Goal: Task Accomplishment & Management: Complete application form

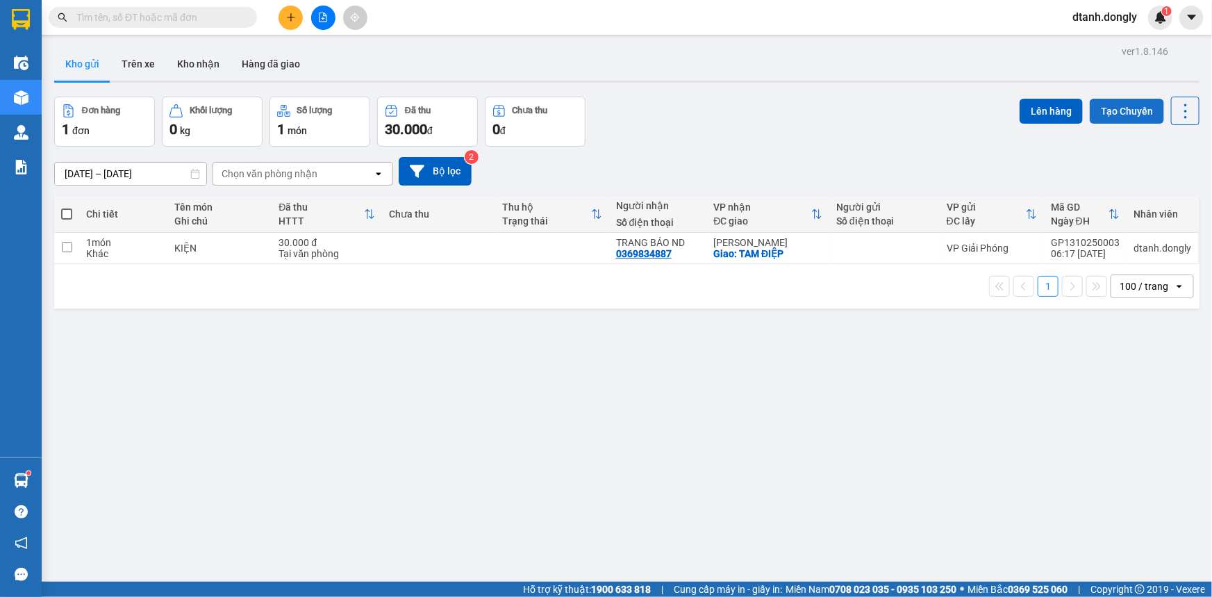
click at [1119, 106] on button "Tạo Chuyến" at bounding box center [1127, 111] width 74 height 25
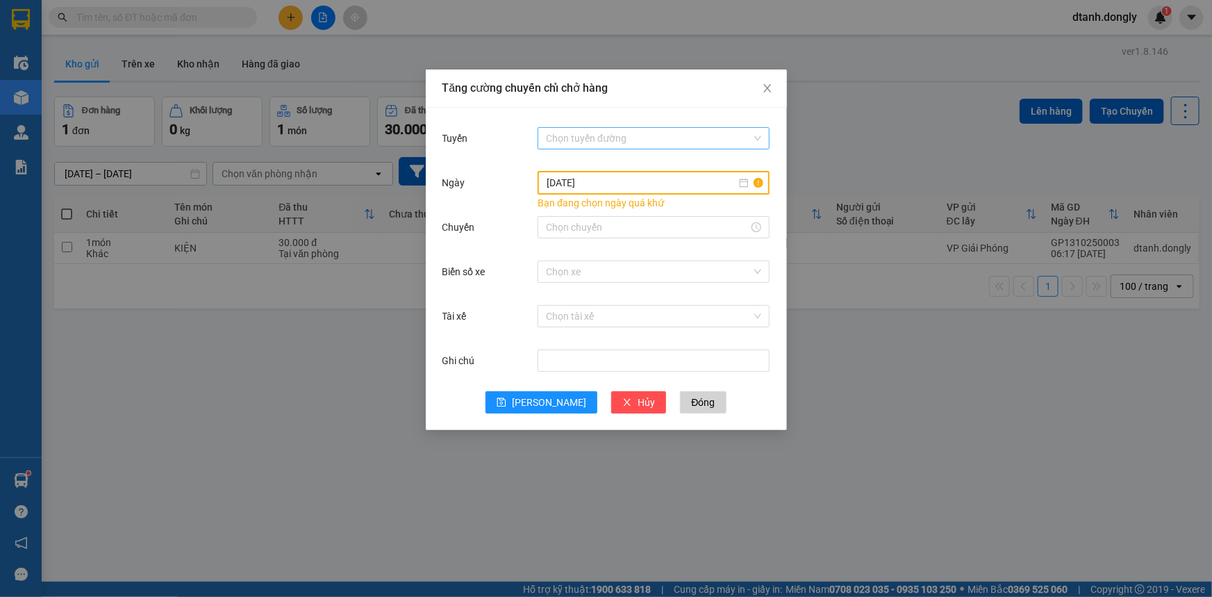
click at [645, 132] on input "Tuyến" at bounding box center [649, 138] width 206 height 21
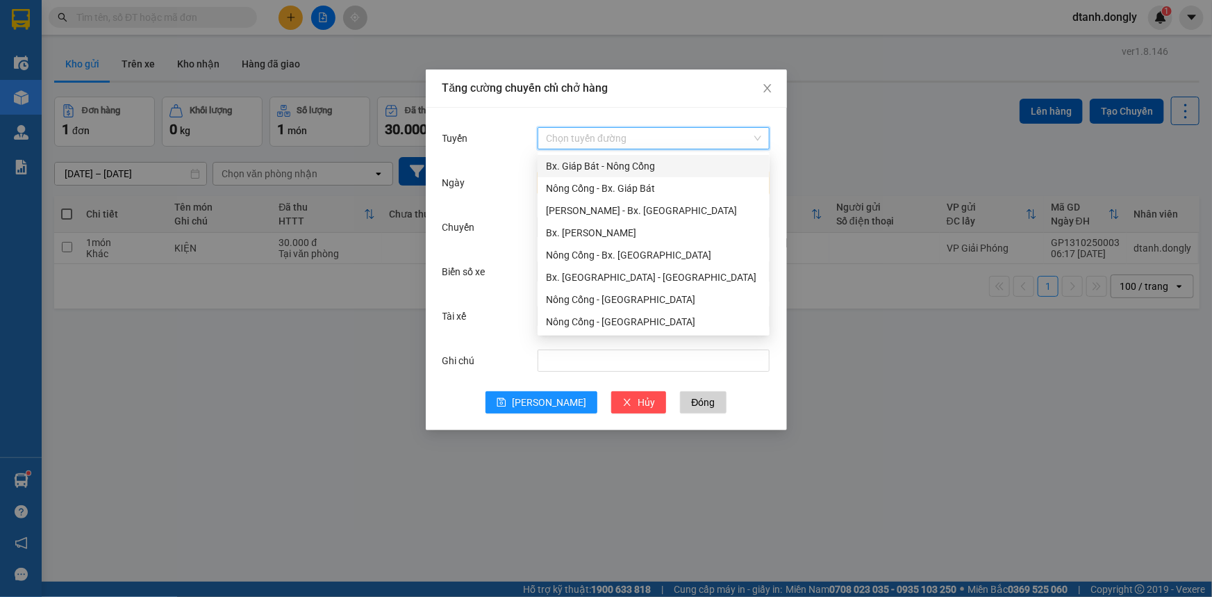
click at [641, 160] on div "Bx. Giáp Bát - Nông Cống" at bounding box center [653, 165] width 215 height 15
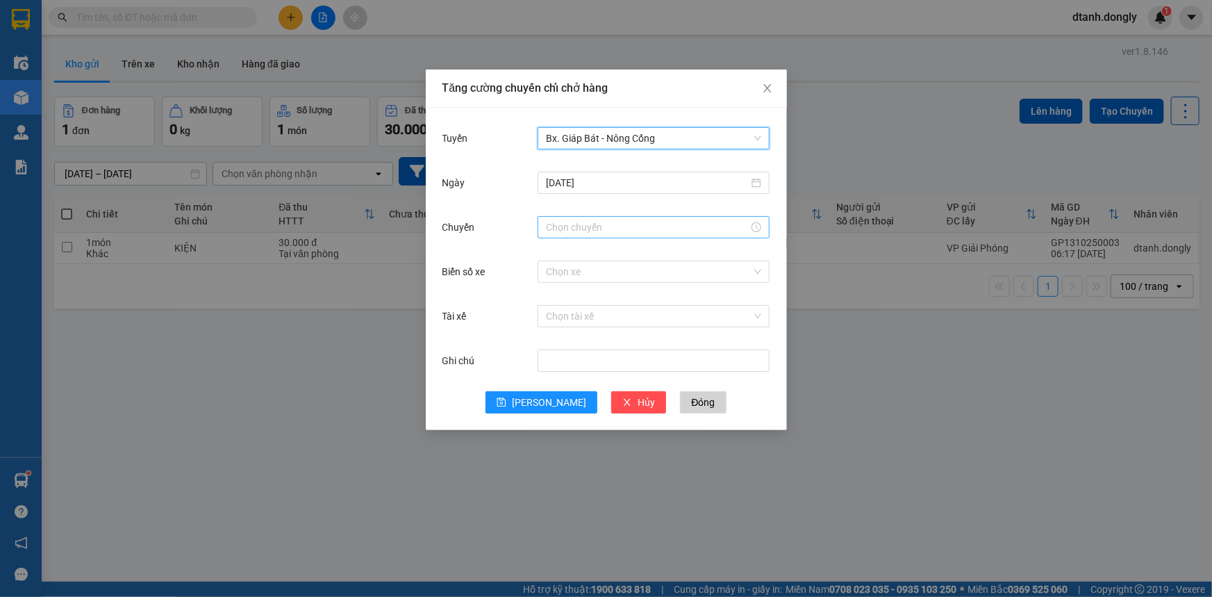
click at [628, 231] on input "Chuyến" at bounding box center [647, 226] width 203 height 15
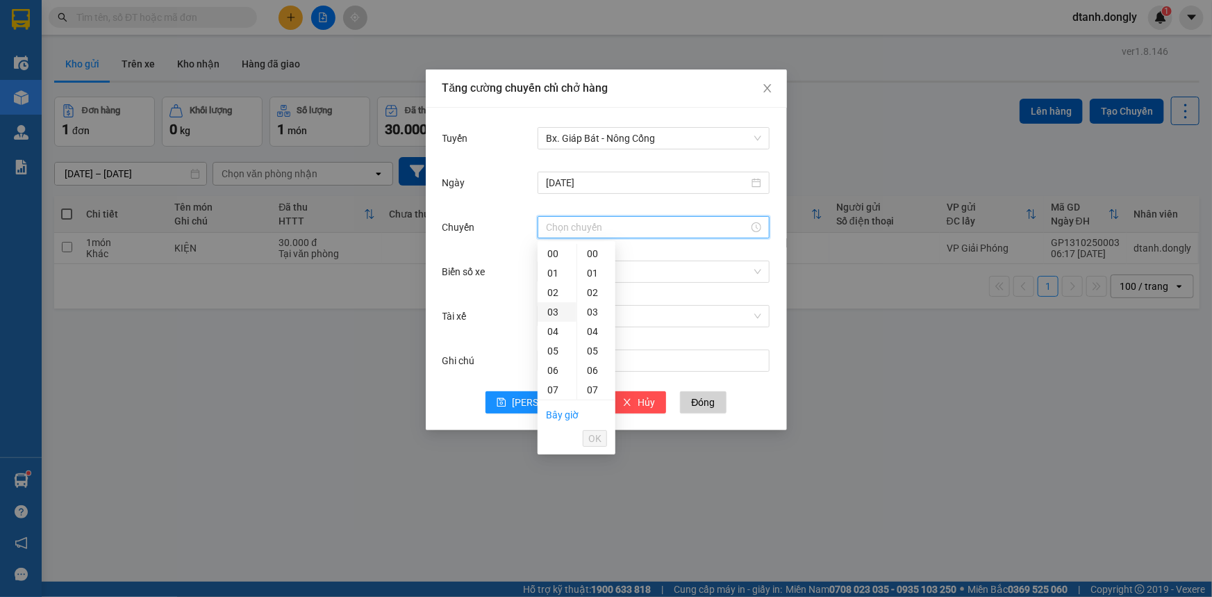
scroll to position [189, 0]
click at [552, 319] on div "13" at bounding box center [556, 317] width 39 height 19
type input "13:00"
click at [600, 440] on span "OK" at bounding box center [594, 438] width 13 height 15
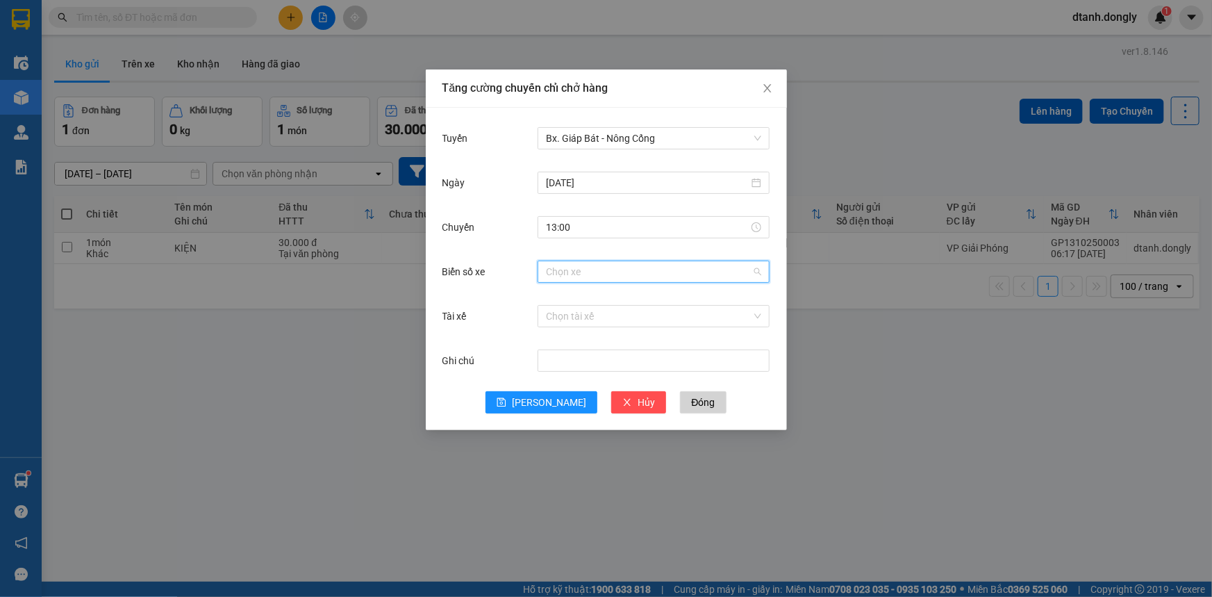
click at [599, 273] on input "Biển số xe" at bounding box center [649, 271] width 206 height 21
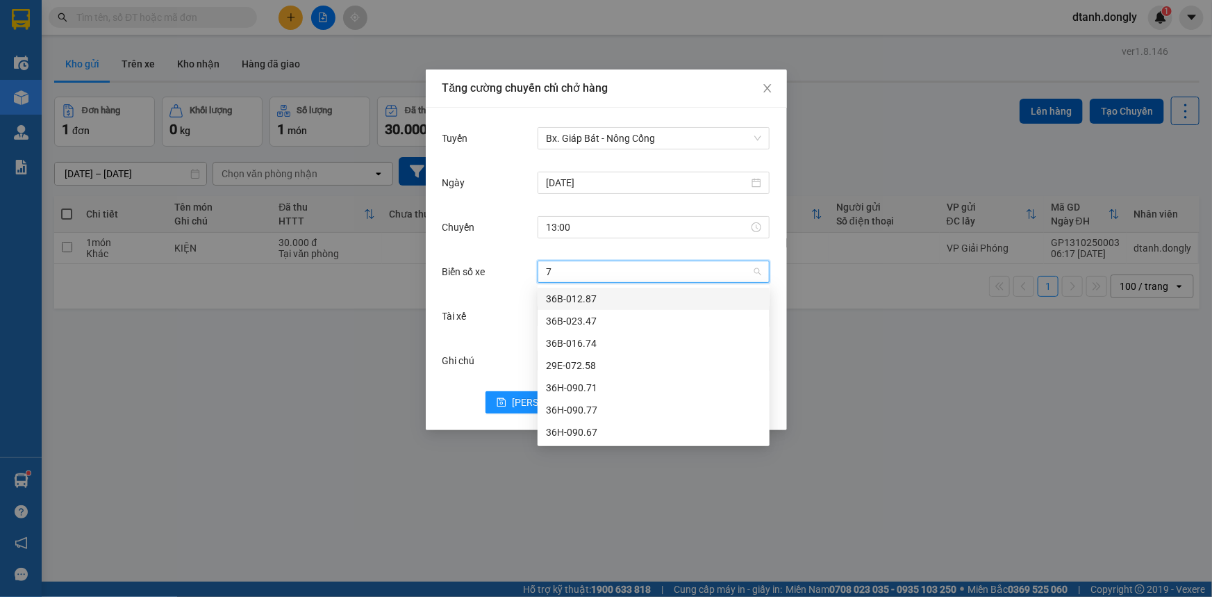
type input "77"
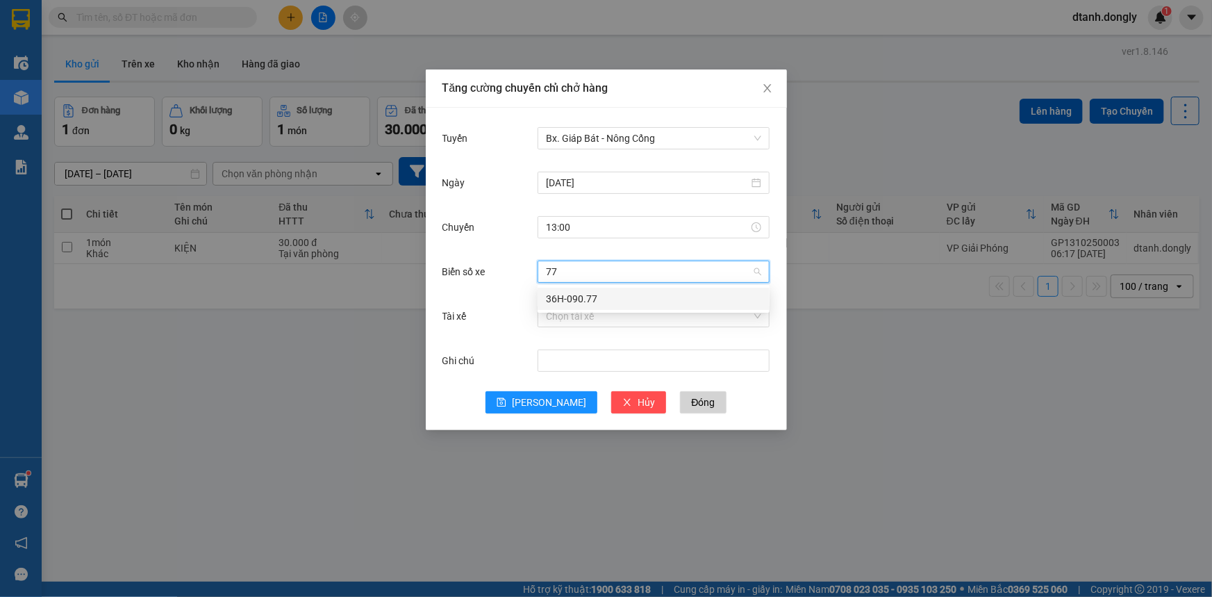
click at [594, 294] on div "36H-090.77" at bounding box center [653, 298] width 215 height 15
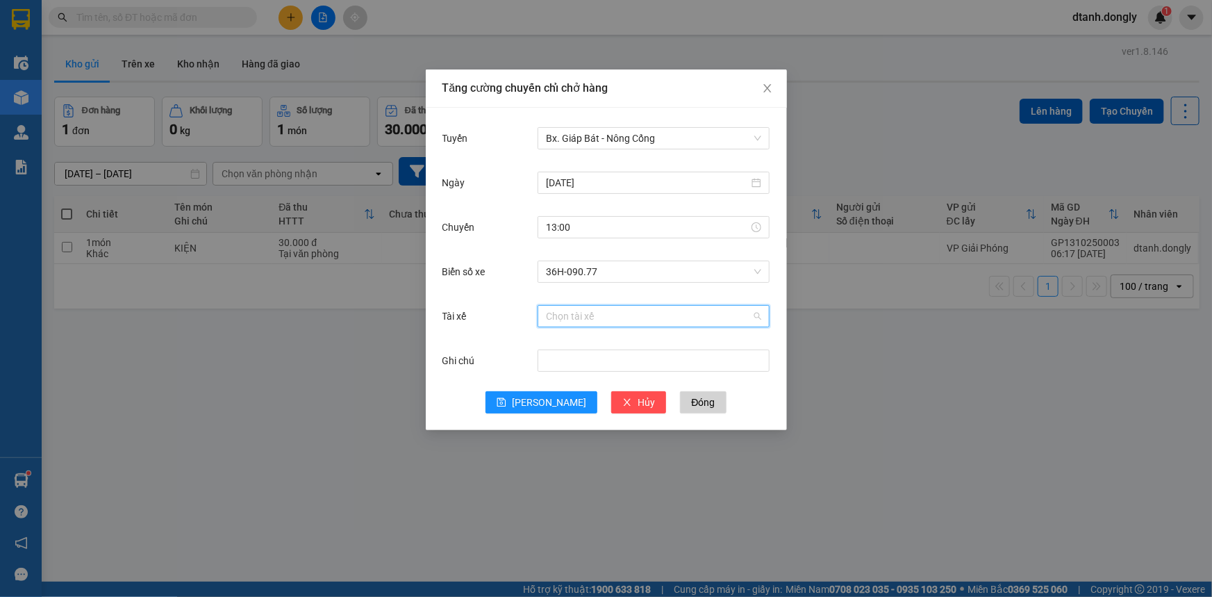
click at [582, 310] on input "Tài xế" at bounding box center [649, 316] width 206 height 21
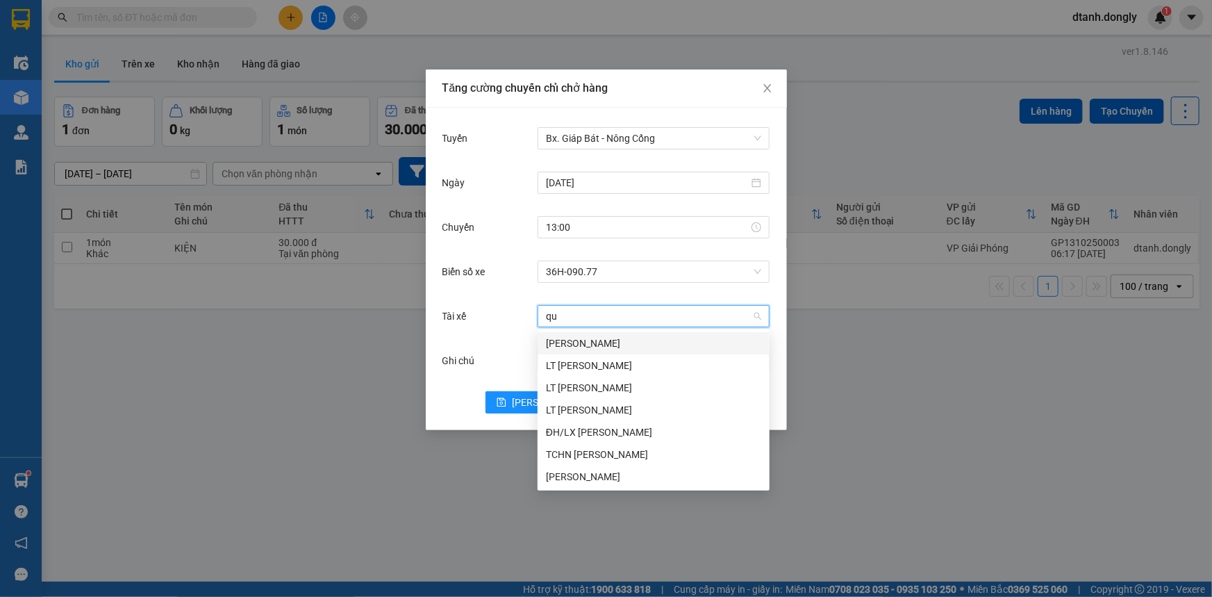
type input "quy"
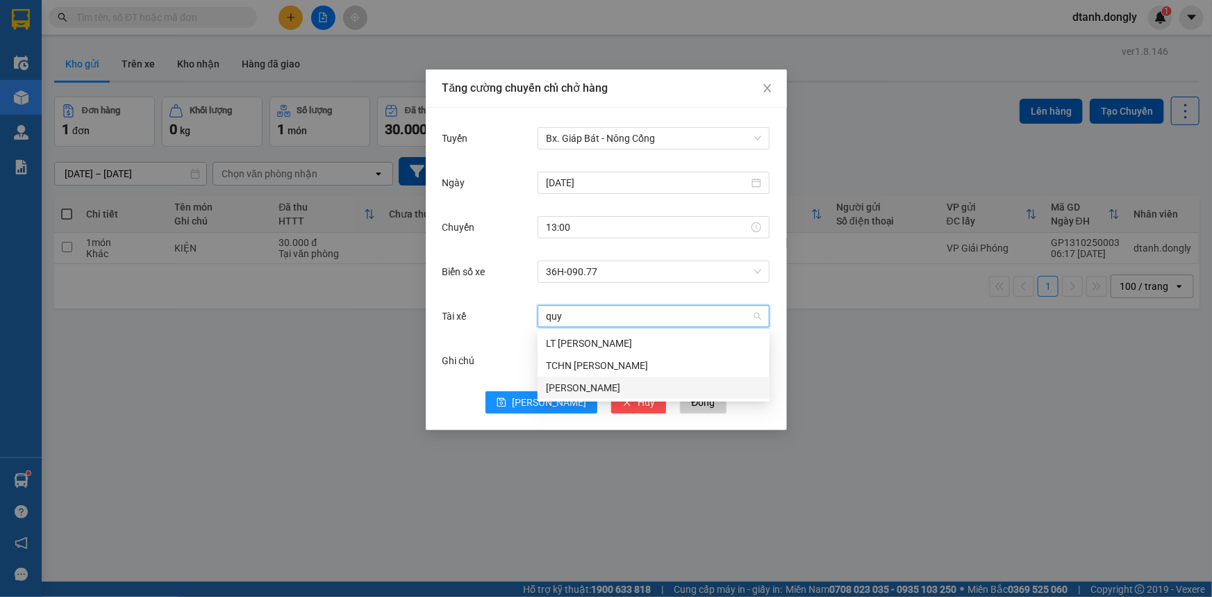
click at [603, 389] on div "[PERSON_NAME]" at bounding box center [653, 387] width 215 height 15
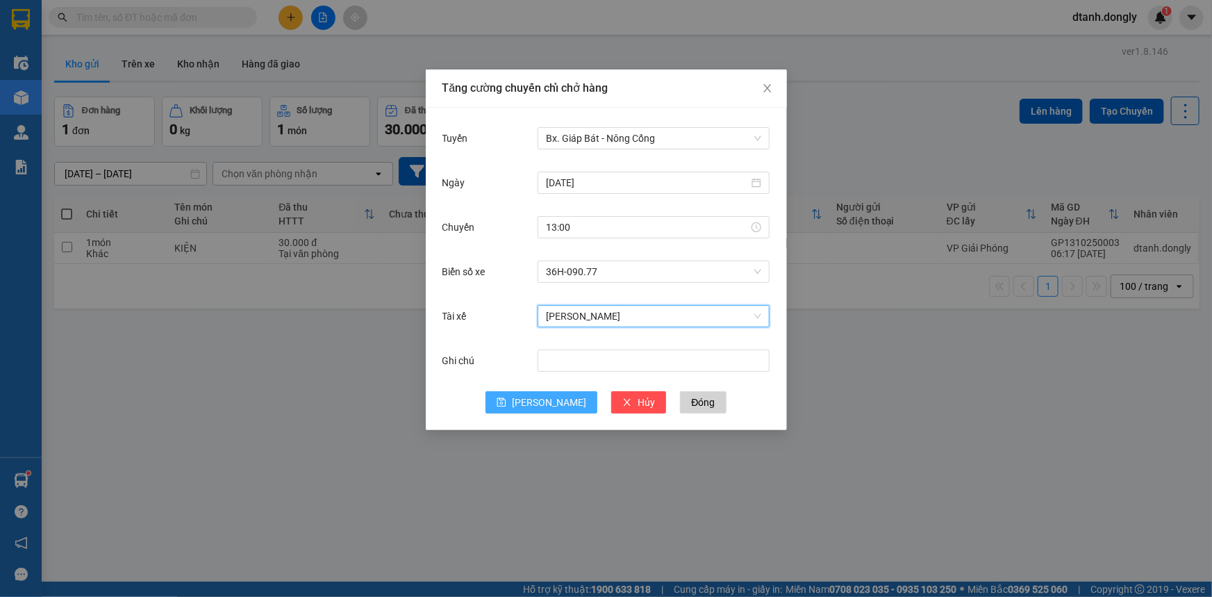
click at [542, 402] on span "[PERSON_NAME]" at bounding box center [549, 401] width 74 height 15
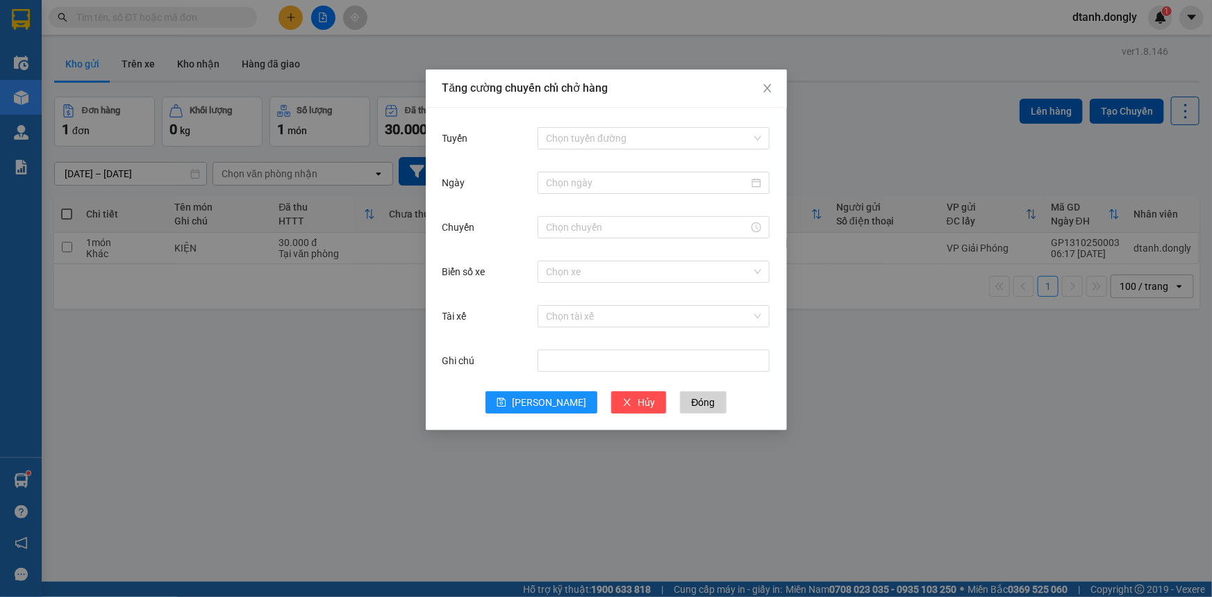
drag, startPoint x: 896, startPoint y: 368, endPoint x: 888, endPoint y: 349, distance: 20.9
click at [892, 368] on div "Tăng cường chuyến chỉ chở hàng Tuyến Chọn tuyến đường Ngày Chuyến Biển số xe Ch…" at bounding box center [606, 298] width 1212 height 597
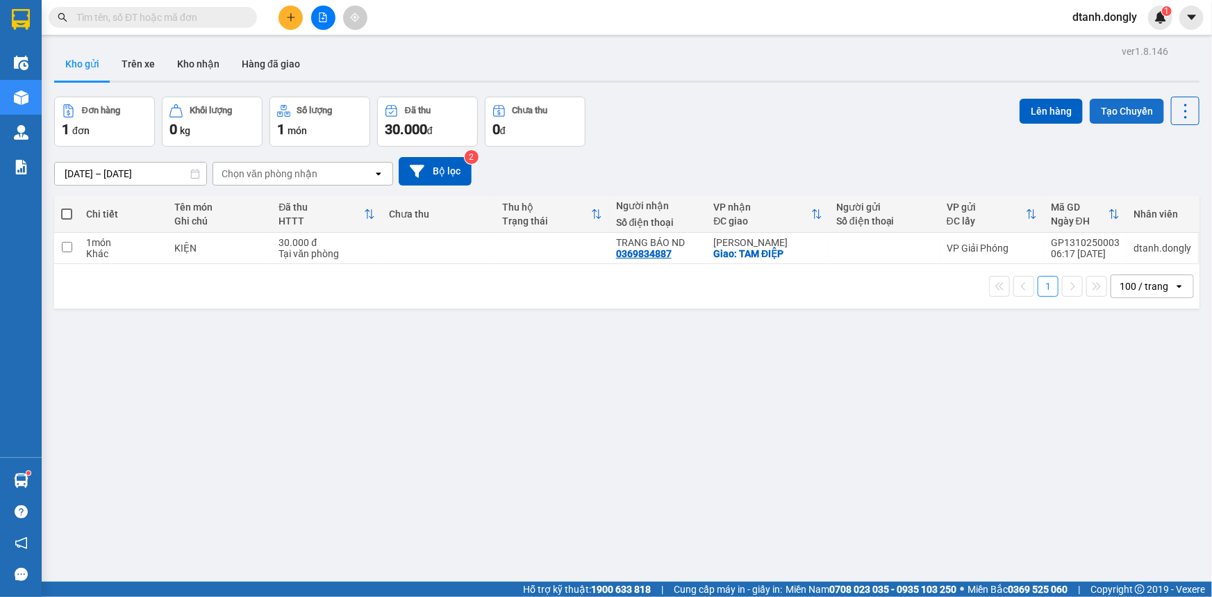
click at [1119, 110] on button "Tạo Chuyến" at bounding box center [1127, 111] width 74 height 25
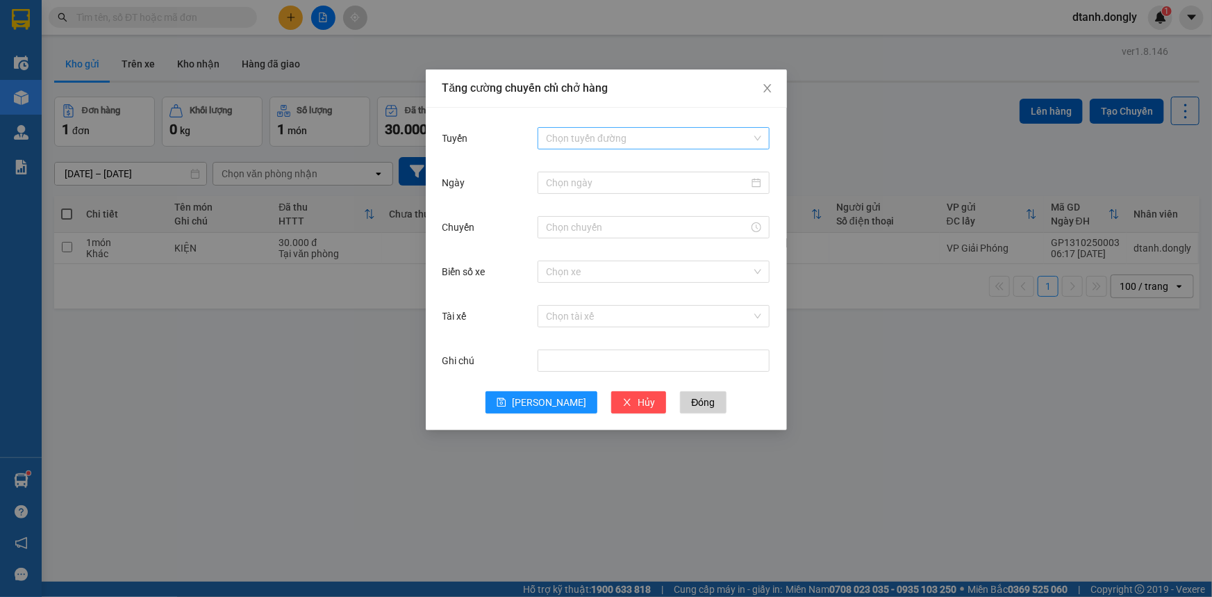
click at [572, 135] on input "Tuyến" at bounding box center [649, 138] width 206 height 21
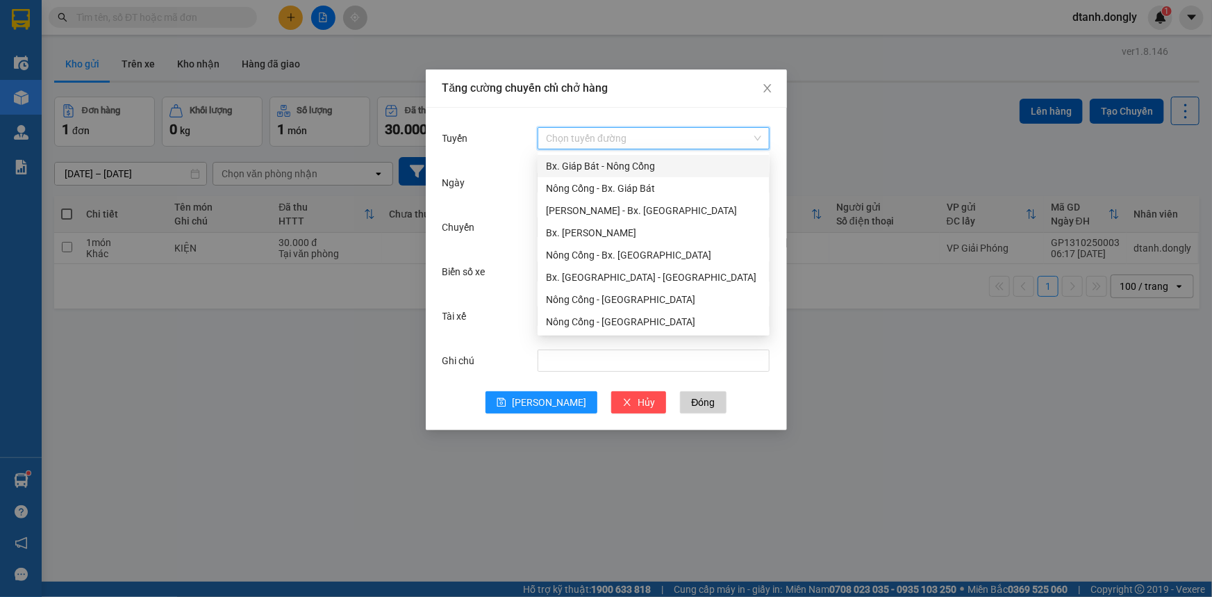
click at [599, 165] on div "Bx. Giáp Bát - Nông Cống" at bounding box center [653, 165] width 215 height 15
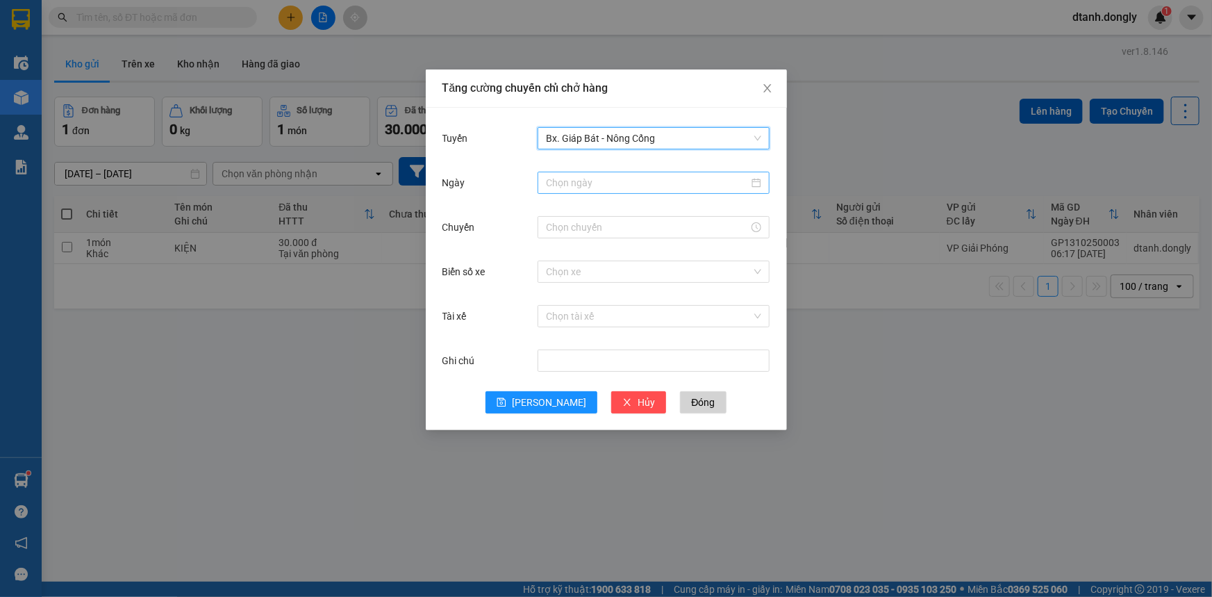
click at [596, 187] on input "Ngày" at bounding box center [647, 182] width 203 height 15
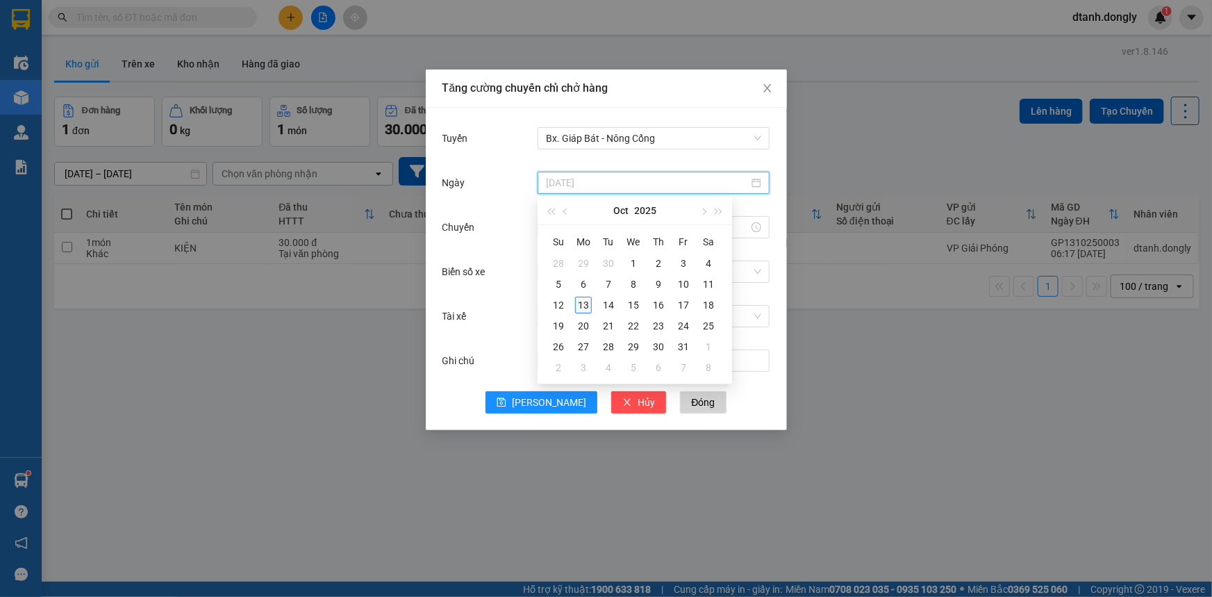
type input "[DATE]"
click at [585, 304] on div "13" at bounding box center [583, 305] width 17 height 17
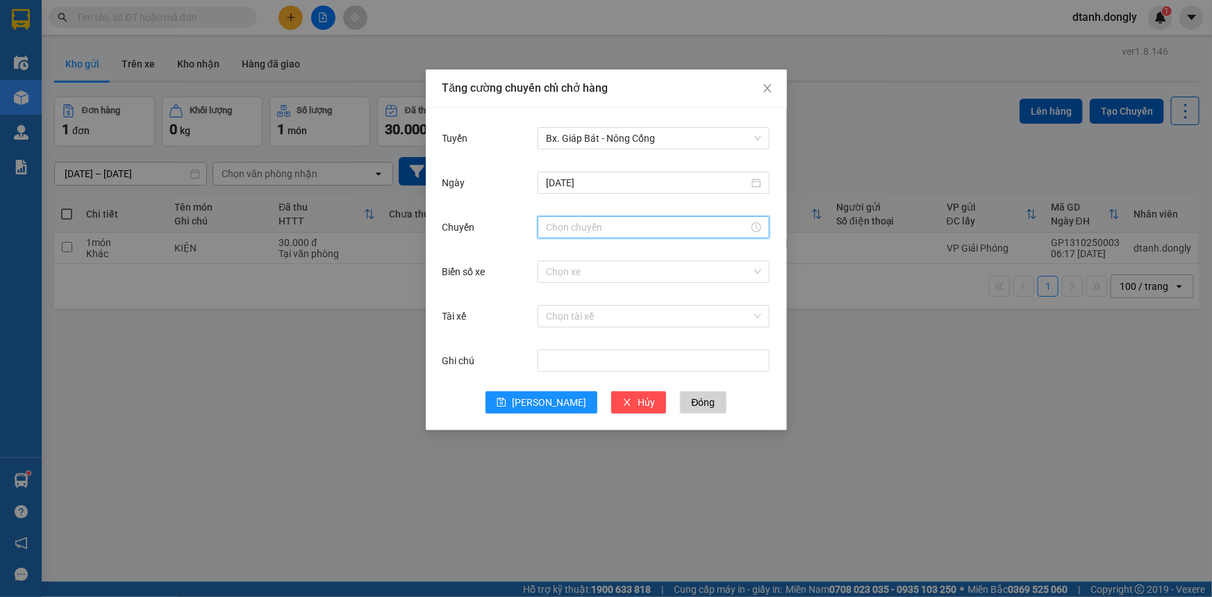
click at [588, 231] on input "Chuyến" at bounding box center [647, 226] width 203 height 15
click at [555, 274] on div "14" at bounding box center [556, 273] width 39 height 19
type input "14:00"
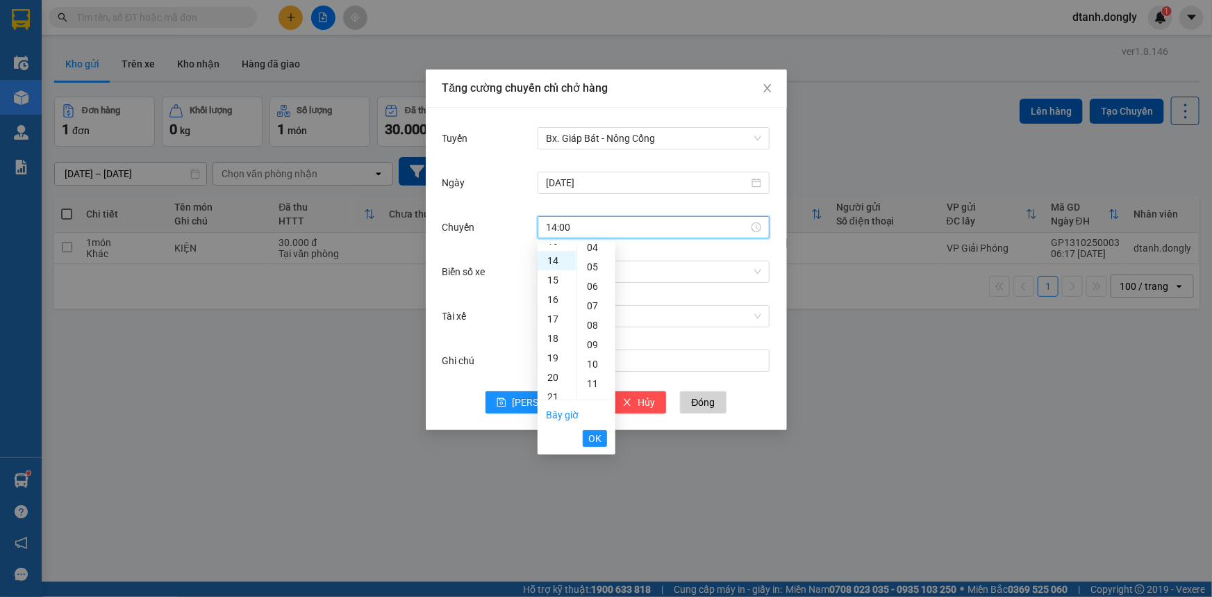
scroll to position [0, 0]
click at [591, 434] on span "OK" at bounding box center [594, 438] width 13 height 15
click at [575, 274] on input "Biển số xe" at bounding box center [649, 271] width 206 height 21
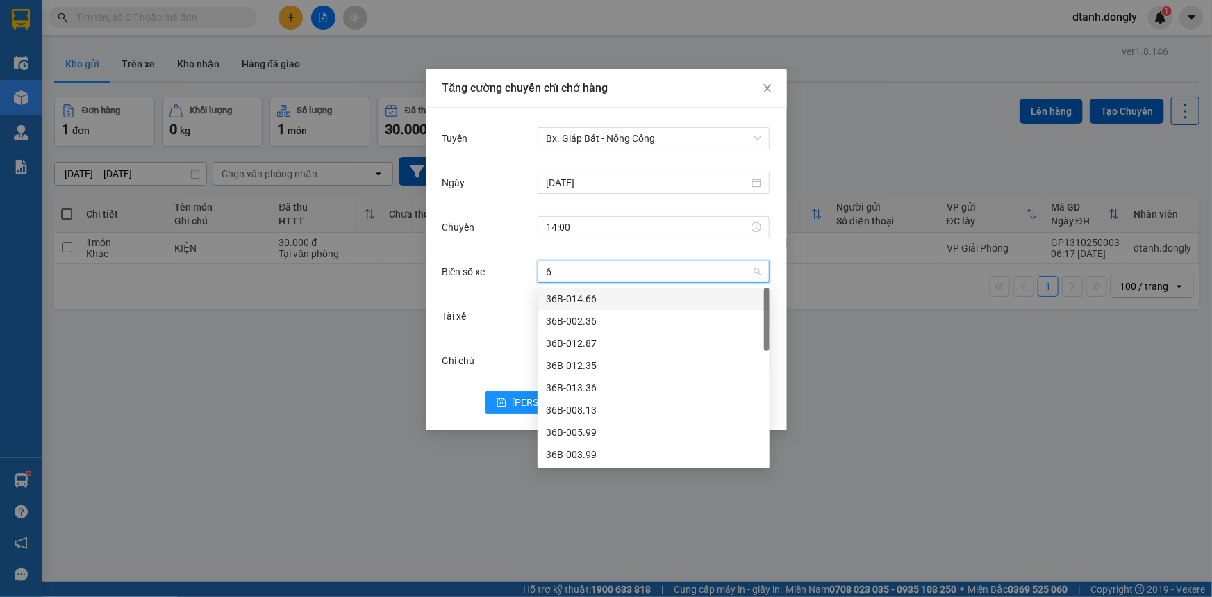
type input "66"
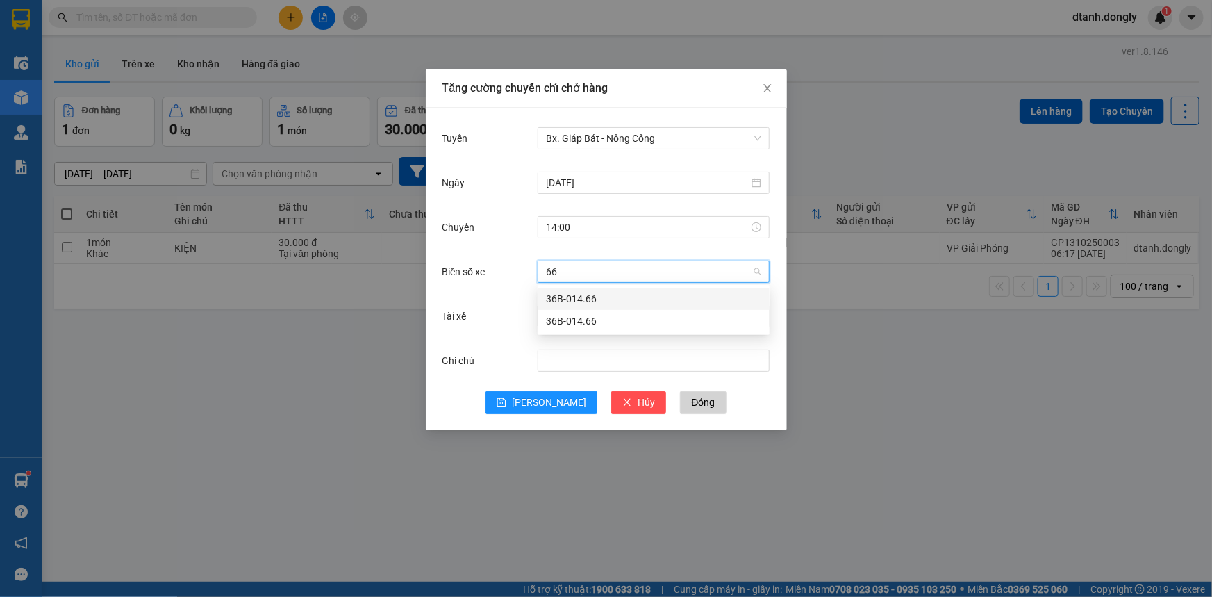
click at [603, 295] on div "36B-014.66" at bounding box center [653, 298] width 215 height 15
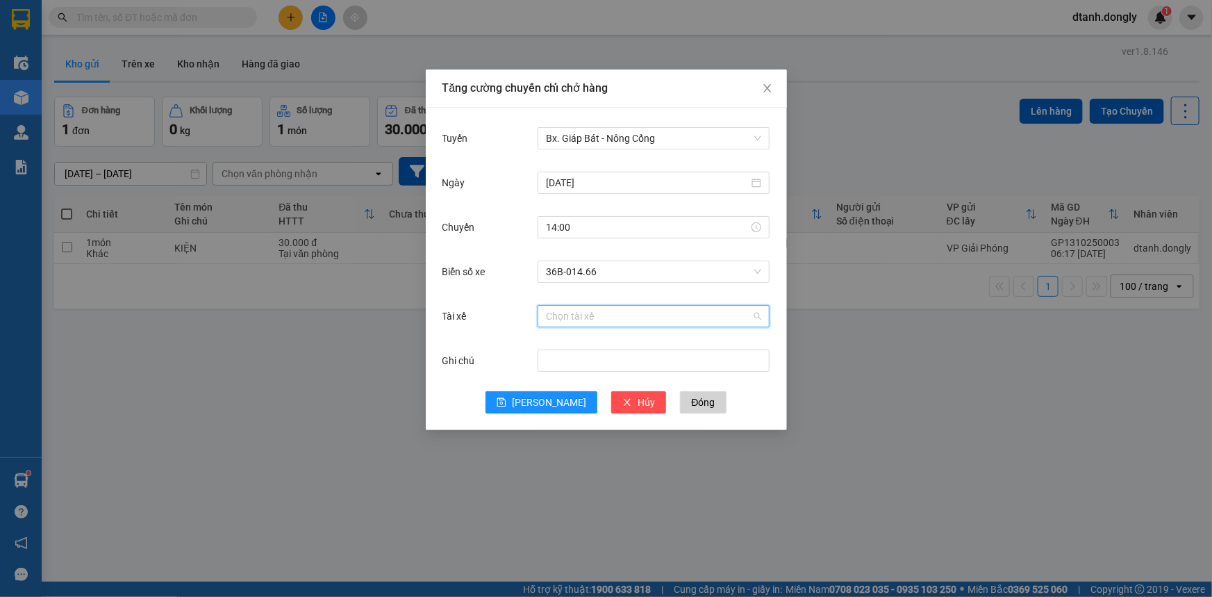
click at [551, 314] on input "Tài xế" at bounding box center [649, 316] width 206 height 21
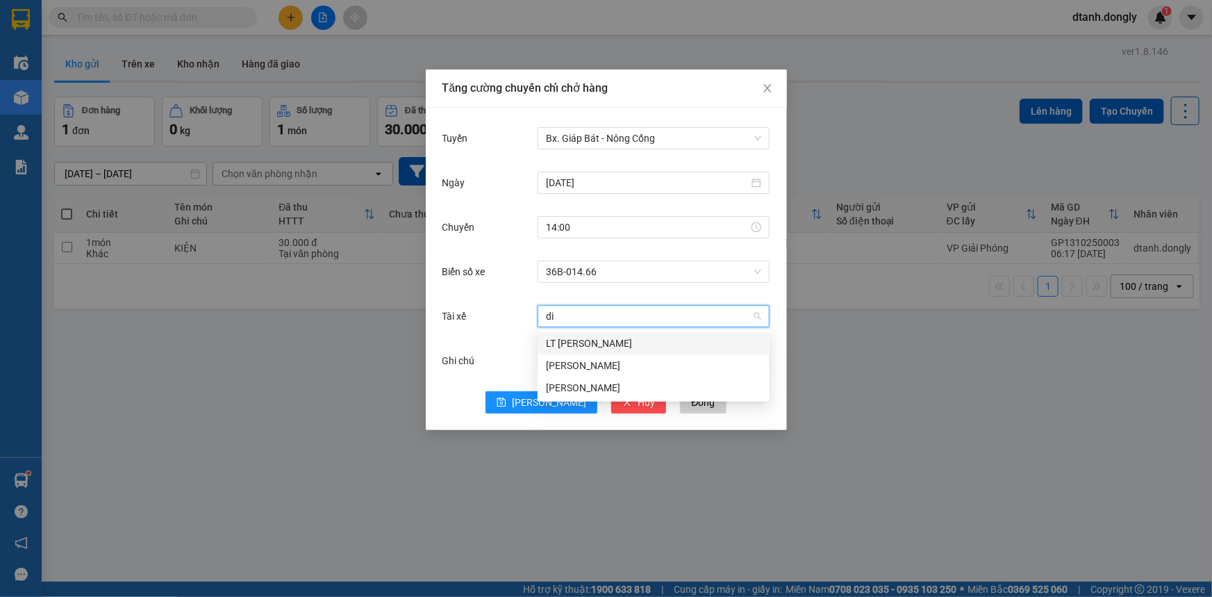
type input "die"
click at [564, 342] on div "[PERSON_NAME]" at bounding box center [653, 342] width 215 height 15
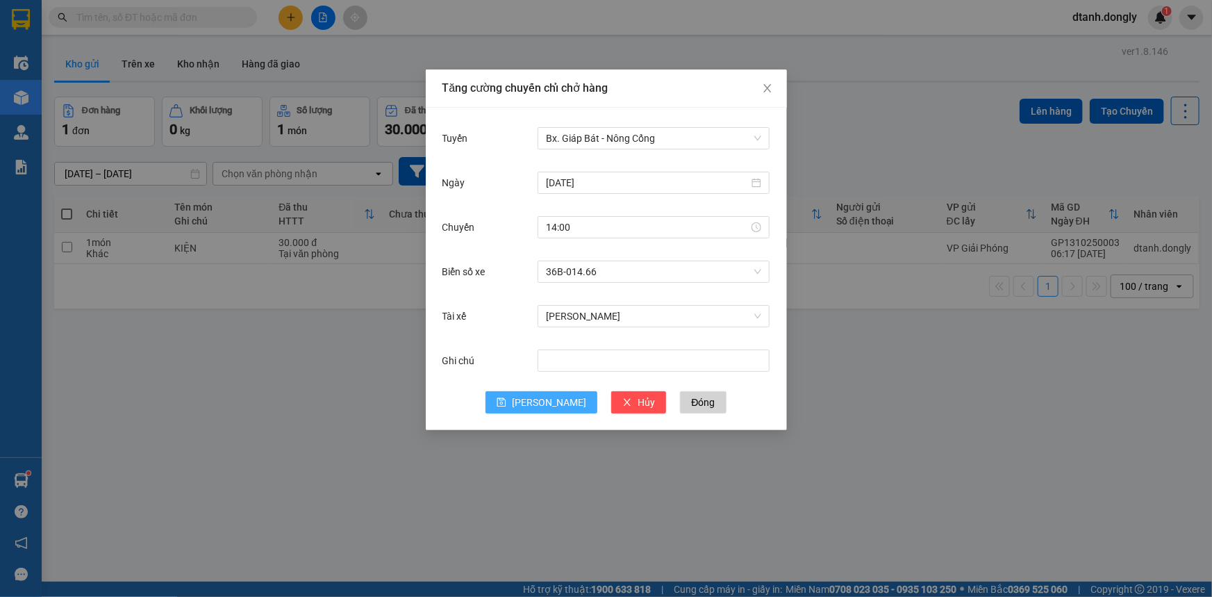
click at [544, 402] on span "[PERSON_NAME]" at bounding box center [549, 401] width 74 height 15
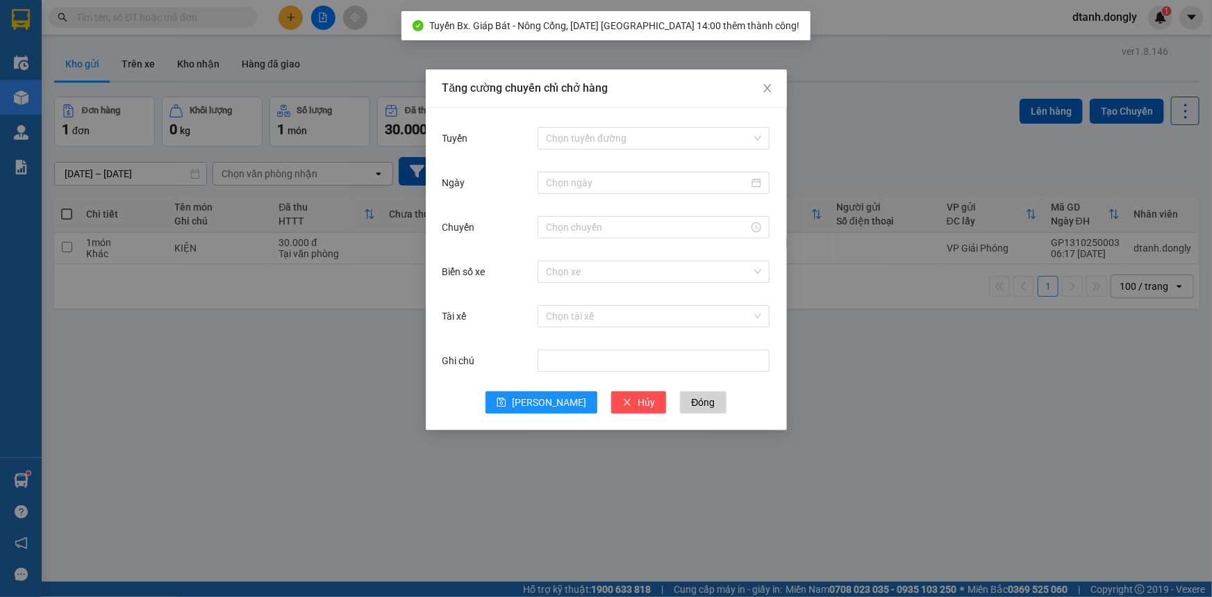
click at [819, 406] on div "Tăng cường chuyến chỉ chở hàng Tuyến Chọn tuyến đường Ngày Chuyến Biển số xe Ch…" at bounding box center [606, 298] width 1212 height 597
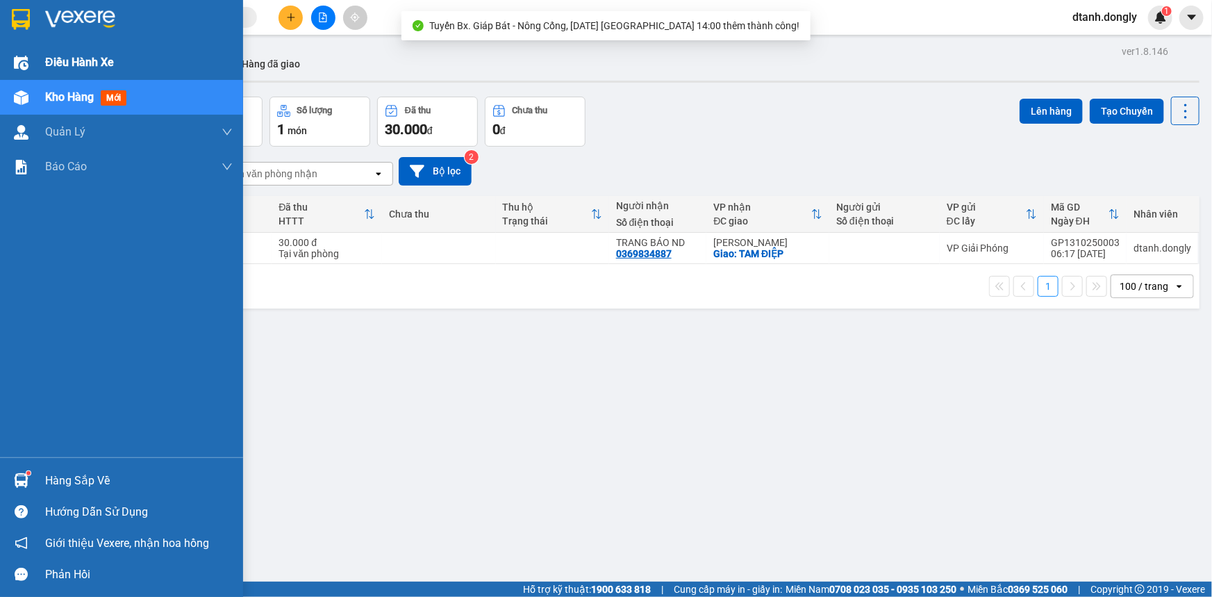
click at [72, 62] on span "Điều hành xe" at bounding box center [79, 61] width 69 height 17
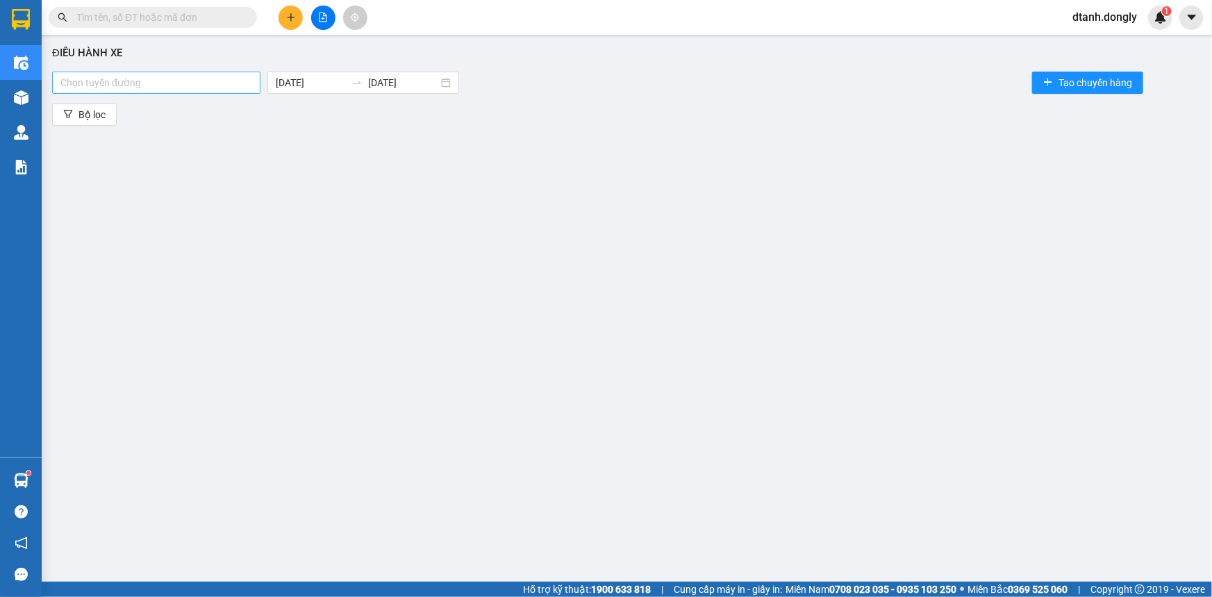
drag, startPoint x: 247, startPoint y: 85, endPoint x: 231, endPoint y: 94, distance: 18.3
click at [246, 86] on div at bounding box center [156, 82] width 201 height 17
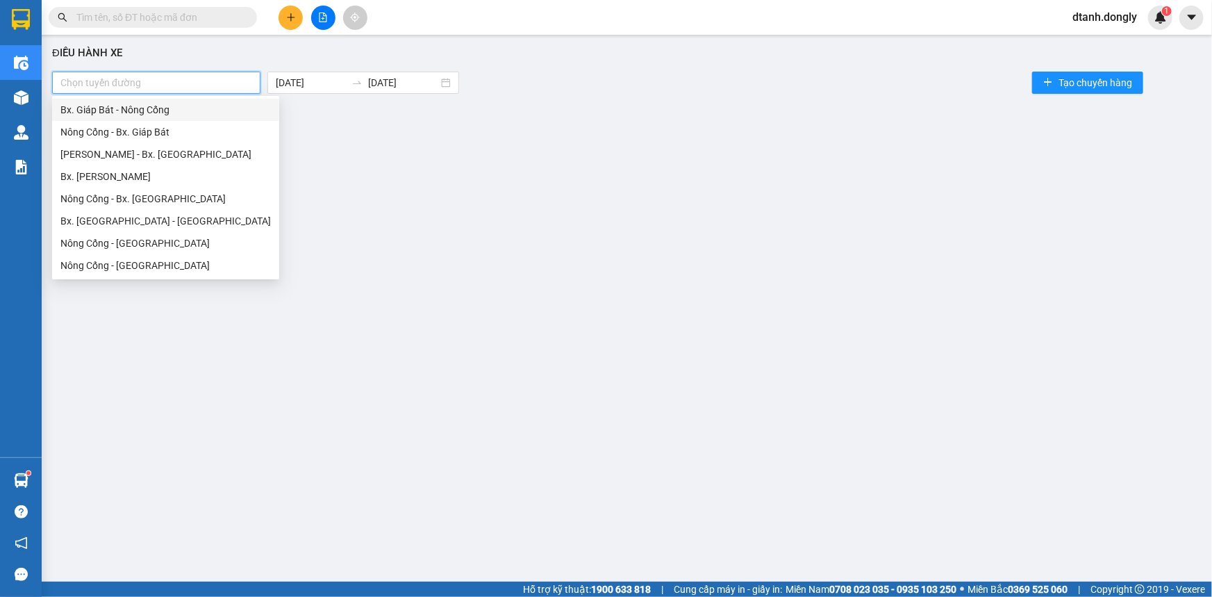
click at [219, 111] on div "Bx. Giáp Bát - Nông Cống" at bounding box center [165, 109] width 210 height 15
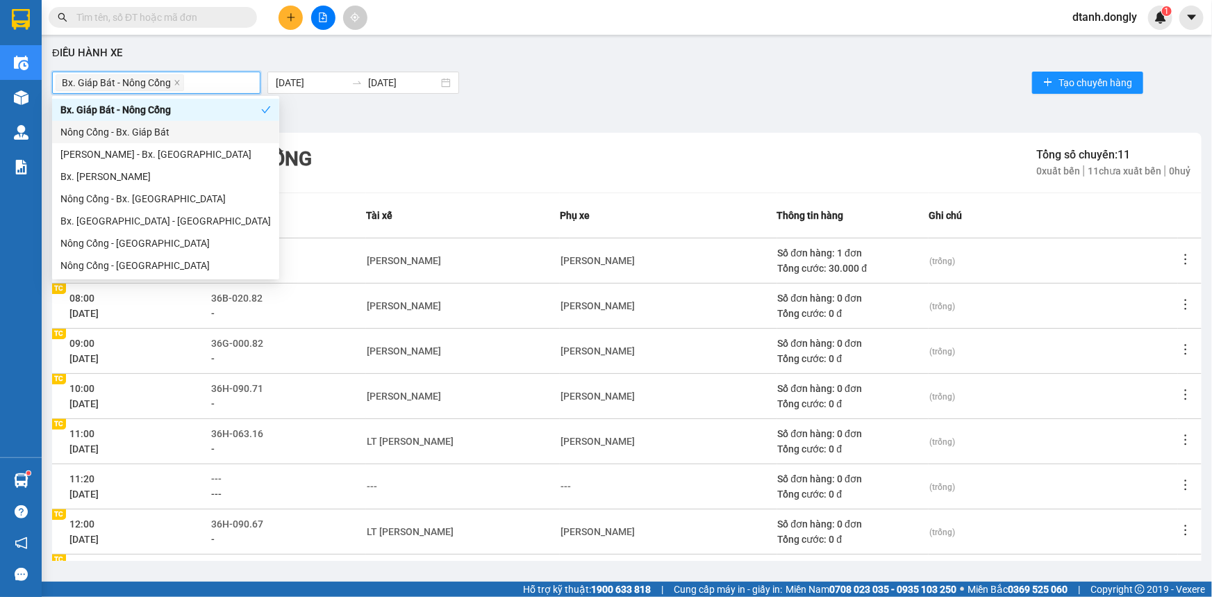
scroll to position [185, 0]
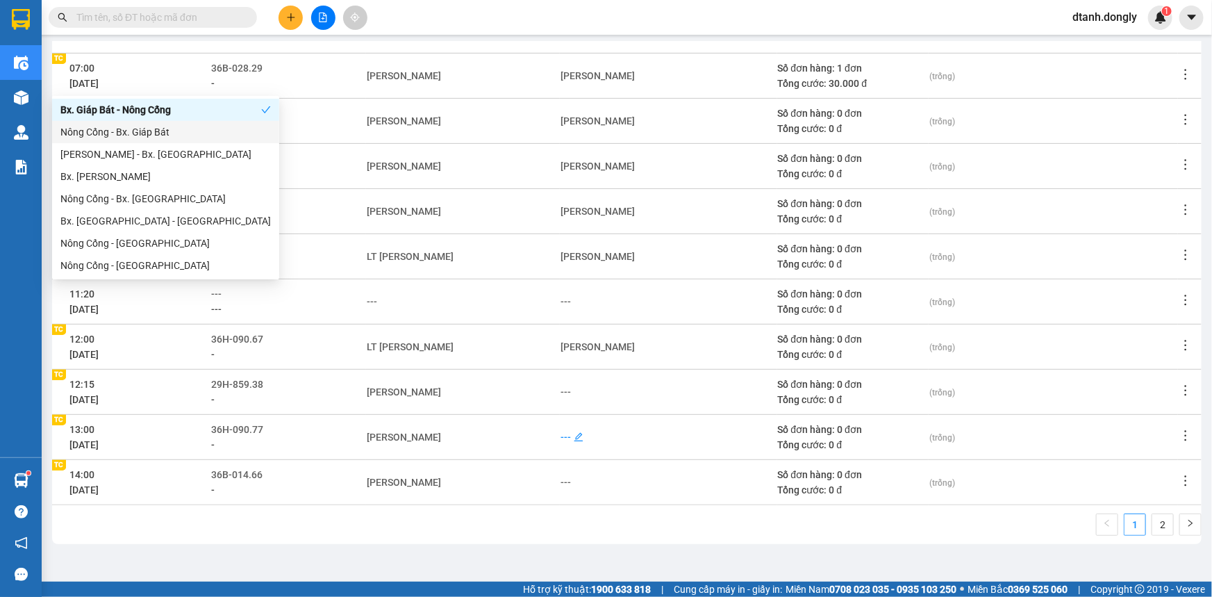
click at [563, 435] on div "---" at bounding box center [565, 436] width 10 height 15
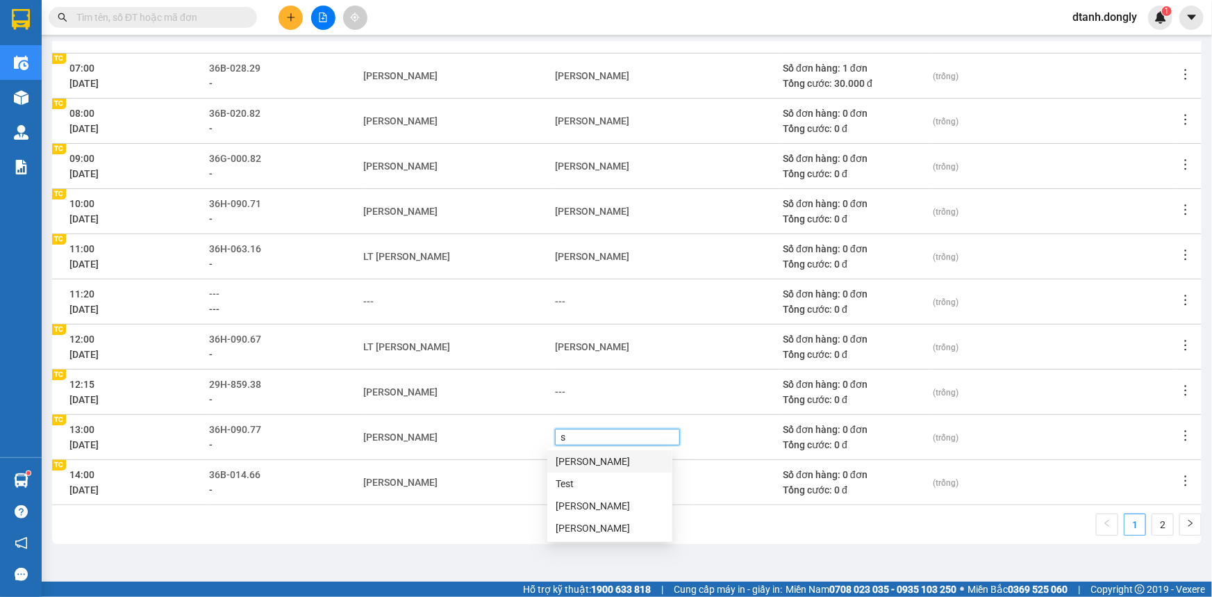
type input "so"
click at [583, 464] on div "[PERSON_NAME]" at bounding box center [610, 460] width 108 height 15
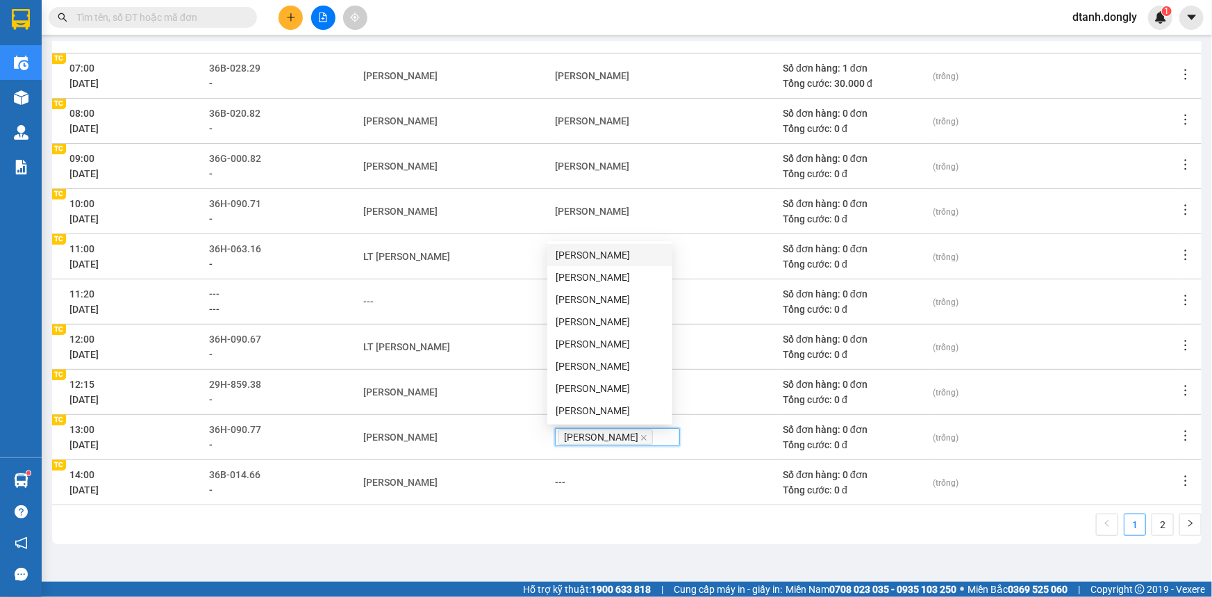
click at [485, 494] on td "[PERSON_NAME]" at bounding box center [458, 481] width 192 height 45
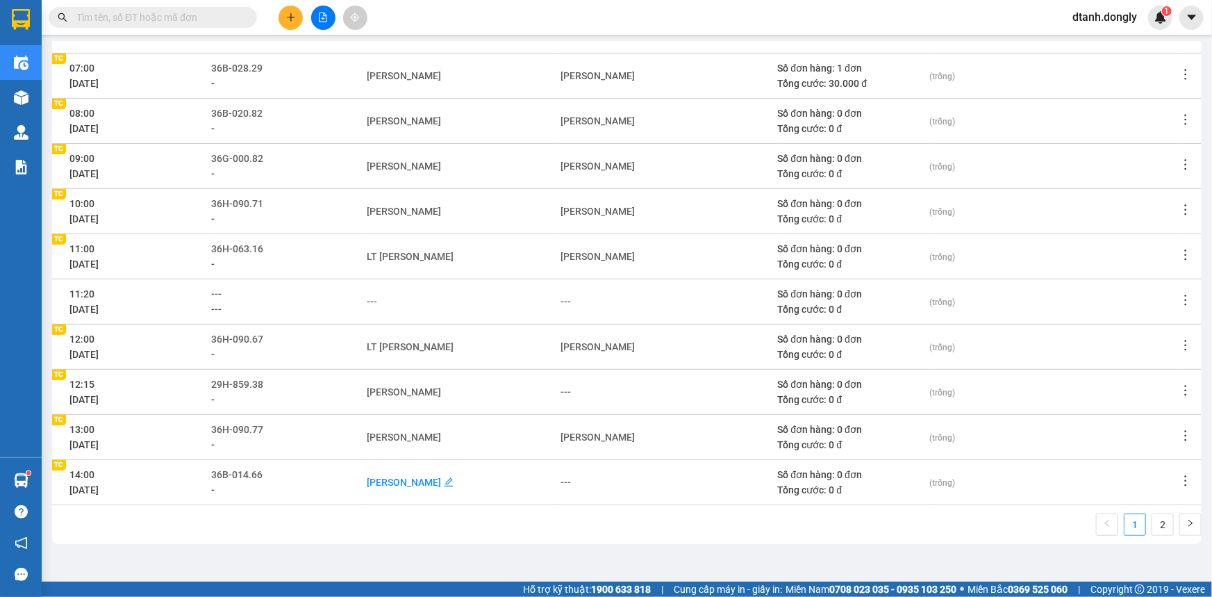
click at [431, 479] on div "[PERSON_NAME]" at bounding box center [404, 481] width 74 height 15
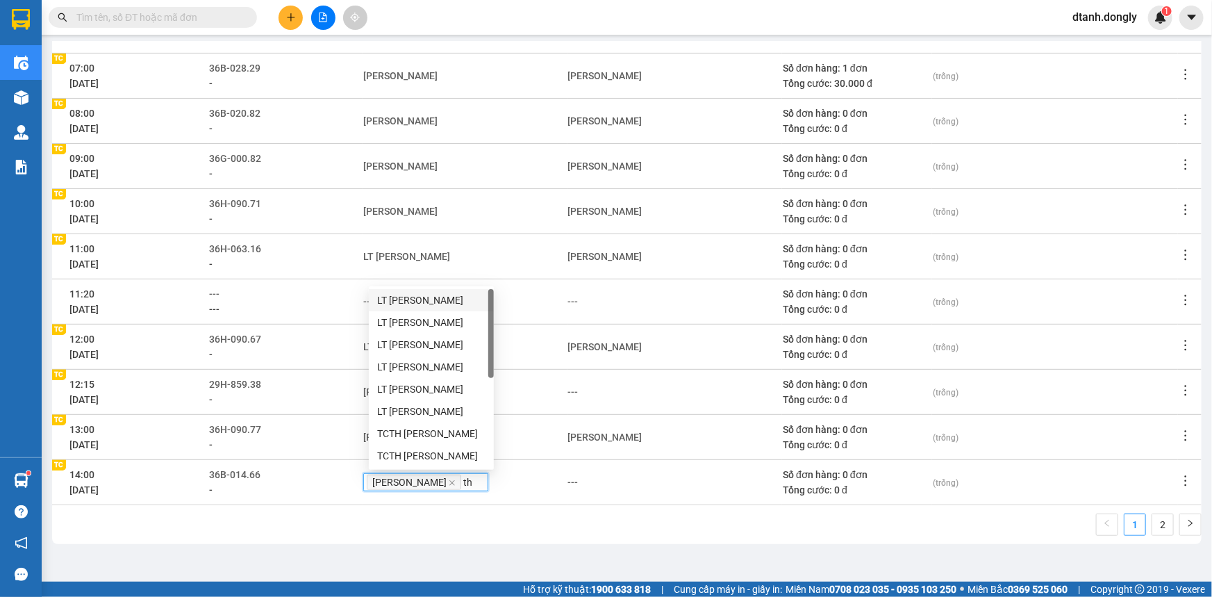
type input "thu"
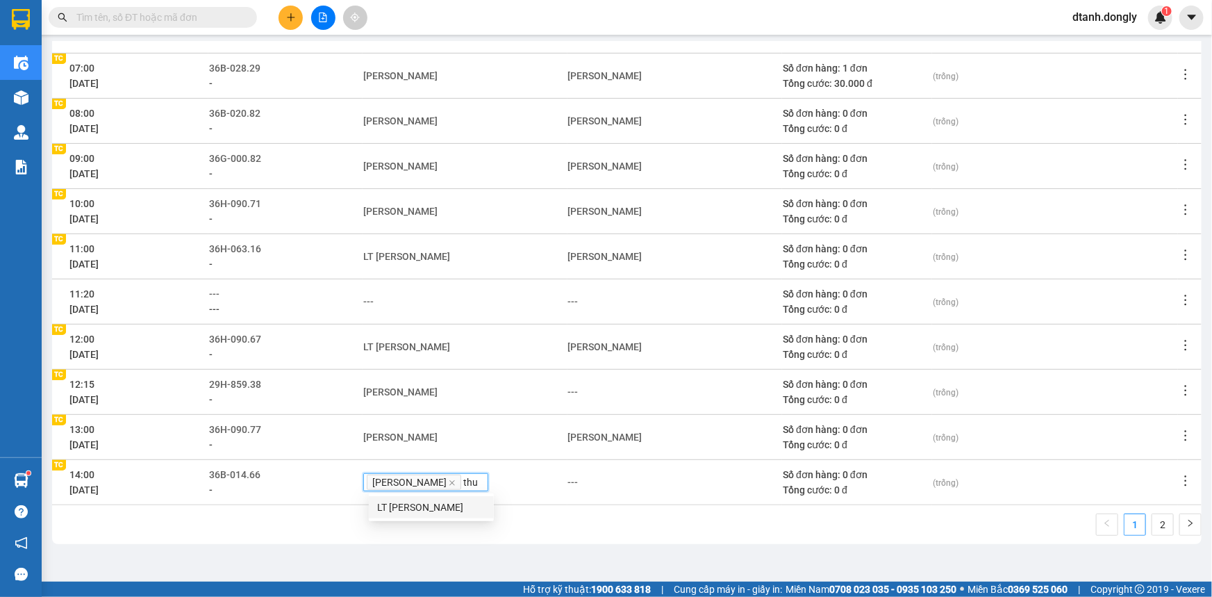
click at [445, 504] on div "LT [PERSON_NAME]" at bounding box center [431, 506] width 108 height 15
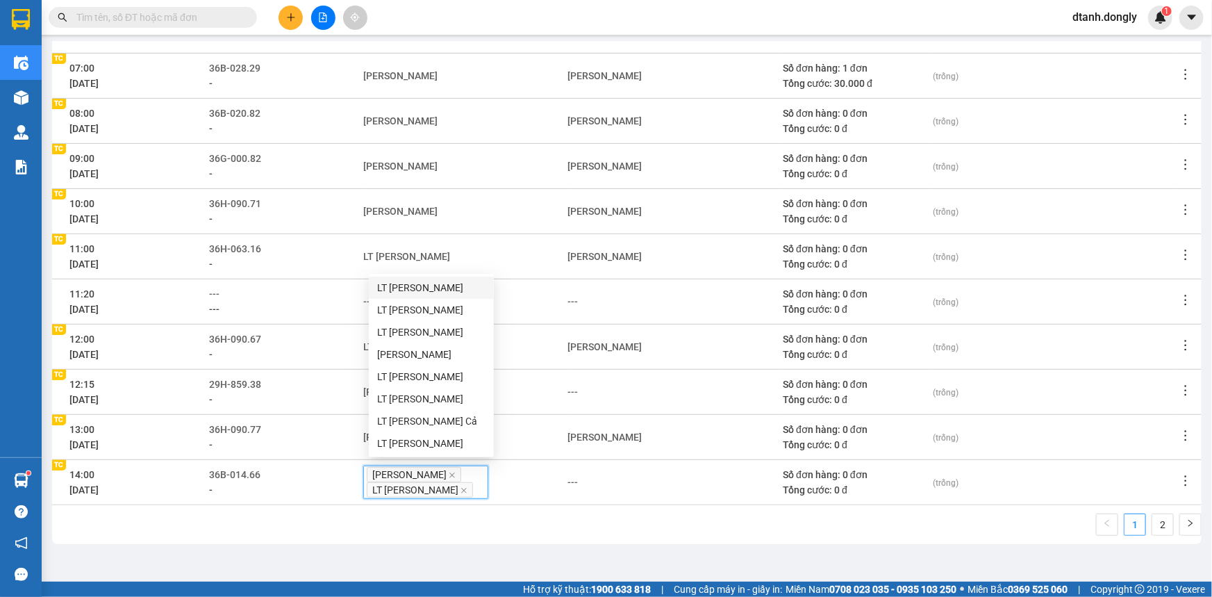
click at [573, 544] on div "1 2" at bounding box center [626, 528] width 1149 height 31
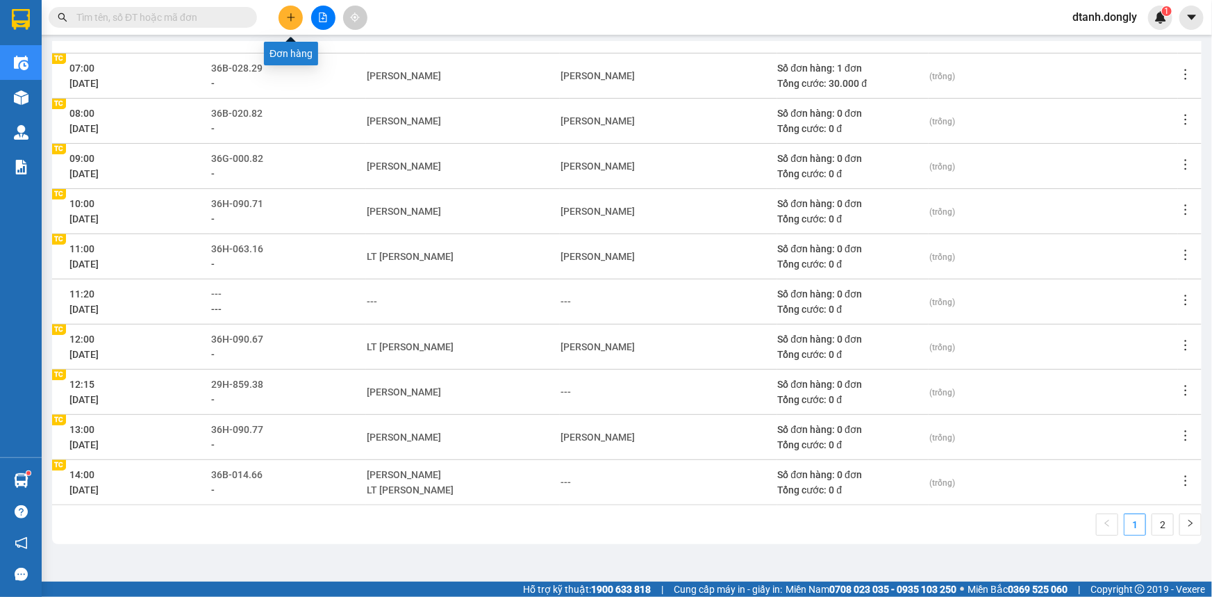
drag, startPoint x: 289, startPoint y: 15, endPoint x: 278, endPoint y: 15, distance: 11.1
click at [278, 15] on button at bounding box center [290, 18] width 24 height 24
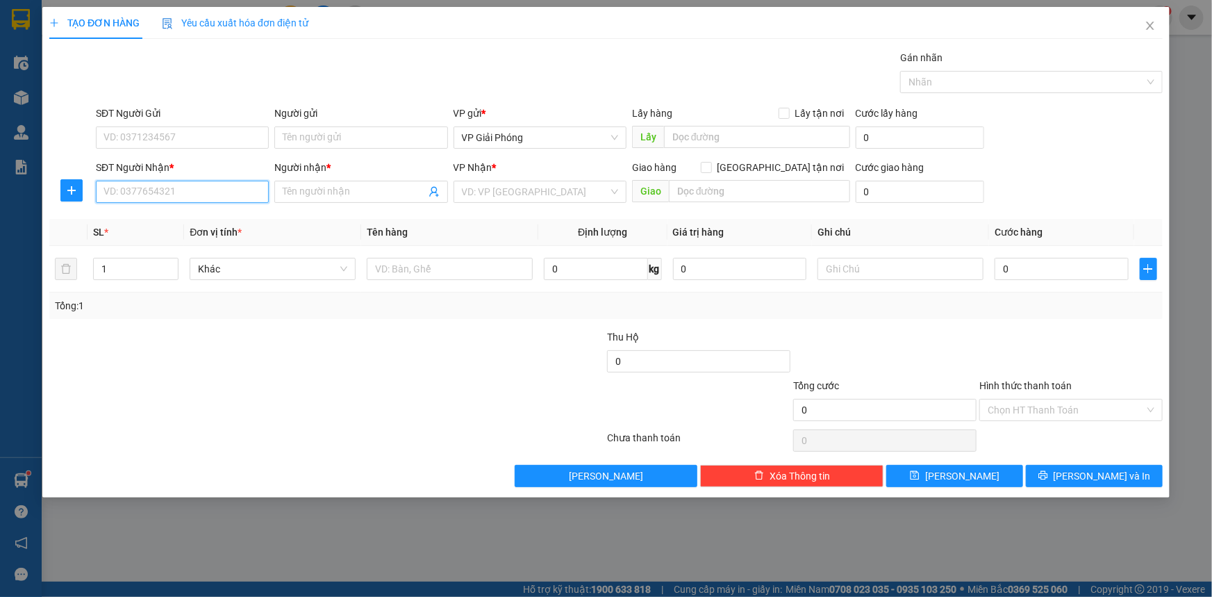
click at [174, 196] on input "SĐT Người Nhận *" at bounding box center [182, 192] width 173 height 22
type input "0988617067"
drag, startPoint x: 191, startPoint y: 215, endPoint x: 192, endPoint y: 207, distance: 7.7
click at [192, 215] on div "0988617067 - DIỄN" at bounding box center [182, 219] width 156 height 15
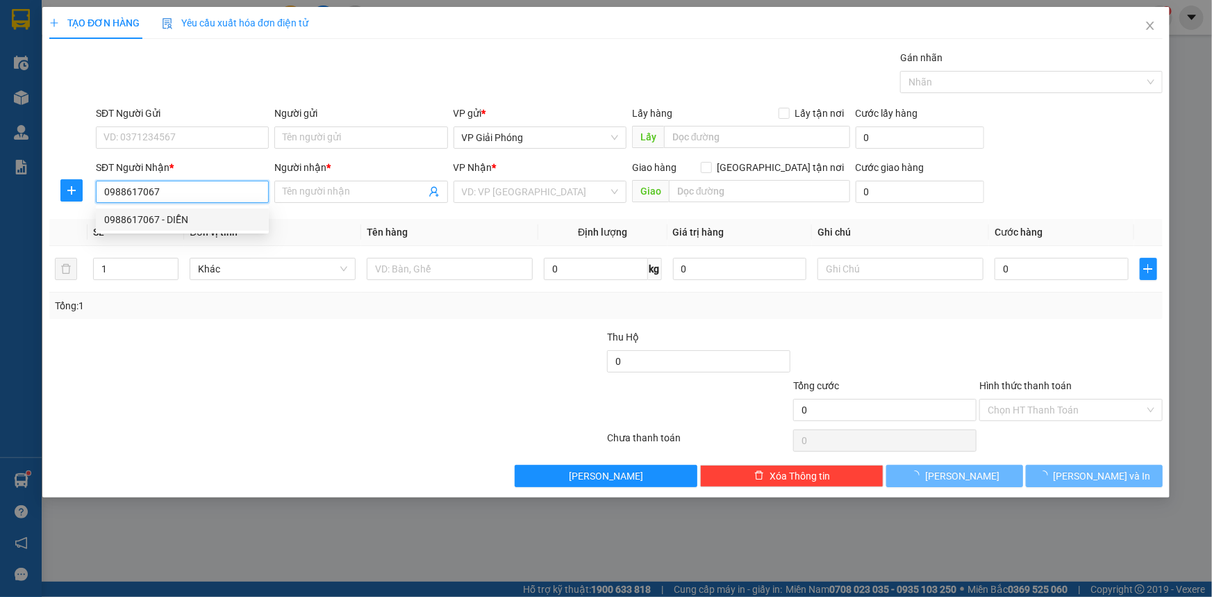
type input "DIỄN"
checkbox input "true"
type input "[PERSON_NAME]"
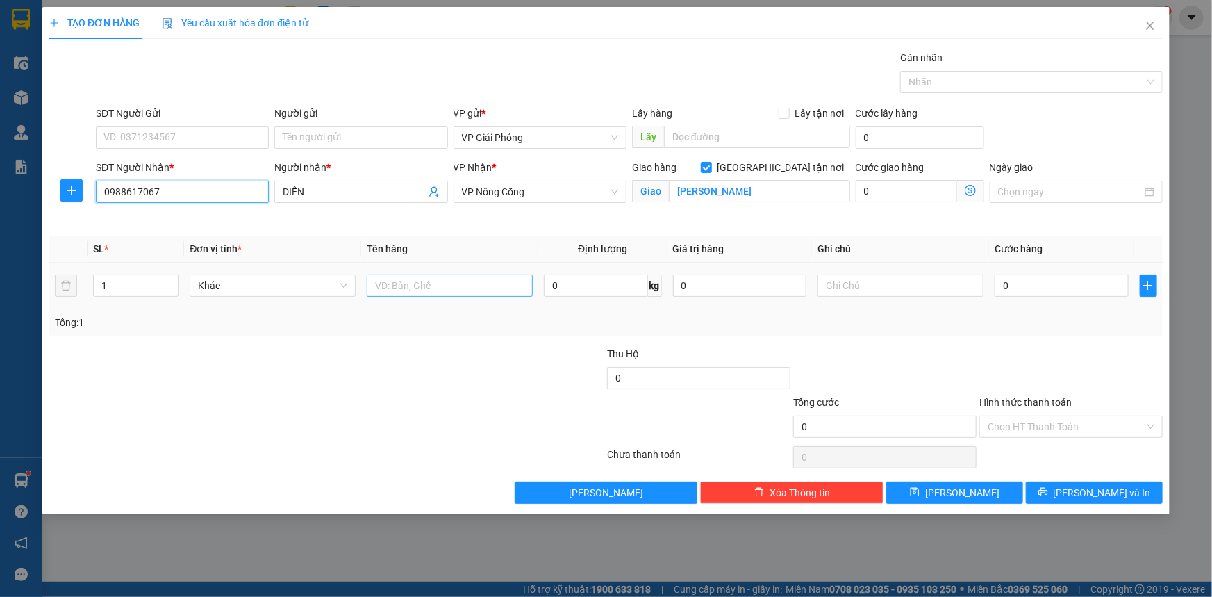
type input "0988617067"
click at [409, 282] on input "text" at bounding box center [450, 285] width 166 height 22
type input "kiện"
click at [1018, 281] on input "0" at bounding box center [1061, 285] width 134 height 22
type input "1"
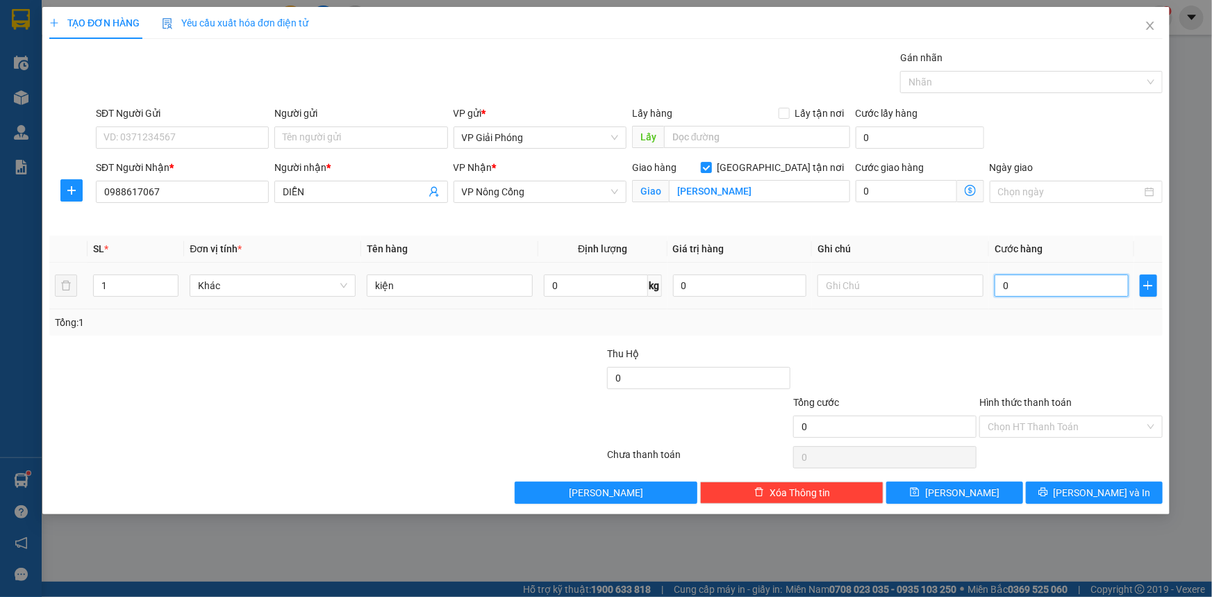
type input "1"
type input "15"
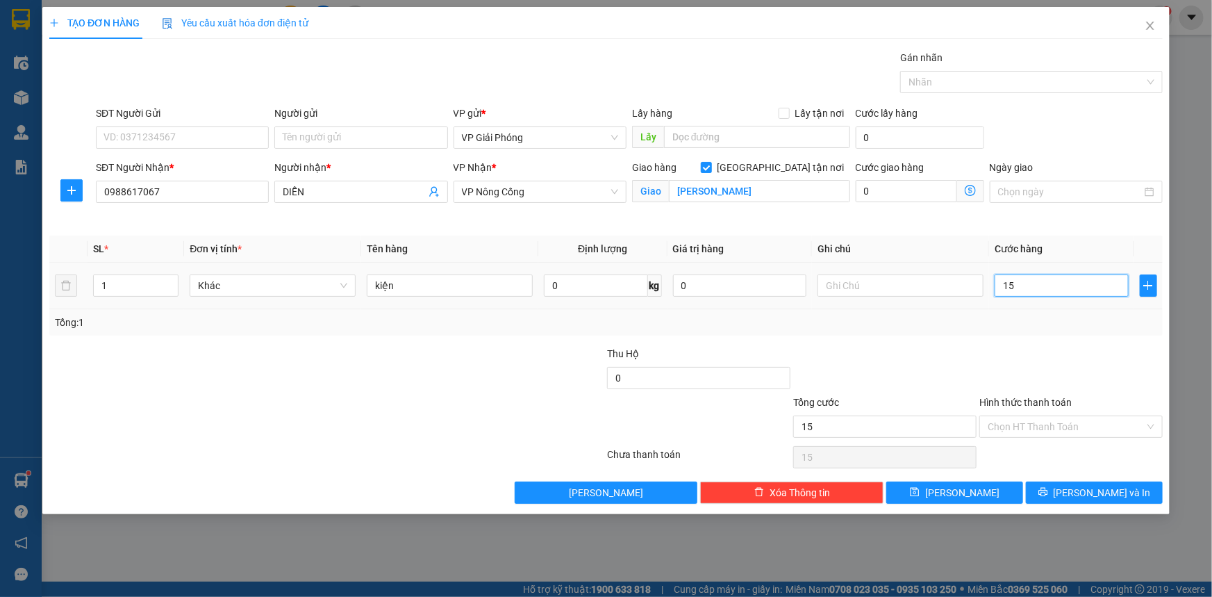
type input "150"
click at [954, 80] on div at bounding box center [1024, 82] width 242 height 17
type input "150.000"
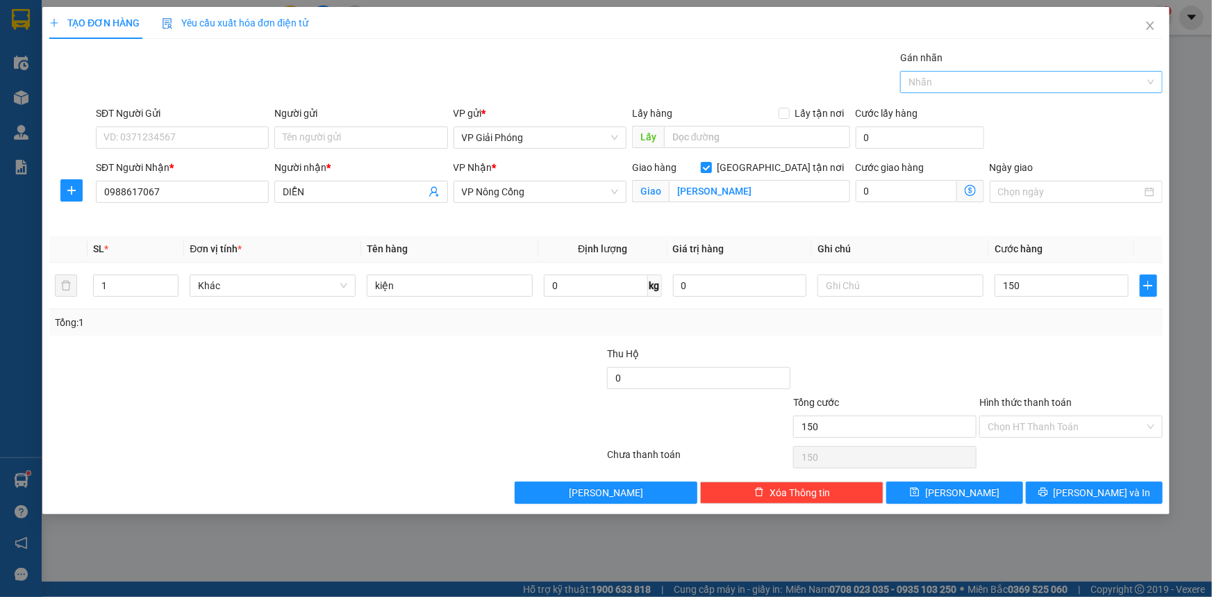
type input "150.000"
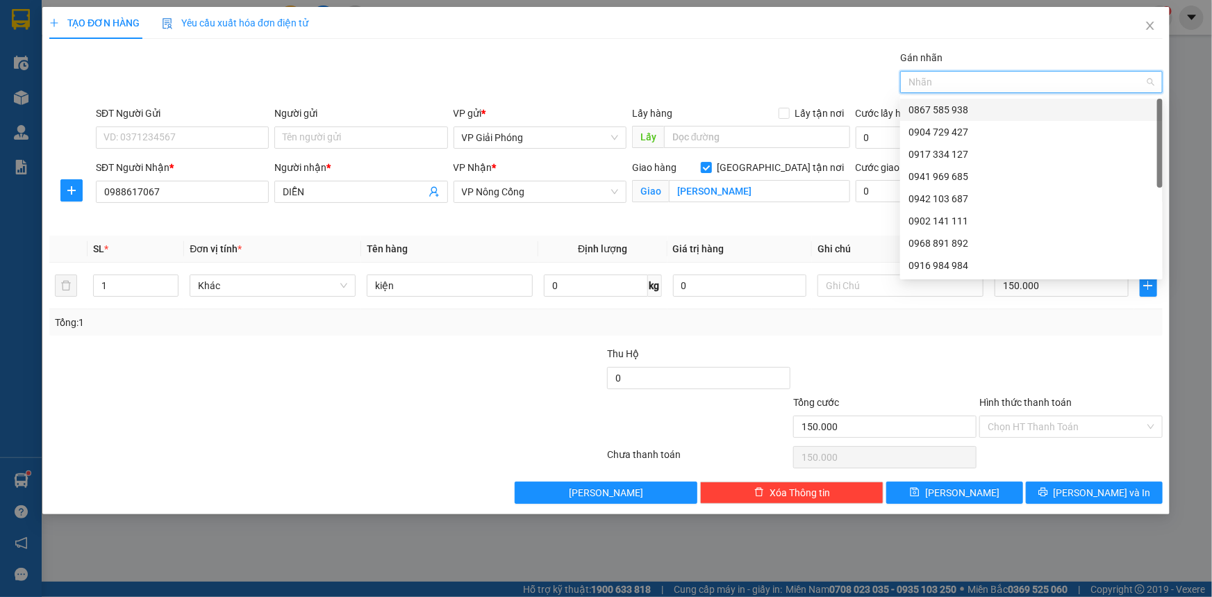
click at [948, 111] on div "0867 585 938" at bounding box center [1031, 109] width 246 height 15
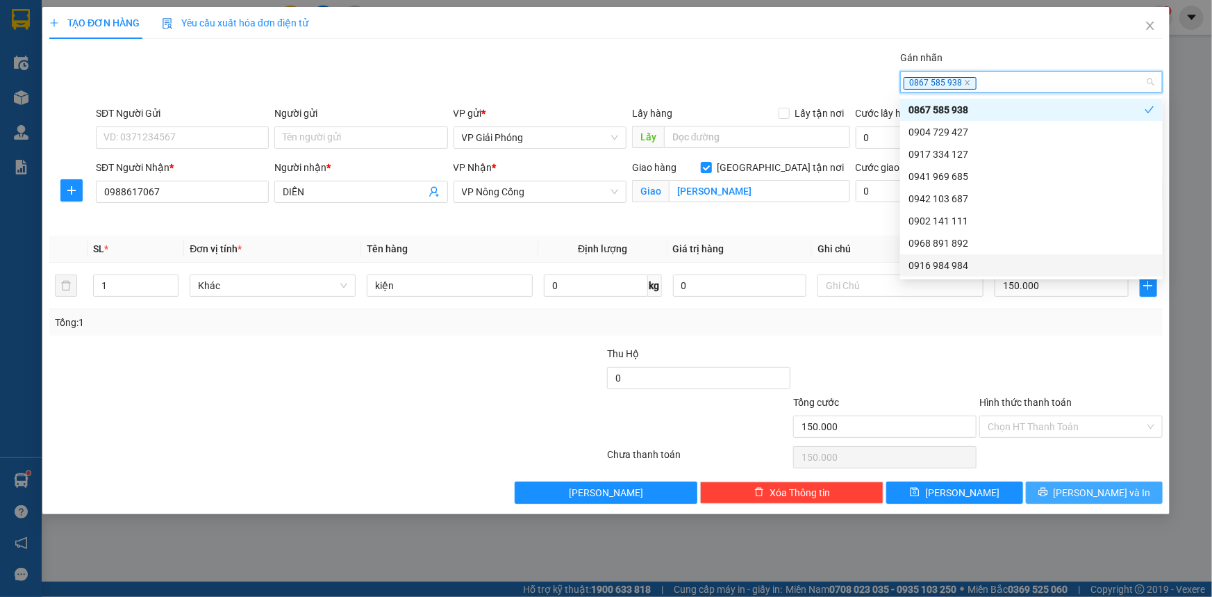
click at [1077, 489] on button "[PERSON_NAME] và In" at bounding box center [1094, 492] width 137 height 22
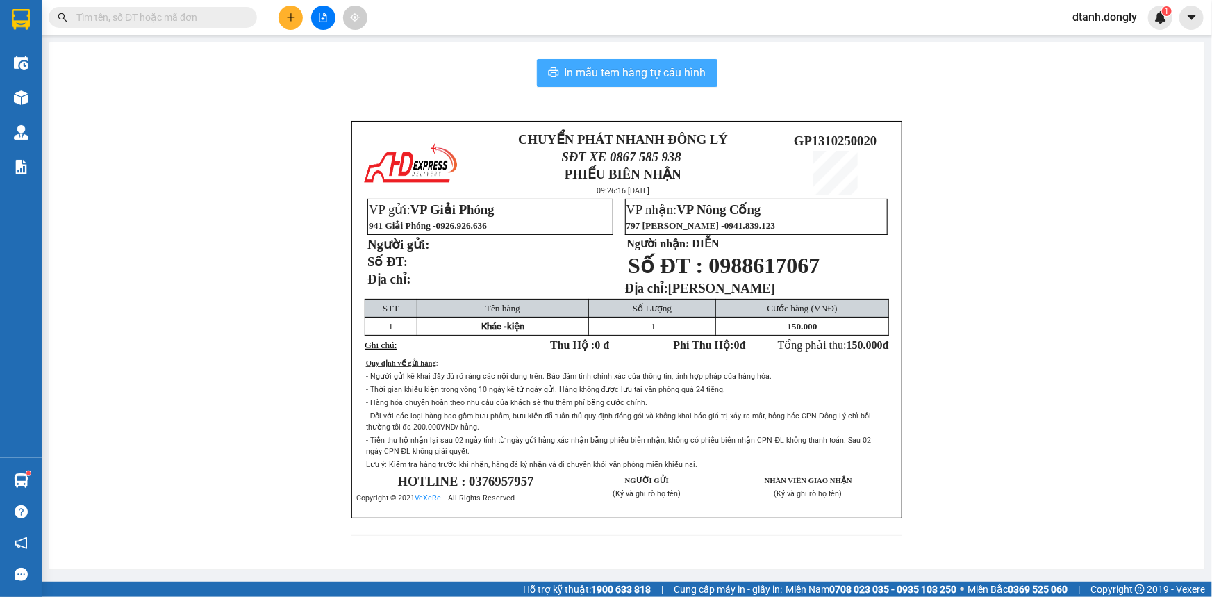
drag, startPoint x: 595, startPoint y: 72, endPoint x: 631, endPoint y: 49, distance: 42.4
click at [597, 70] on span "In mẫu tem hàng tự cấu hình" at bounding box center [636, 72] width 142 height 17
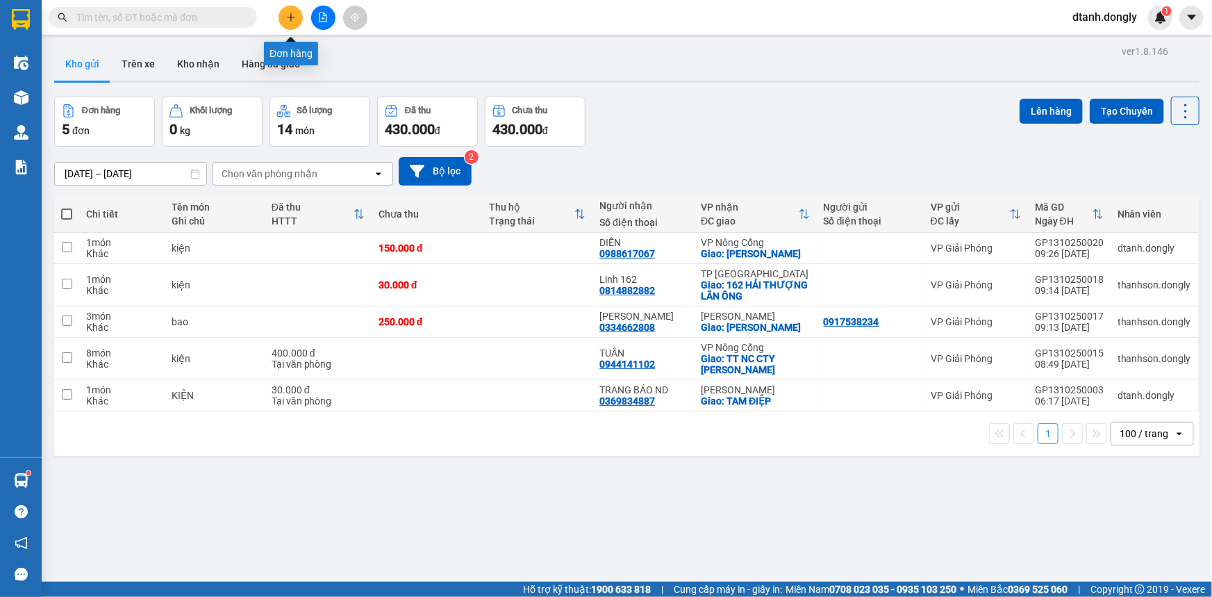
click at [292, 15] on icon "plus" at bounding box center [291, 17] width 10 height 10
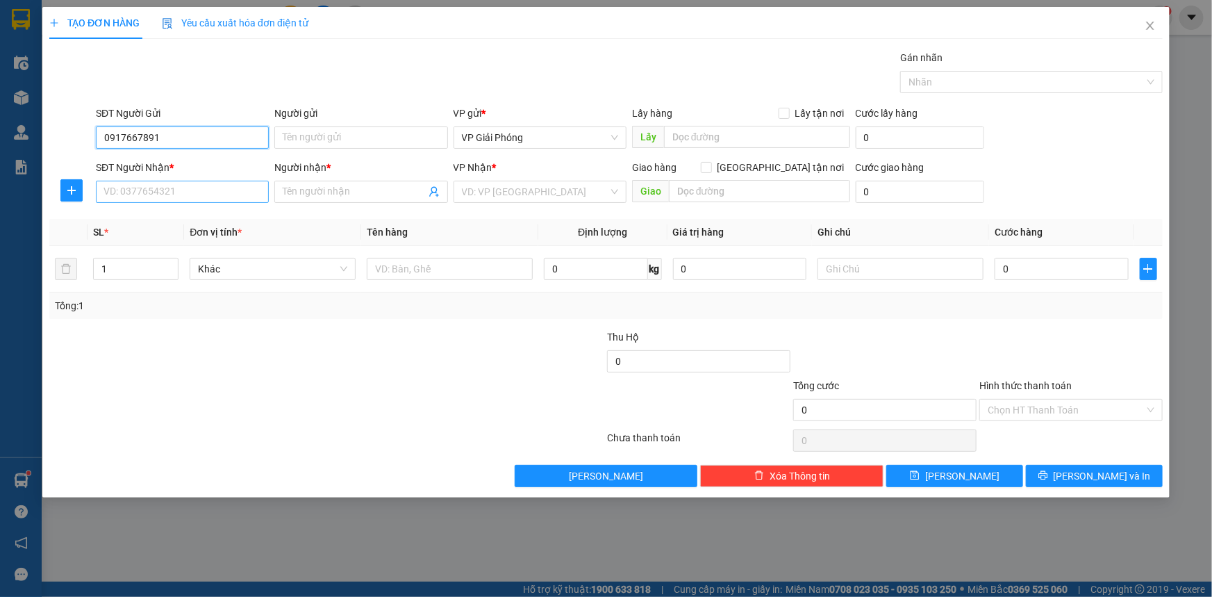
type input "0917667891"
click at [219, 184] on input "SĐT Người Nhận *" at bounding box center [182, 192] width 173 height 22
click at [233, 182] on input "0967342826" at bounding box center [182, 192] width 173 height 22
click at [305, 197] on input "Người nhận *" at bounding box center [354, 191] width 142 height 15
drag, startPoint x: 254, startPoint y: 181, endPoint x: 247, endPoint y: 184, distance: 8.1
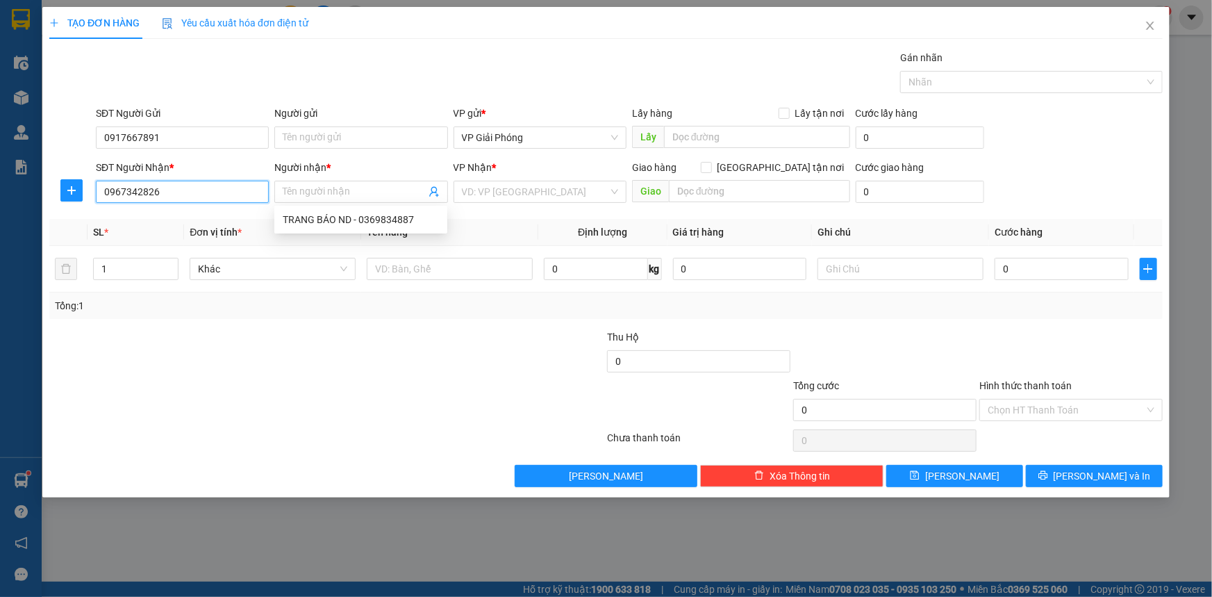
click at [251, 182] on input "0967342826" at bounding box center [182, 192] width 173 height 22
click at [210, 194] on input "0967342" at bounding box center [182, 192] width 173 height 22
click at [201, 218] on div "0967342823 - [PERSON_NAME]" at bounding box center [182, 219] width 156 height 15
type input "0967342823"
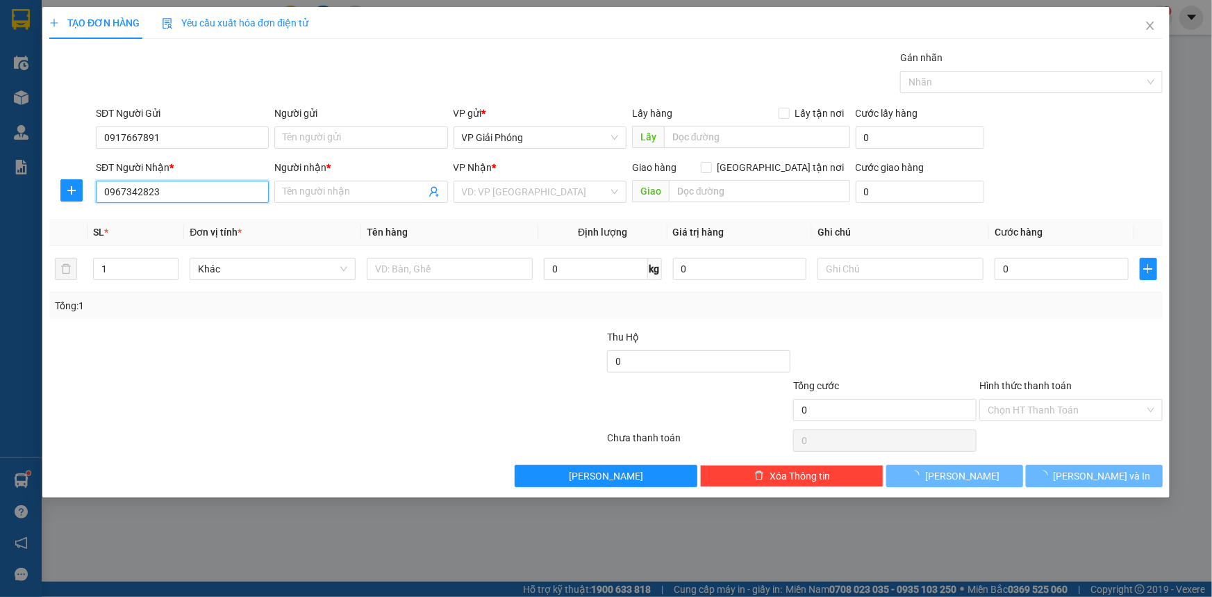
type input "GARA [PERSON_NAME]"
checkbox input "true"
type input "VPNC"
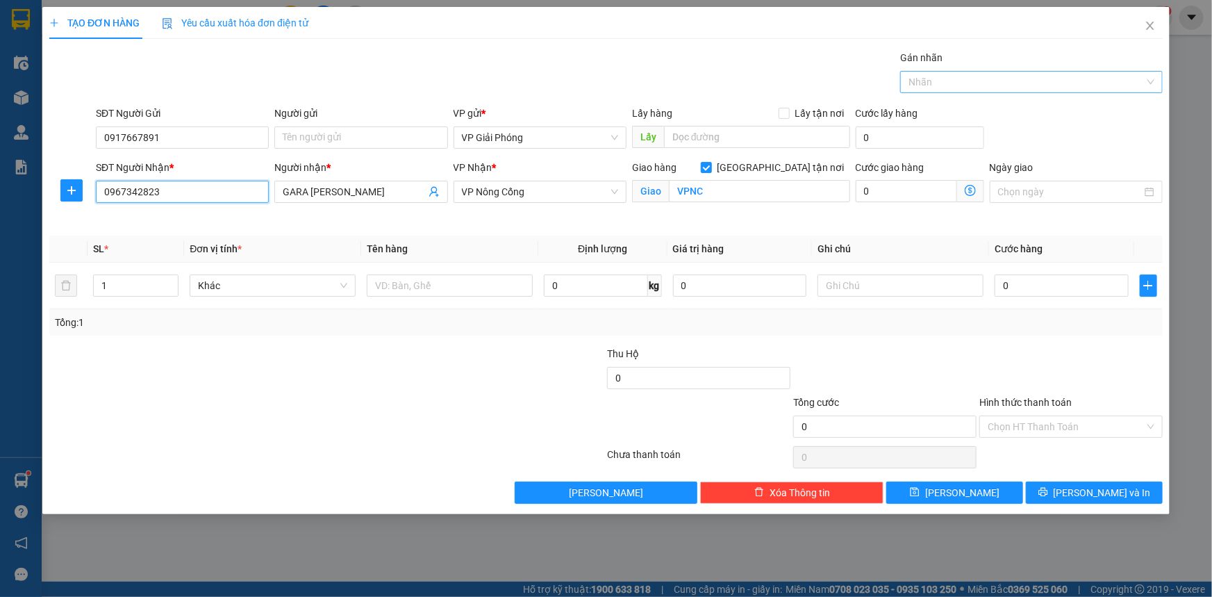
click at [960, 84] on div at bounding box center [1024, 82] width 242 height 17
type input "0967342823"
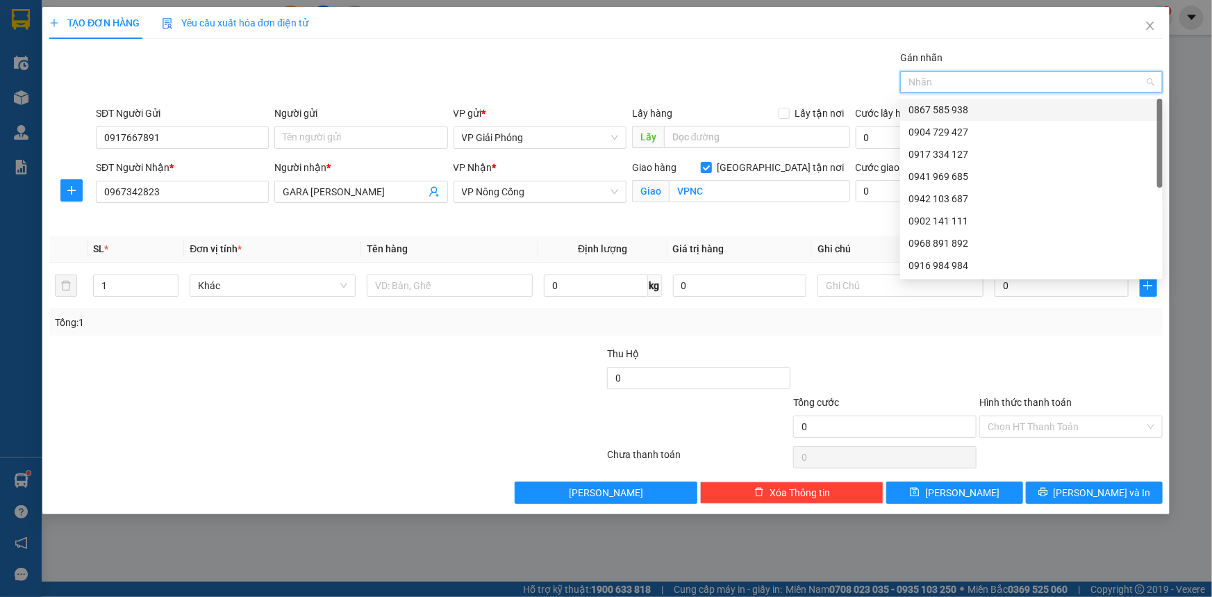
click at [965, 117] on div "0867 585 938" at bounding box center [1031, 109] width 246 height 15
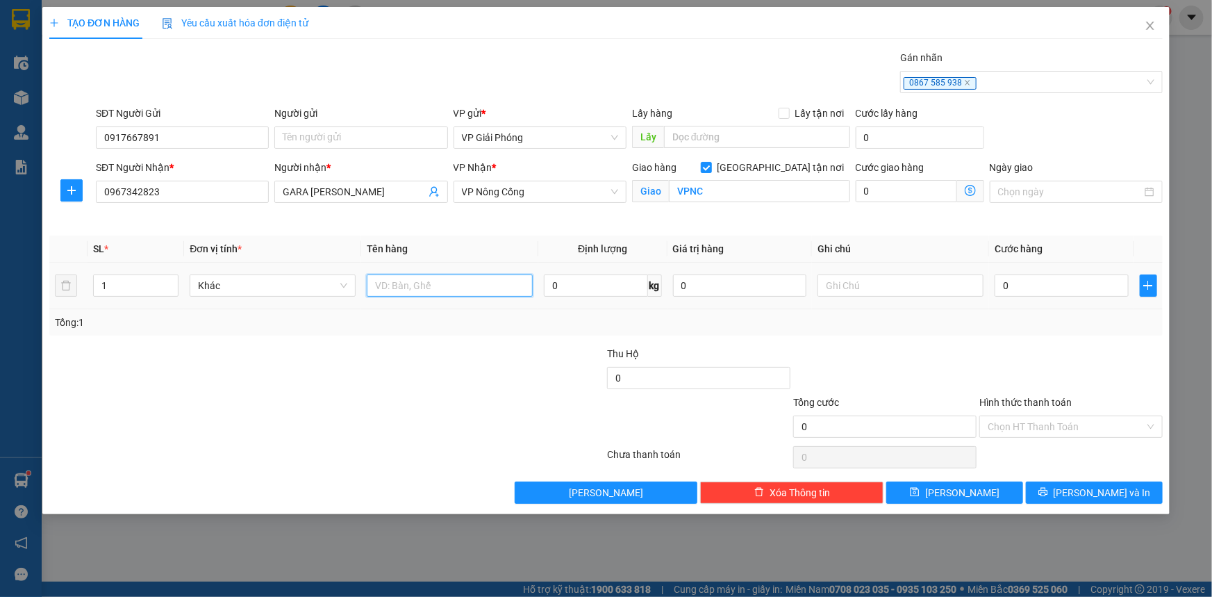
click at [467, 291] on input "text" at bounding box center [450, 285] width 166 height 22
type input "hộp đen"
click at [1026, 293] on input "0" at bounding box center [1061, 285] width 134 height 22
click at [670, 377] on input "0" at bounding box center [698, 378] width 183 height 22
type input "5.850.000"
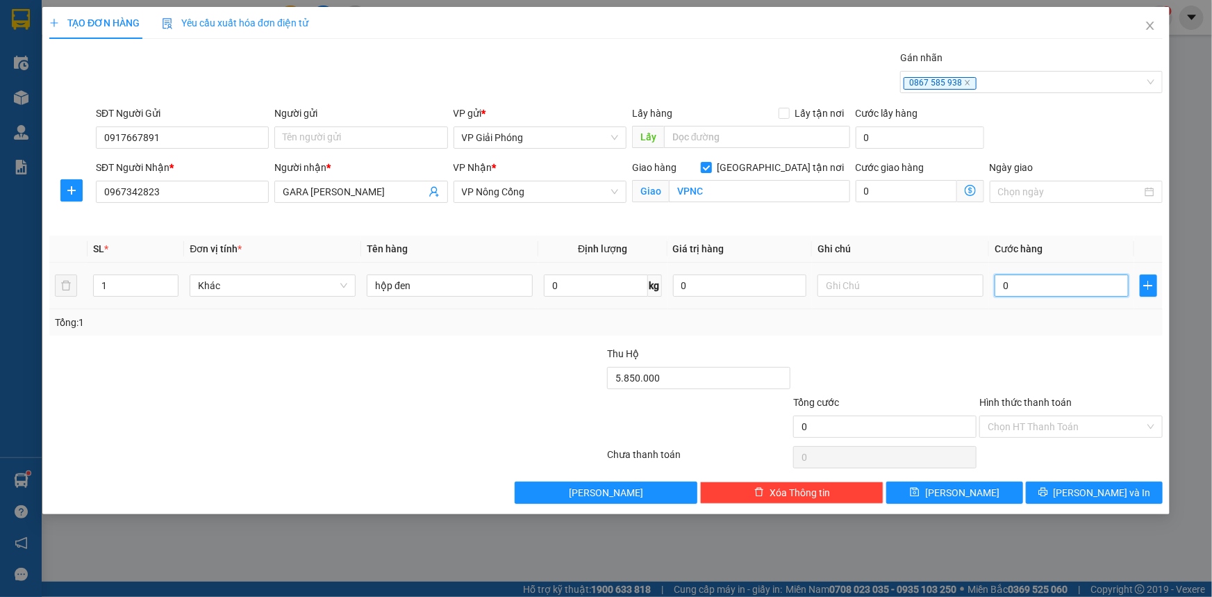
click at [1042, 290] on input "0" at bounding box center [1061, 285] width 134 height 22
type input "5"
type input "50"
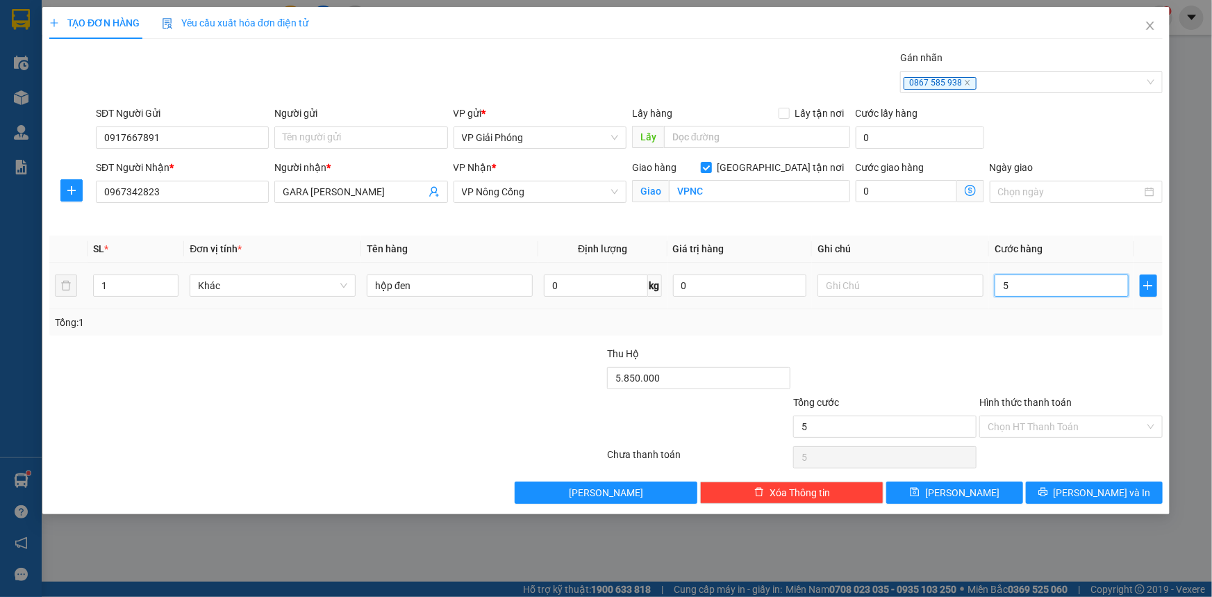
type input "50"
type input "50.000"
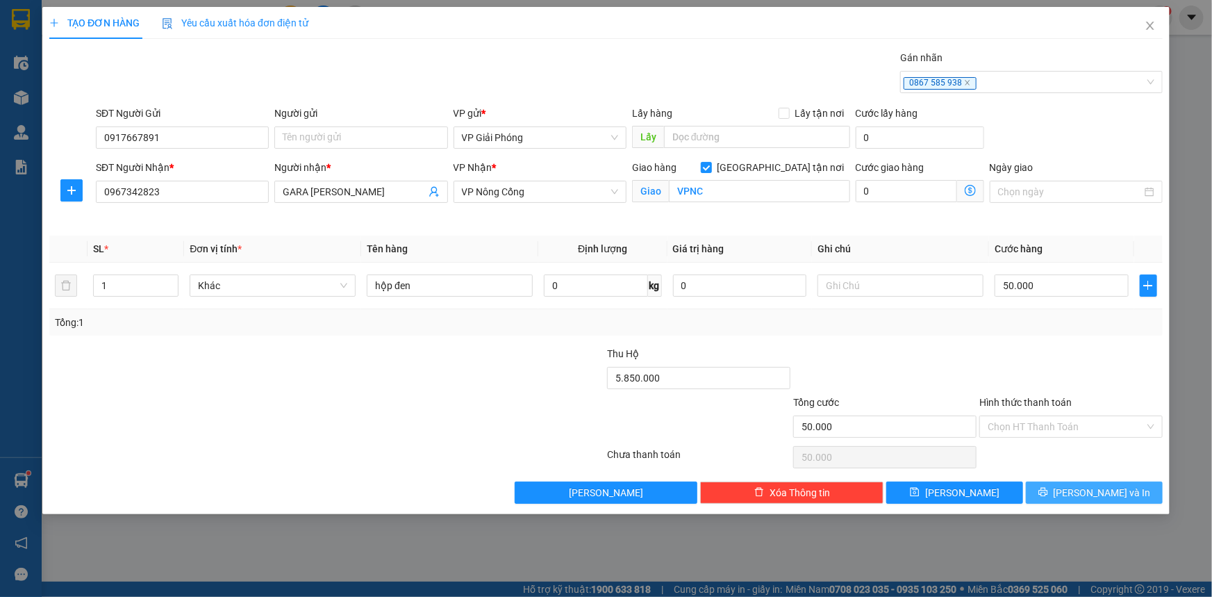
click at [1048, 494] on icon "printer" at bounding box center [1043, 492] width 10 height 10
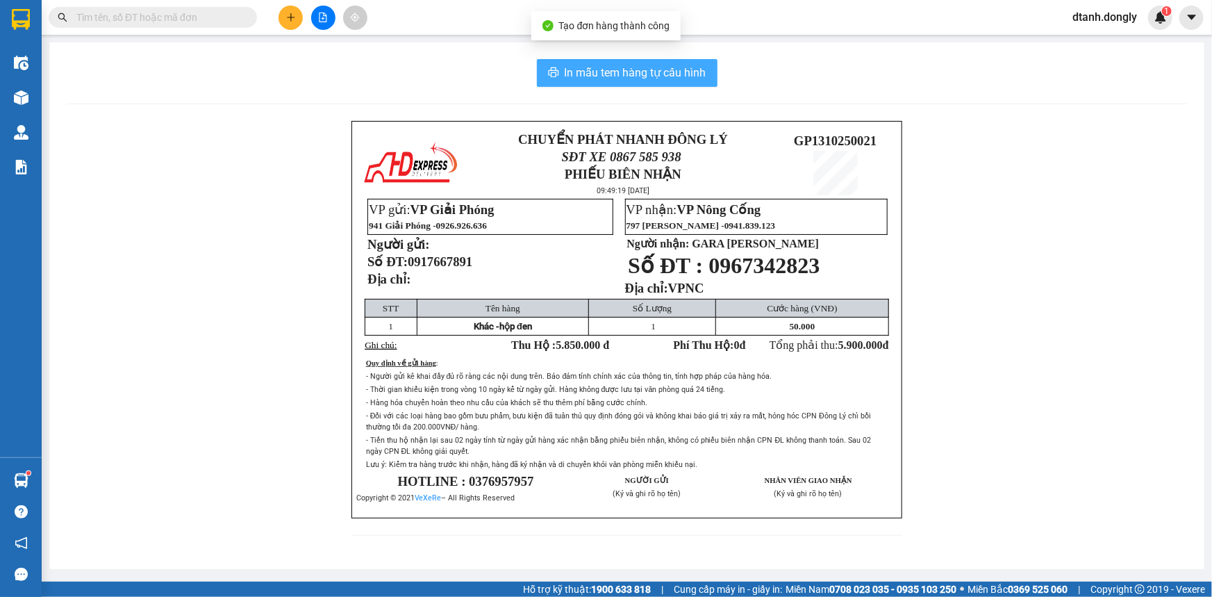
click at [687, 67] on span "In mẫu tem hàng tự cấu hình" at bounding box center [636, 72] width 142 height 17
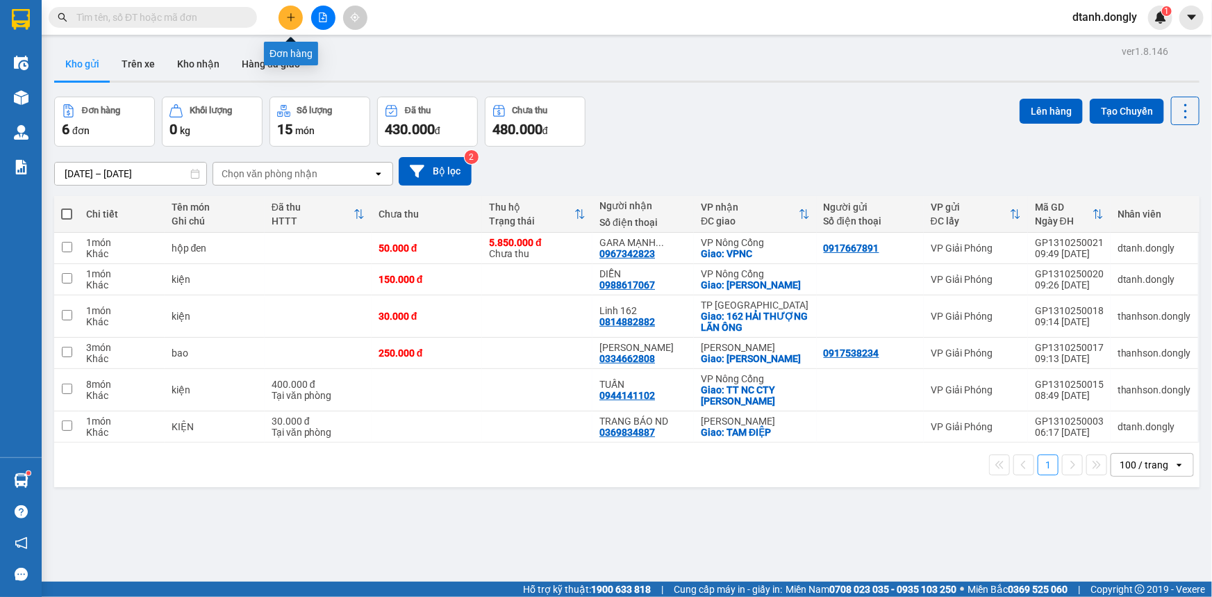
click at [295, 19] on button at bounding box center [290, 18] width 24 height 24
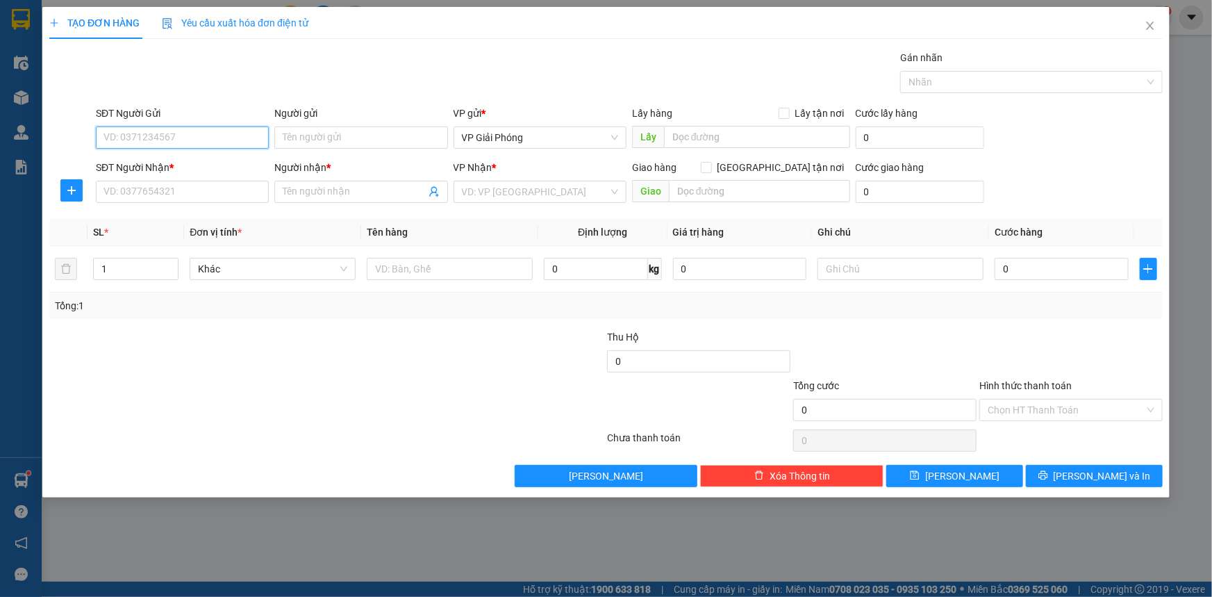
click at [151, 144] on input "SĐT Người Gửi" at bounding box center [182, 137] width 173 height 22
type input "0975736537"
click at [156, 189] on input "SĐT Người Nhận *" at bounding box center [182, 192] width 173 height 22
type input "0"
click at [169, 135] on input "0975736537" at bounding box center [182, 137] width 173 height 22
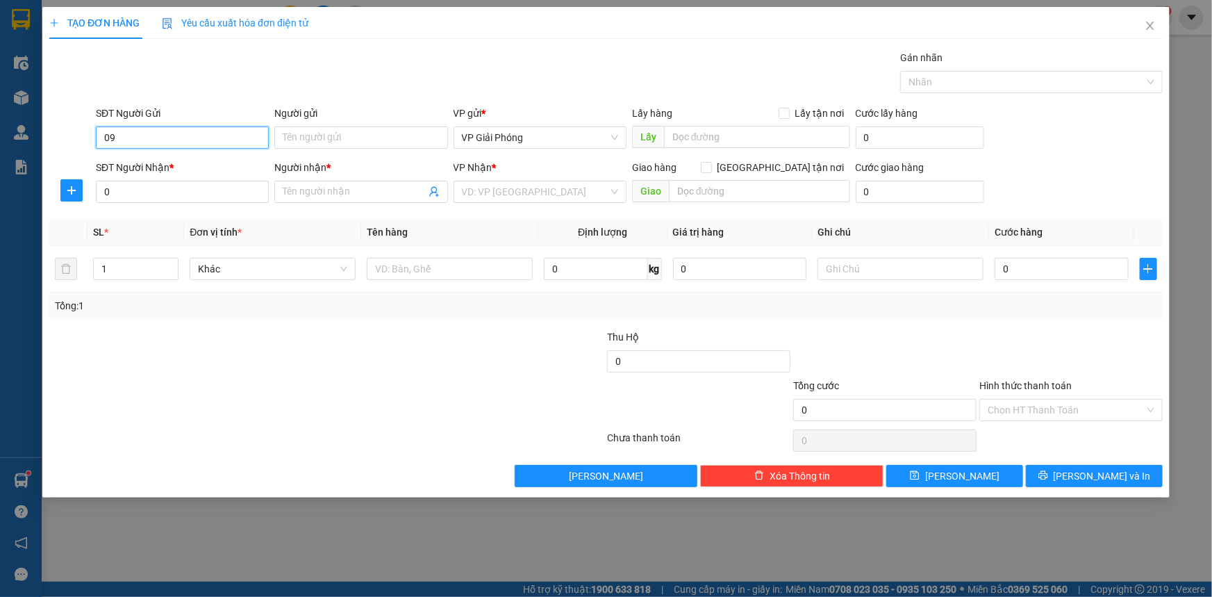
type input "0"
type input "0904082290"
click at [141, 193] on input "0" at bounding box center [182, 192] width 173 height 22
type input "0975736537"
click at [487, 196] on input "search" at bounding box center [535, 191] width 147 height 21
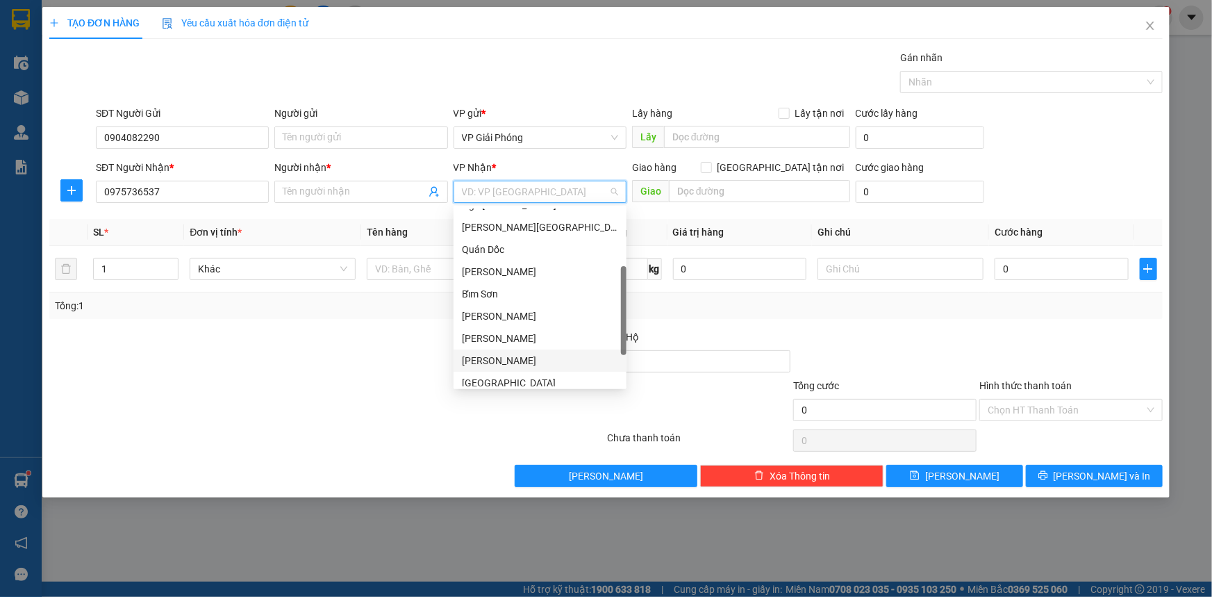
scroll to position [199, 0]
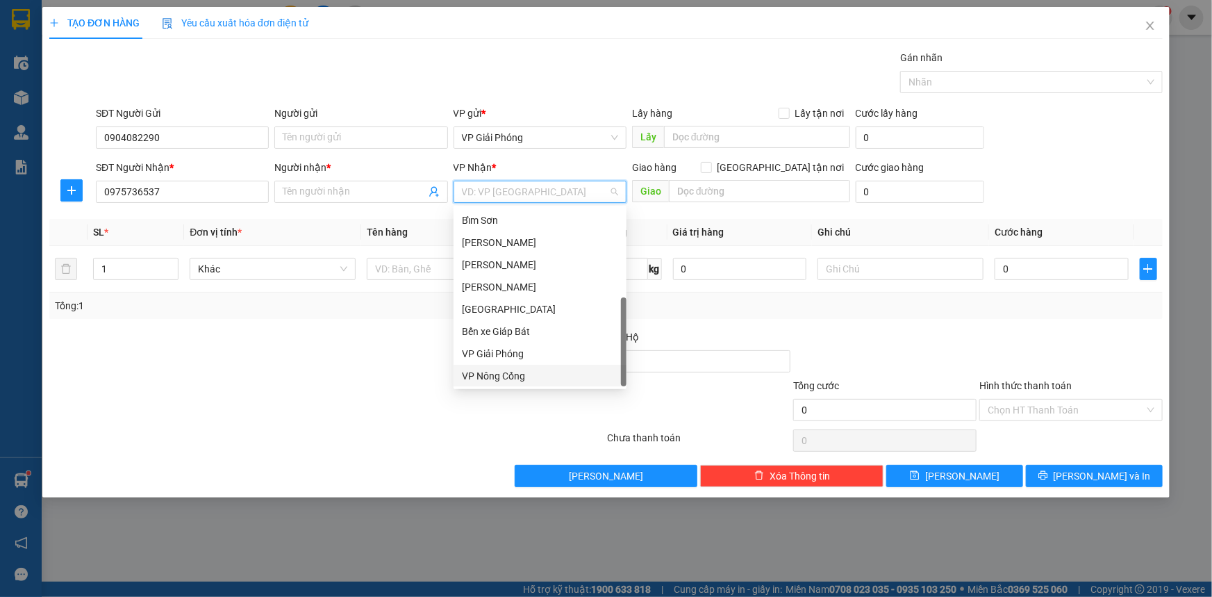
click at [510, 378] on div "VP Nông Cống" at bounding box center [540, 375] width 156 height 15
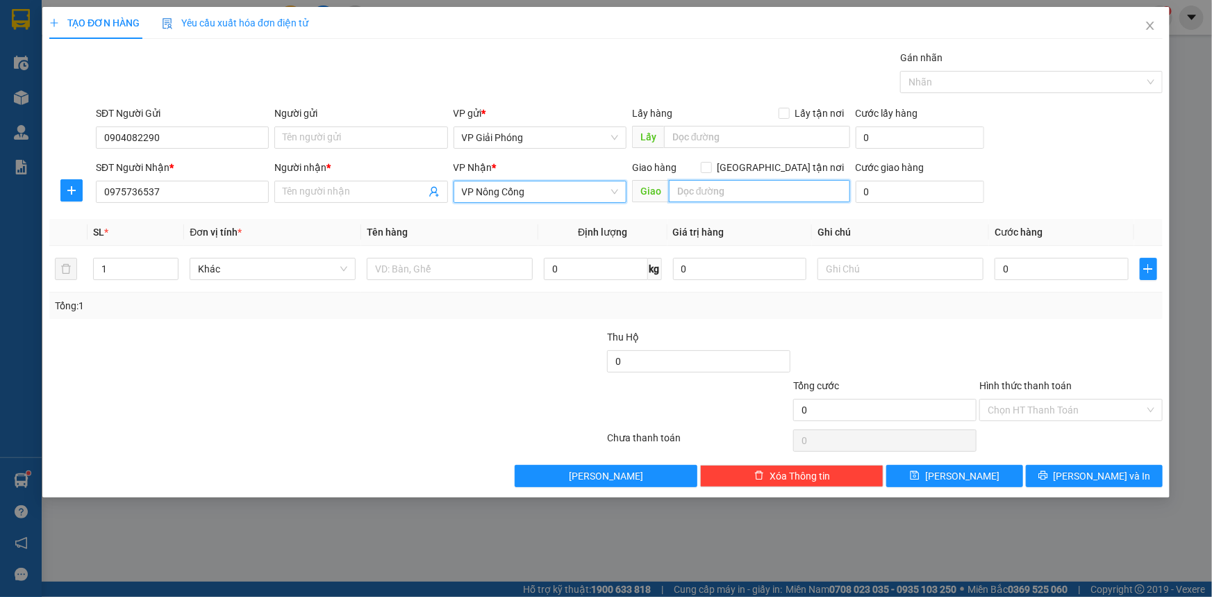
click at [681, 196] on input "text" at bounding box center [759, 191] width 181 height 22
type input "ngã ba mỏ séc"
click at [712, 172] on span at bounding box center [706, 167] width 11 height 11
click at [710, 172] on input "[GEOGRAPHIC_DATA] tận nơi" at bounding box center [706, 167] width 10 height 10
checkbox input "true"
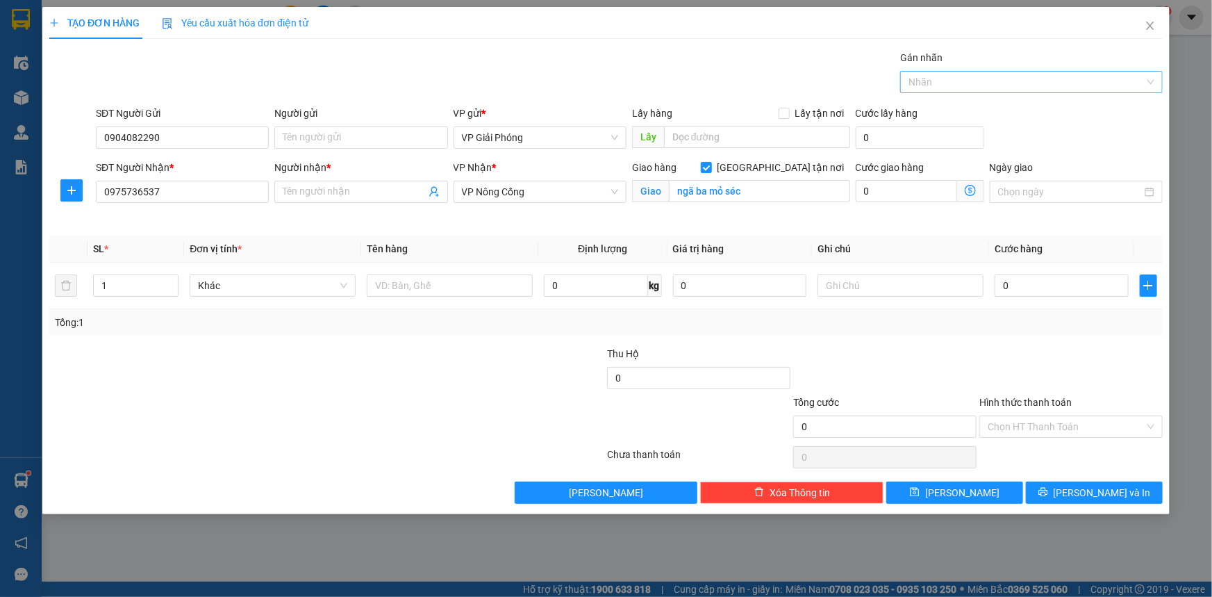
click at [919, 83] on div at bounding box center [1024, 82] width 242 height 17
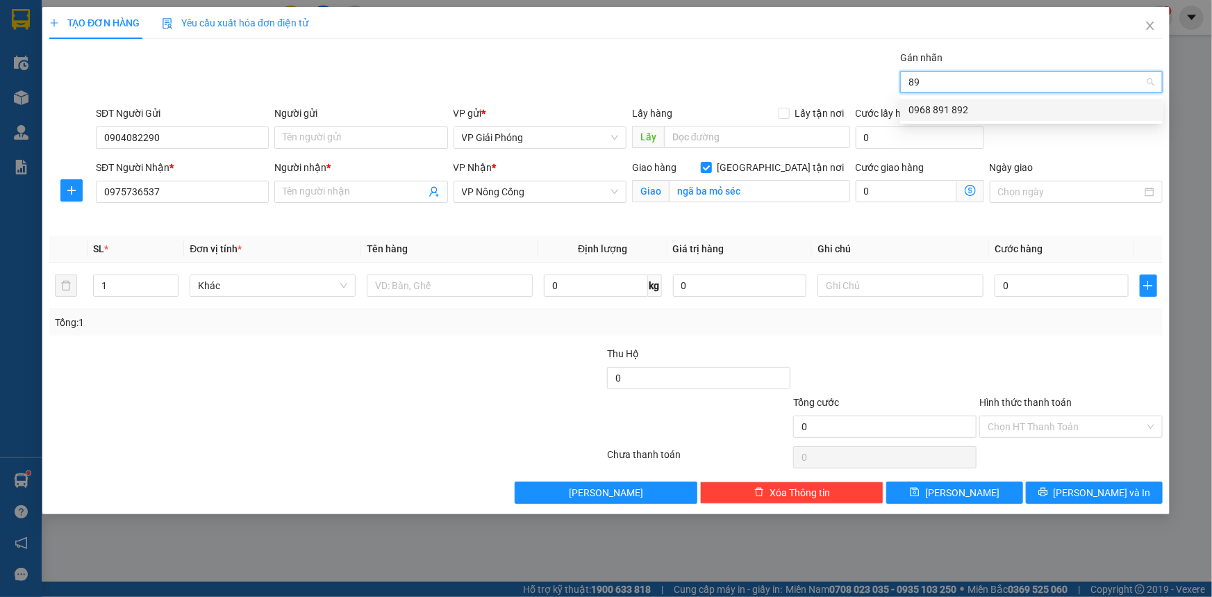
type input "892"
click at [935, 111] on div "0968 891 892" at bounding box center [1031, 109] width 246 height 15
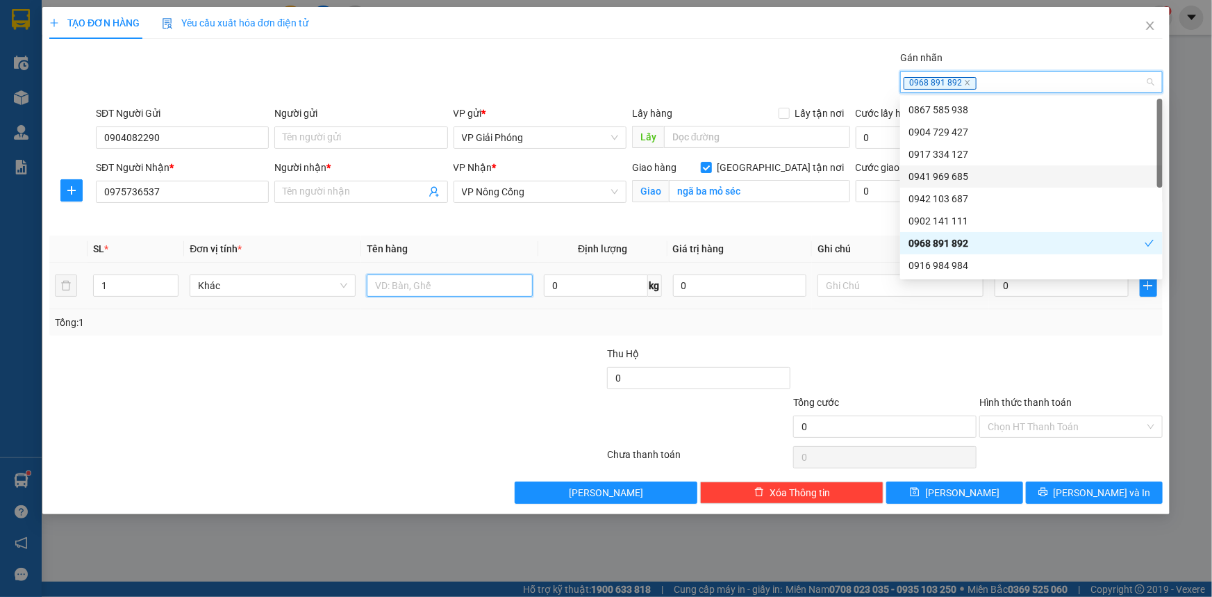
click at [434, 286] on input "text" at bounding box center [450, 285] width 166 height 22
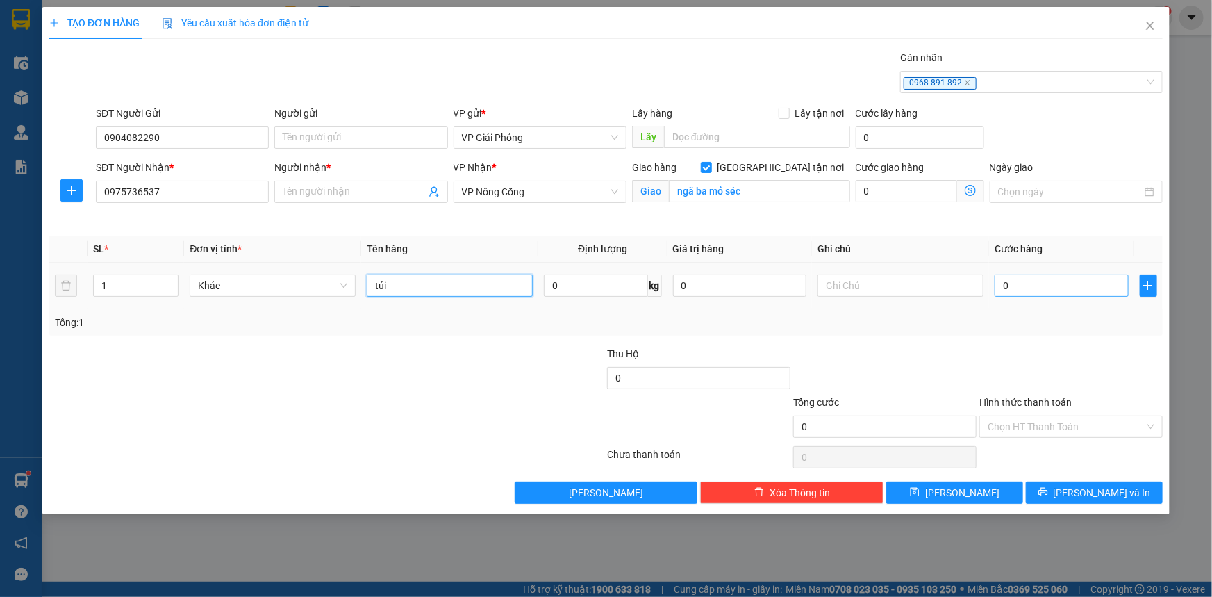
type input "túi"
click at [1019, 289] on input "0" at bounding box center [1061, 285] width 134 height 22
type input "3"
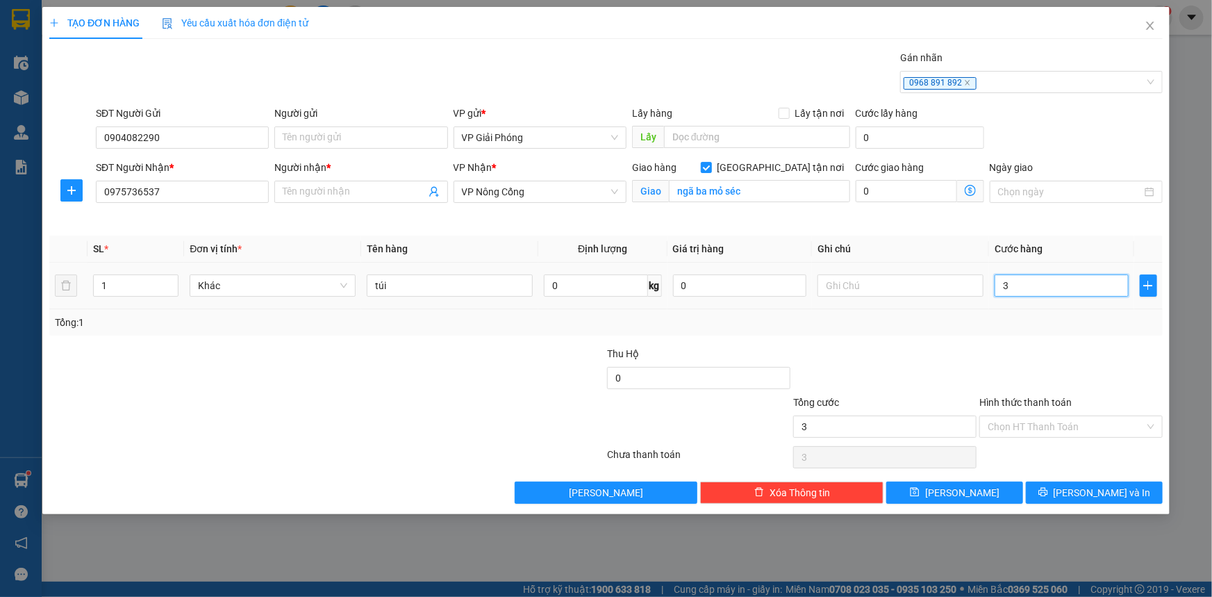
type input "30"
type input "30.000"
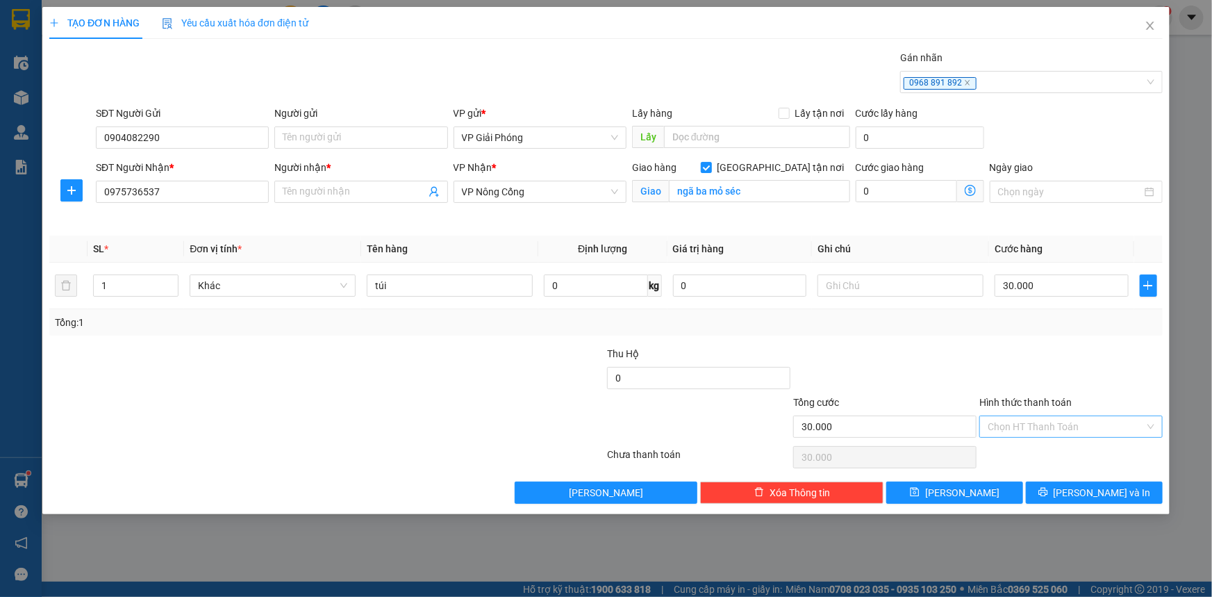
click at [1065, 417] on input "Hình thức thanh toán" at bounding box center [1065, 426] width 157 height 21
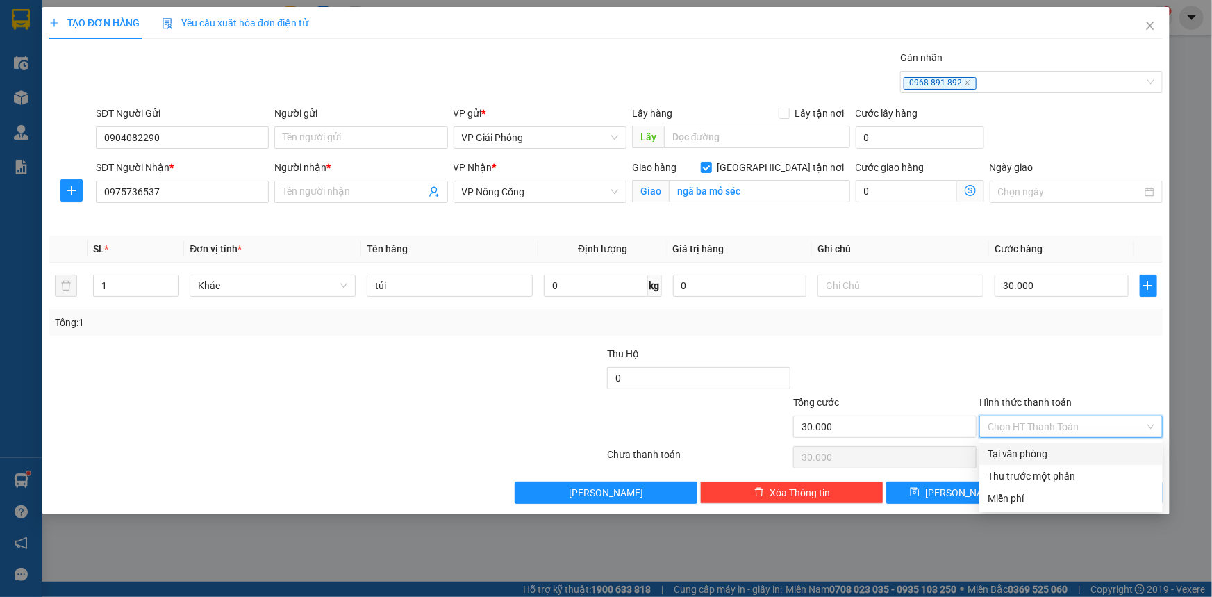
click at [1042, 451] on div "Tại văn phòng" at bounding box center [1070, 453] width 167 height 15
type input "0"
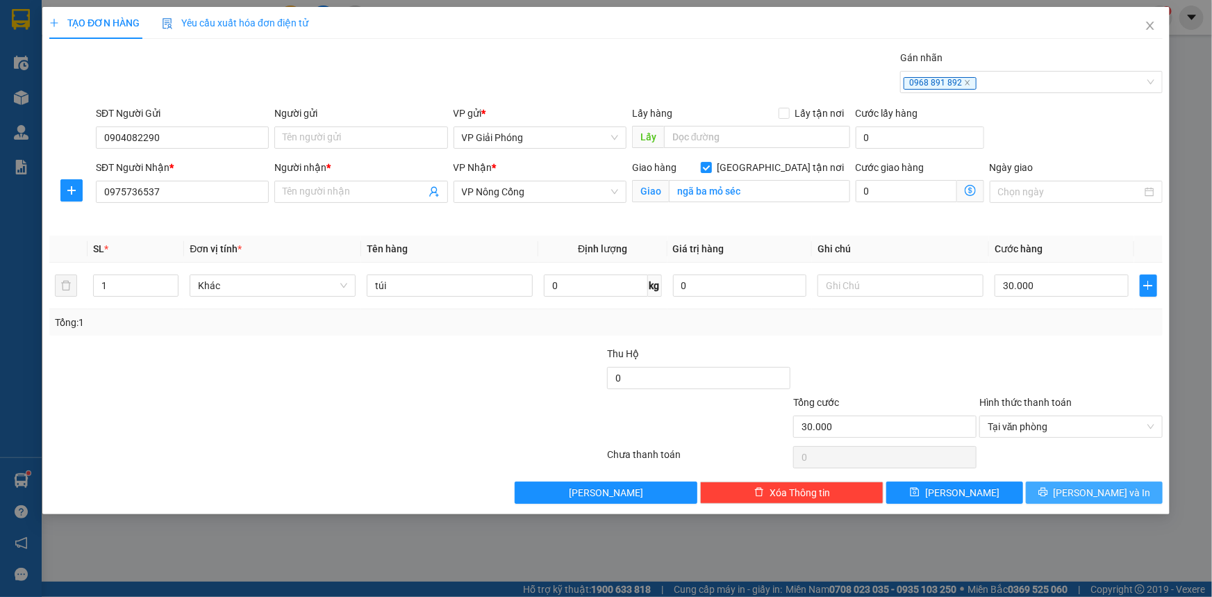
click at [1071, 499] on button "[PERSON_NAME] và In" at bounding box center [1094, 492] width 137 height 22
click at [312, 187] on input "Người nhận *" at bounding box center [354, 191] width 142 height 15
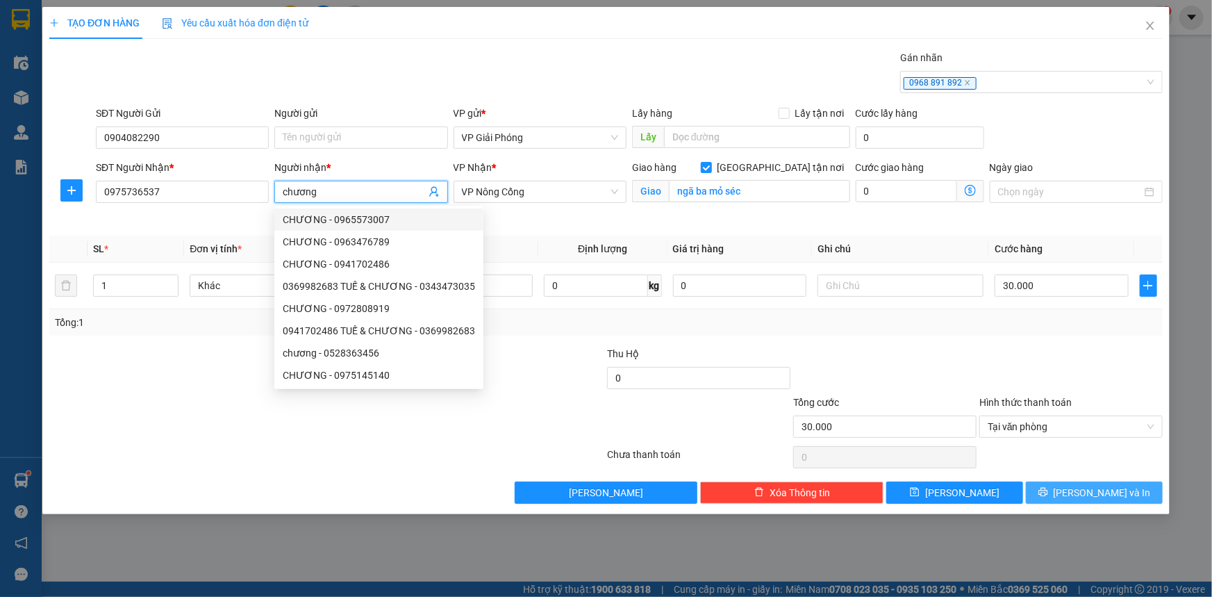
type input "chương"
click at [1076, 485] on button "[PERSON_NAME] và In" at bounding box center [1094, 492] width 137 height 22
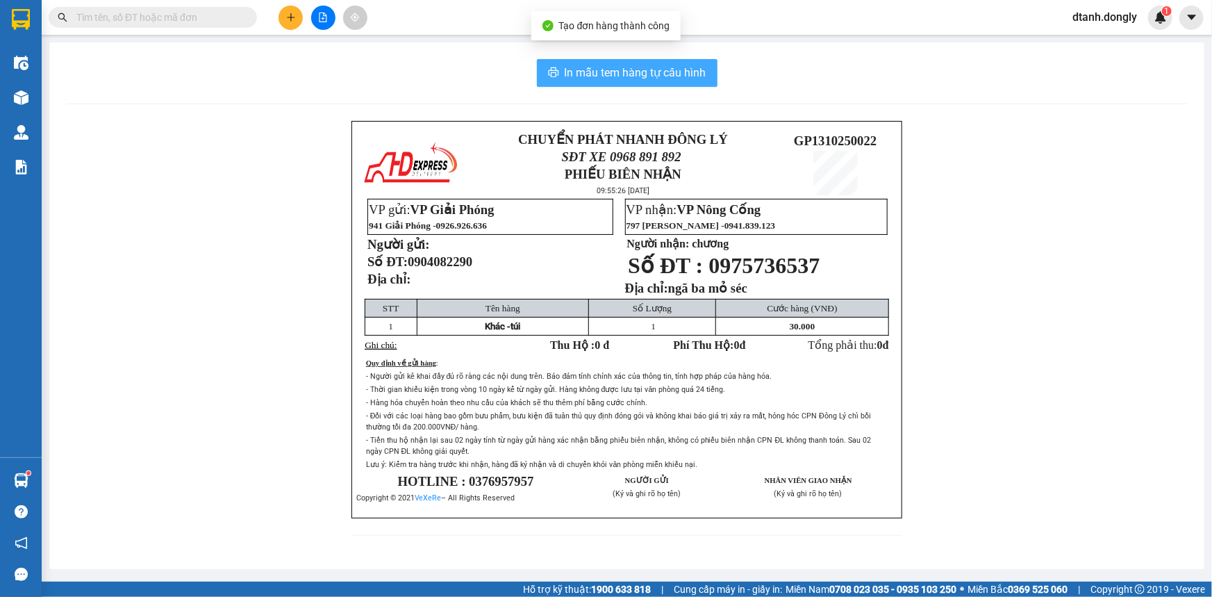
click at [620, 78] on span "In mẫu tem hàng tự cấu hình" at bounding box center [636, 72] width 142 height 17
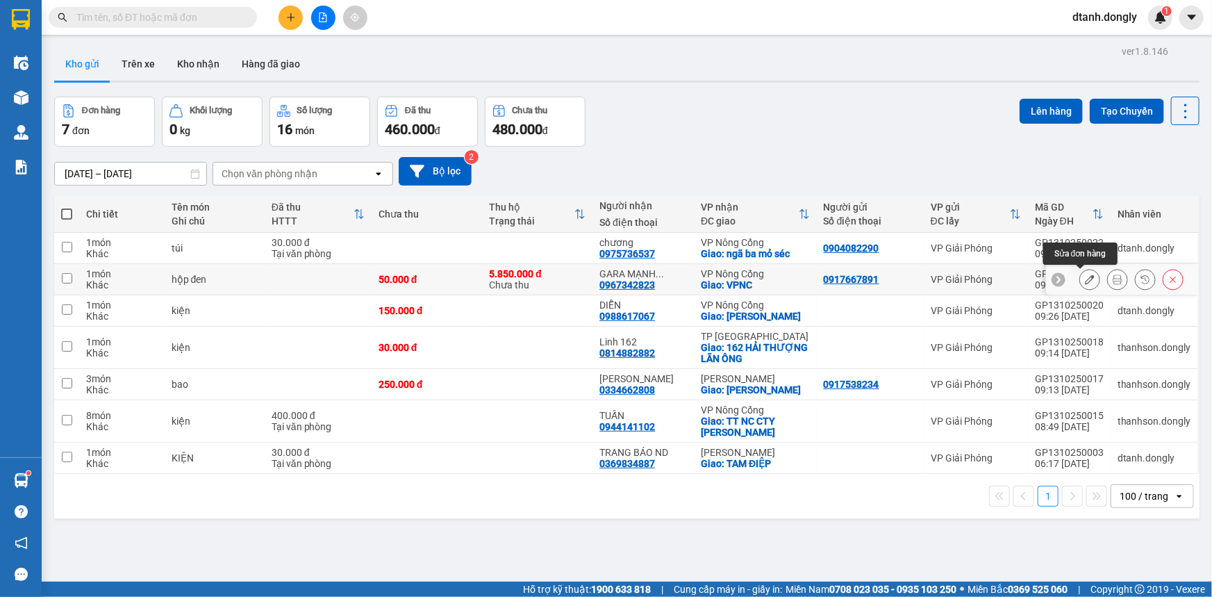
click at [1085, 278] on icon at bounding box center [1090, 279] width 10 height 10
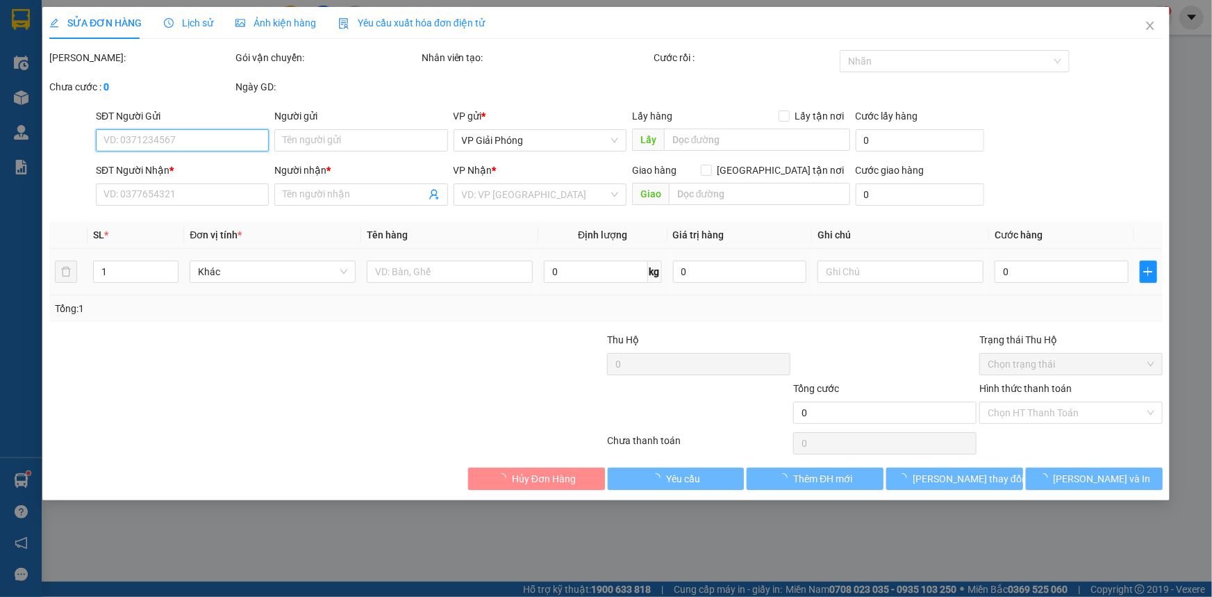
type input "0917667891"
type input "0967342823"
type input "GARA [PERSON_NAME]"
checkbox input "true"
type input "VPNC"
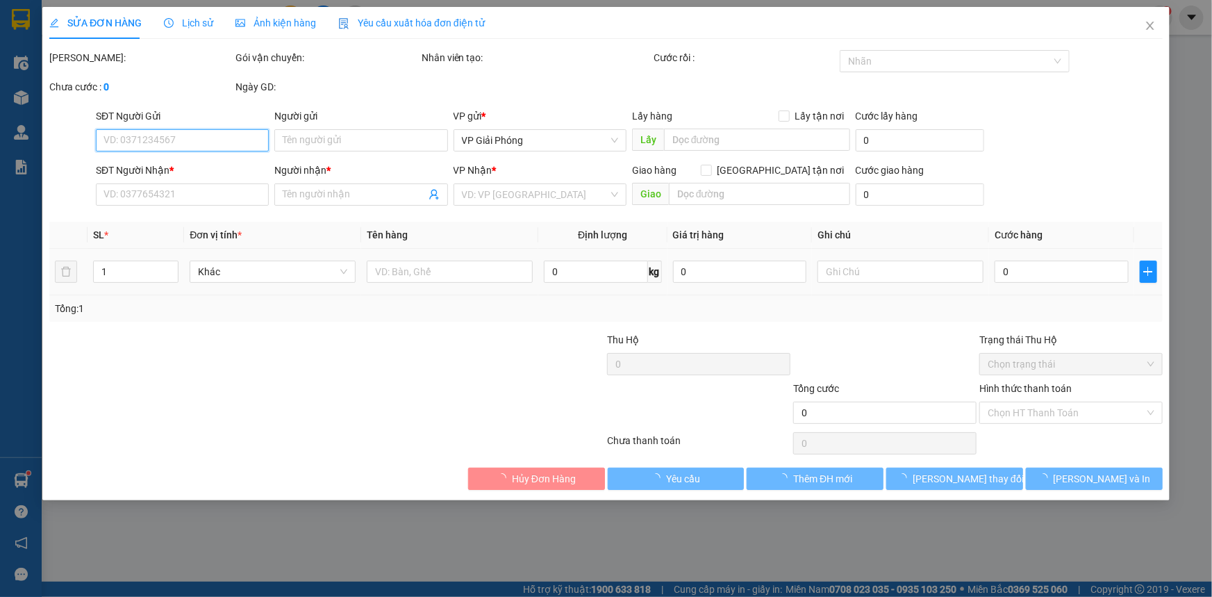
type input "50.000"
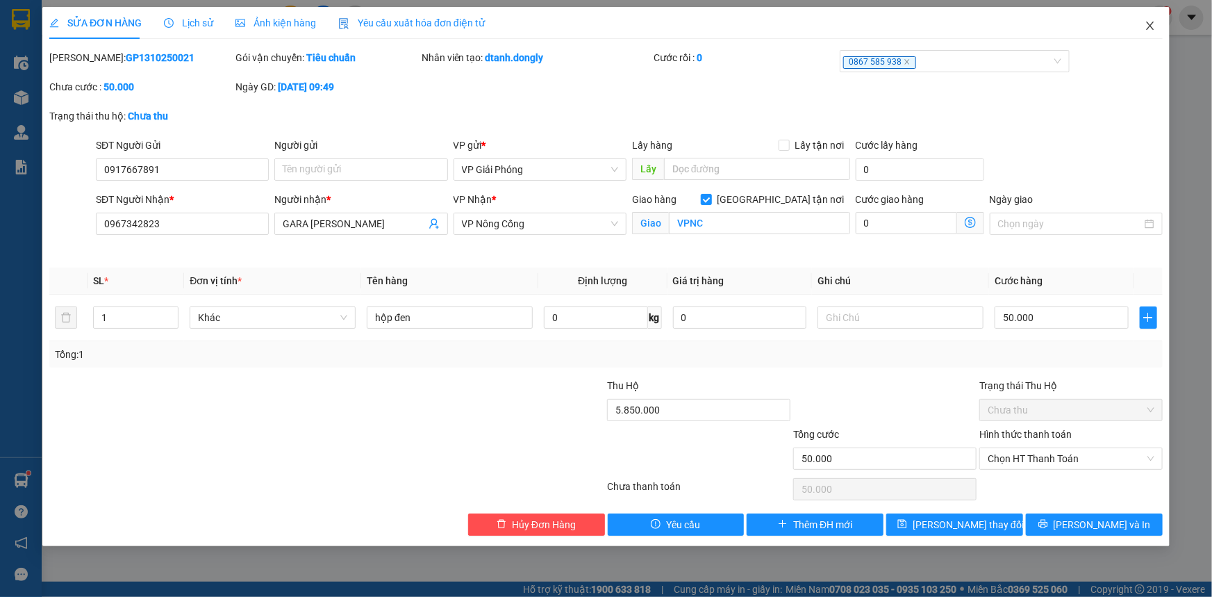
click at [1151, 24] on icon "close" at bounding box center [1149, 25] width 11 height 11
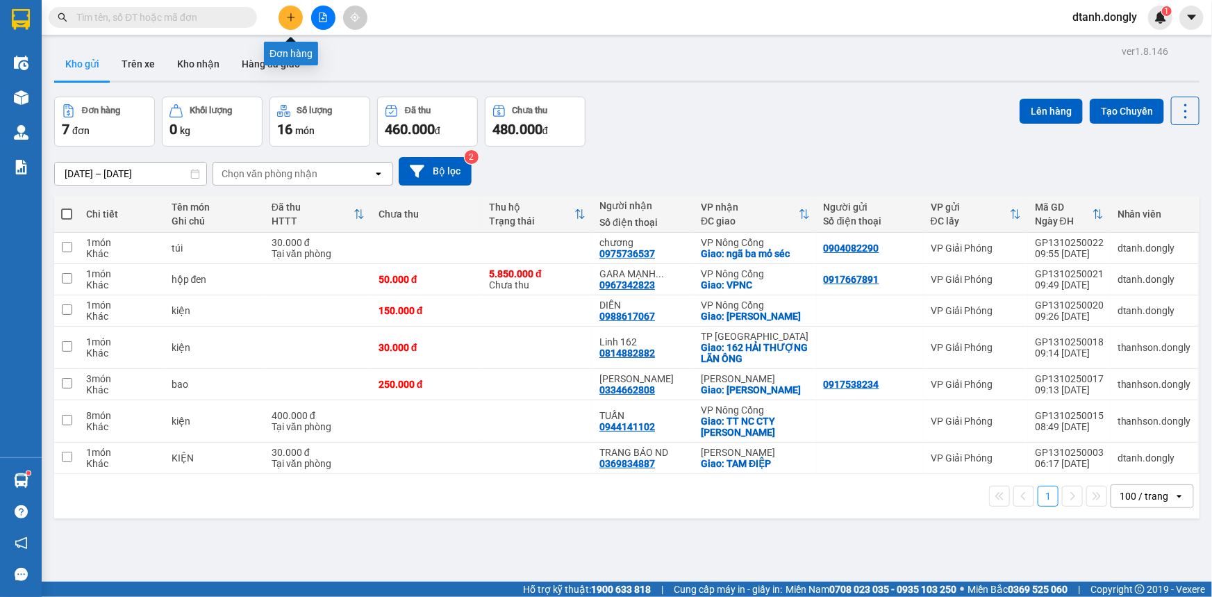
click at [285, 13] on button at bounding box center [290, 18] width 24 height 24
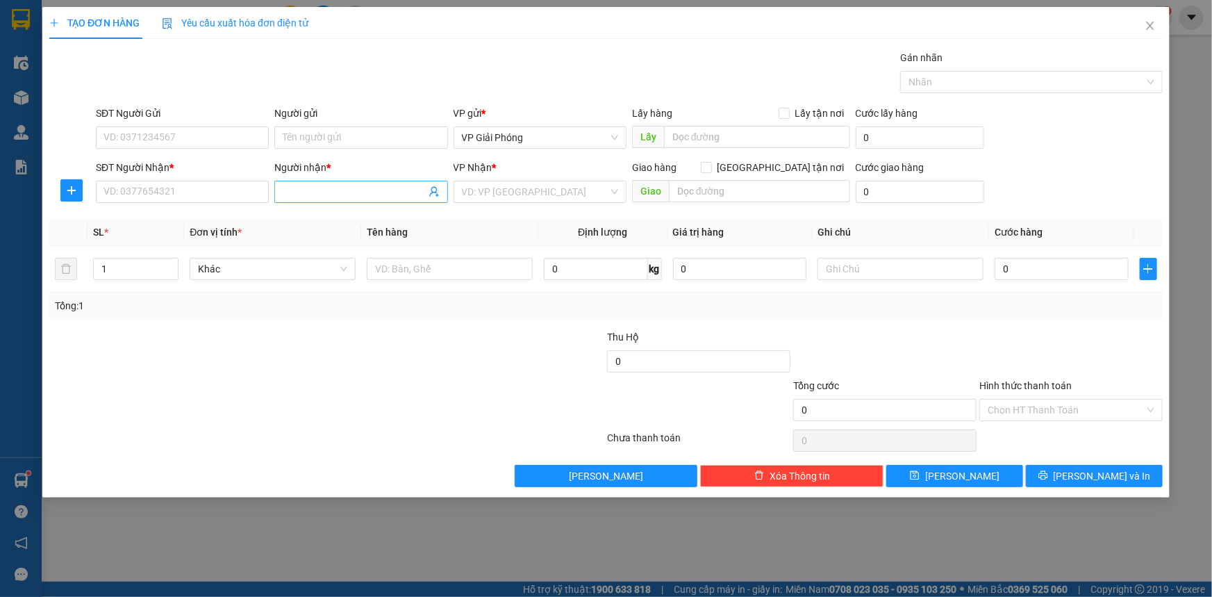
click at [332, 192] on input "Người nhận *" at bounding box center [354, 191] width 142 height 15
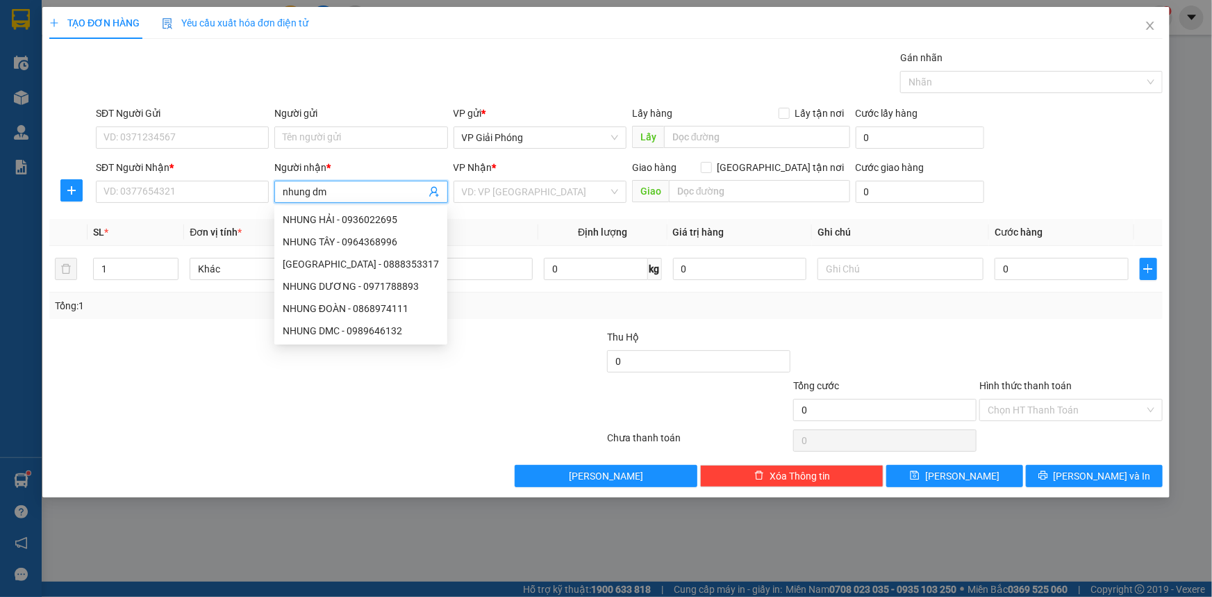
type input "nhung dmc"
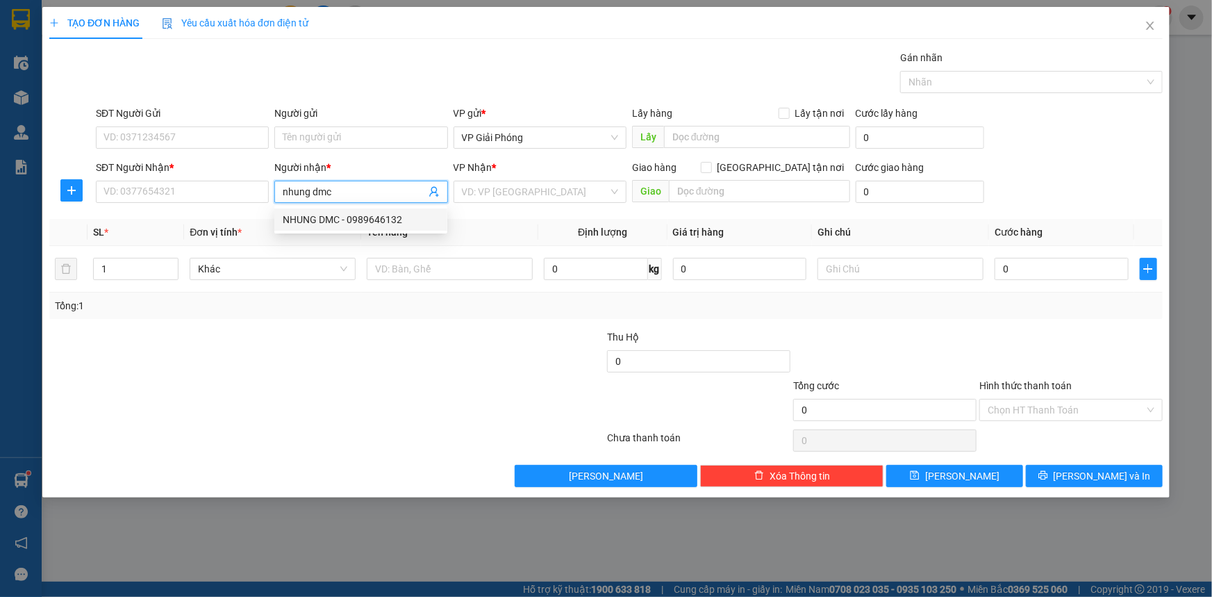
click at [348, 217] on div "NHUNG DMC - 0989646132" at bounding box center [361, 219] width 156 height 15
type input "0989646132"
type input "NHUNG DMC"
checkbox input "true"
type input "[GEOGRAPHIC_DATA]"
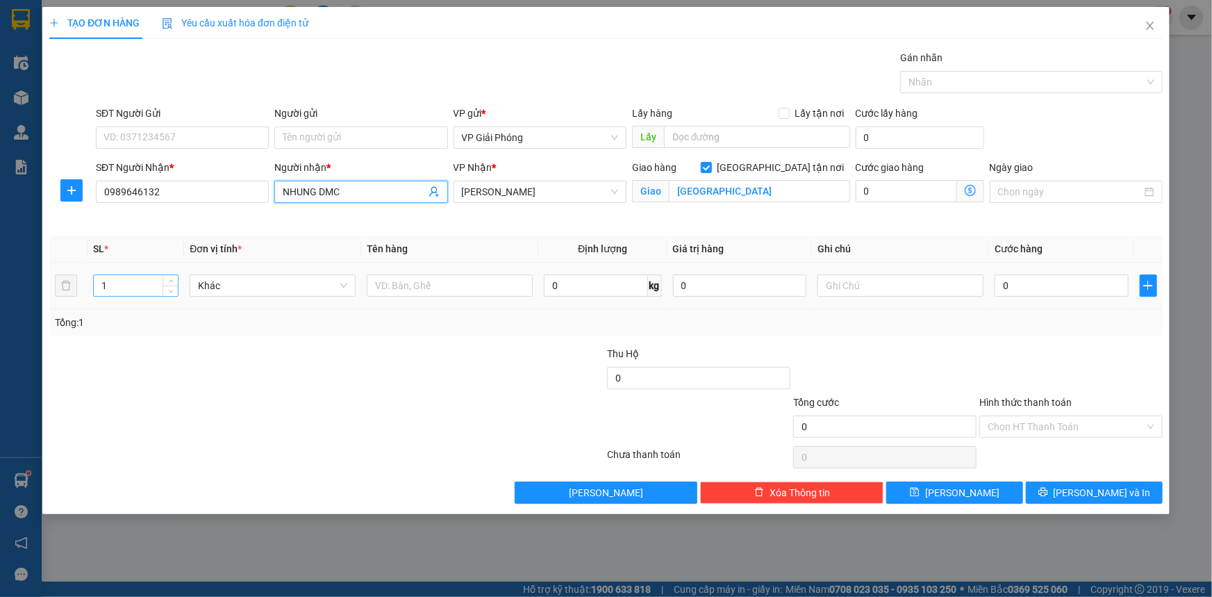
type input "NHUNG DMC"
click at [136, 289] on input "1" at bounding box center [136, 285] width 84 height 21
click at [165, 278] on span "Increase Value" at bounding box center [169, 281] width 15 height 12
type input "4"
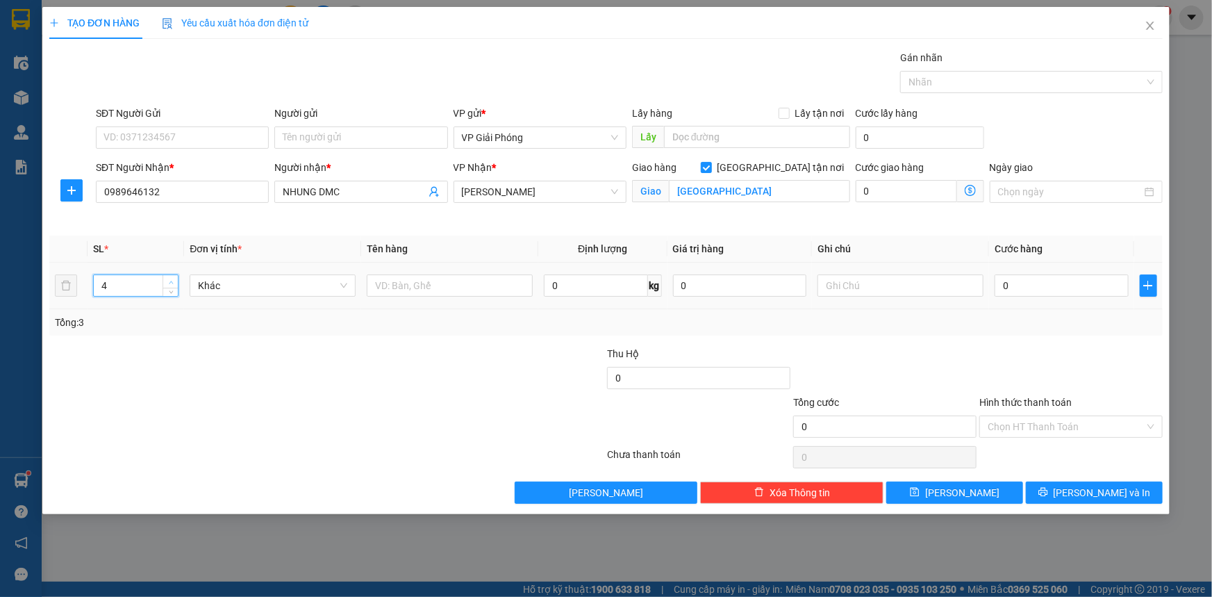
click at [165, 278] on span "Increase Value" at bounding box center [169, 281] width 15 height 12
click at [437, 287] on input "text" at bounding box center [450, 285] width 166 height 22
type input "bao"
click at [1029, 290] on input "0" at bounding box center [1061, 285] width 134 height 22
type input "2"
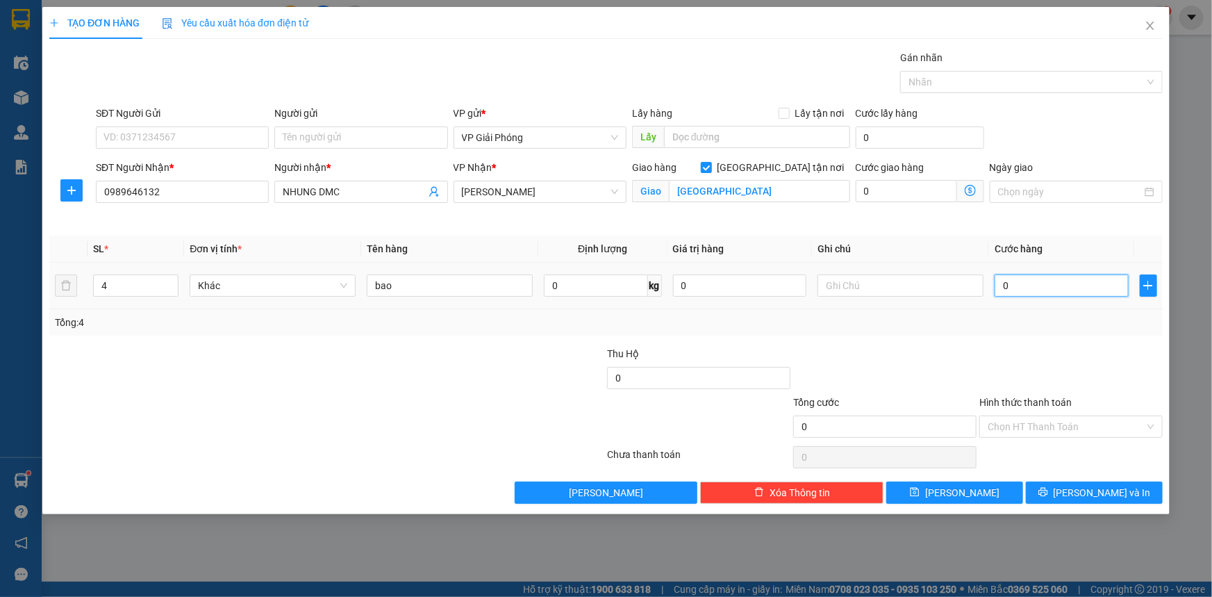
type input "2"
type input "25"
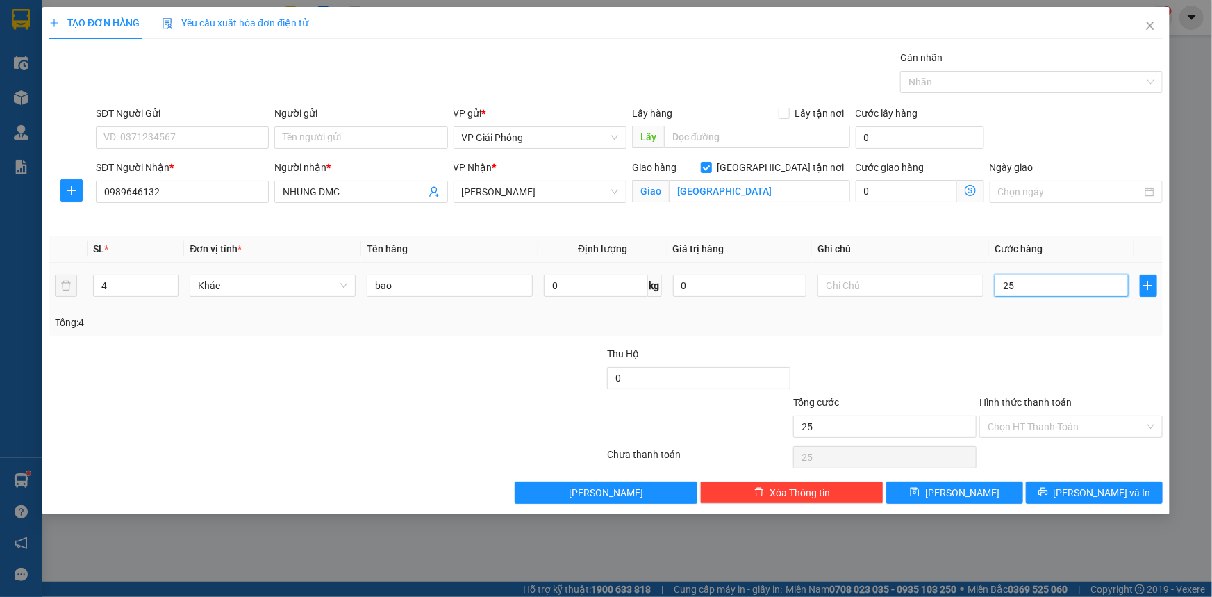
type input "250"
drag, startPoint x: 972, startPoint y: 78, endPoint x: 954, endPoint y: 65, distance: 22.4
click at [972, 77] on div at bounding box center [1024, 82] width 242 height 17
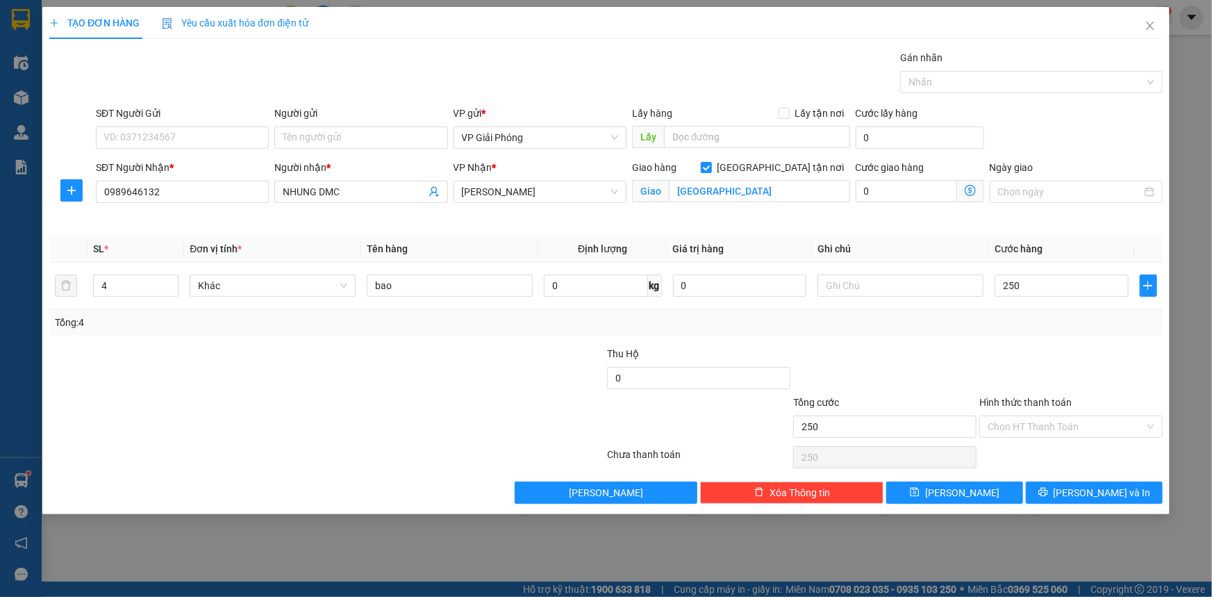
type input "250.000"
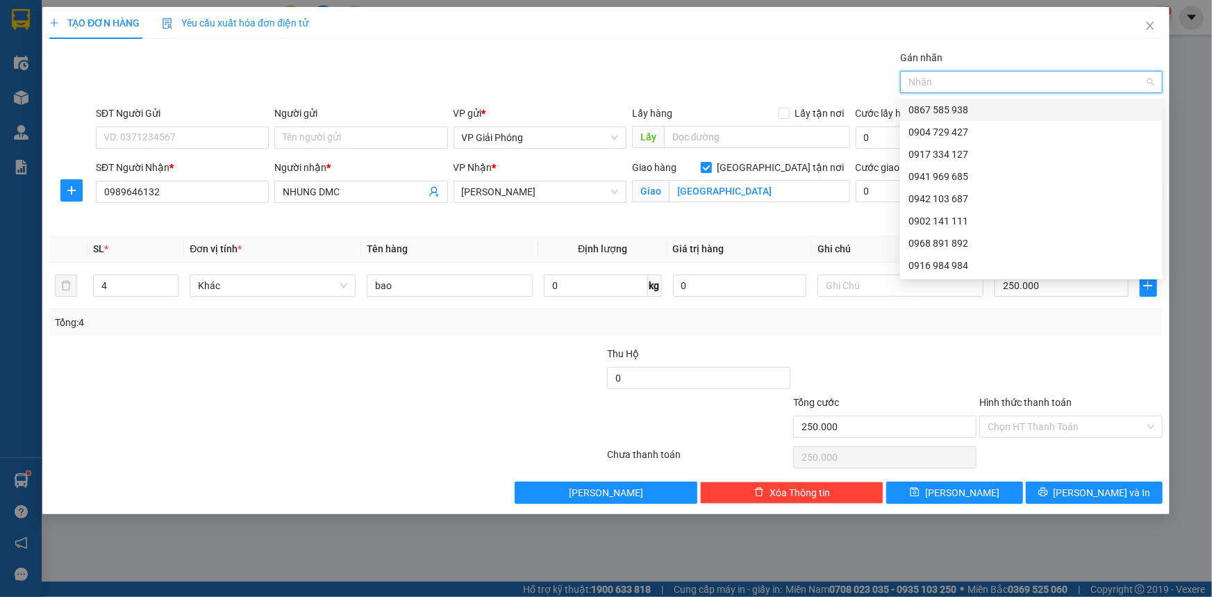
click at [964, 107] on div "0867 585 938" at bounding box center [1031, 109] width 246 height 15
drag, startPoint x: 1059, startPoint y: 429, endPoint x: 1065, endPoint y: 437, distance: 10.0
click at [1060, 431] on input "Hình thức thanh toán" at bounding box center [1065, 426] width 157 height 21
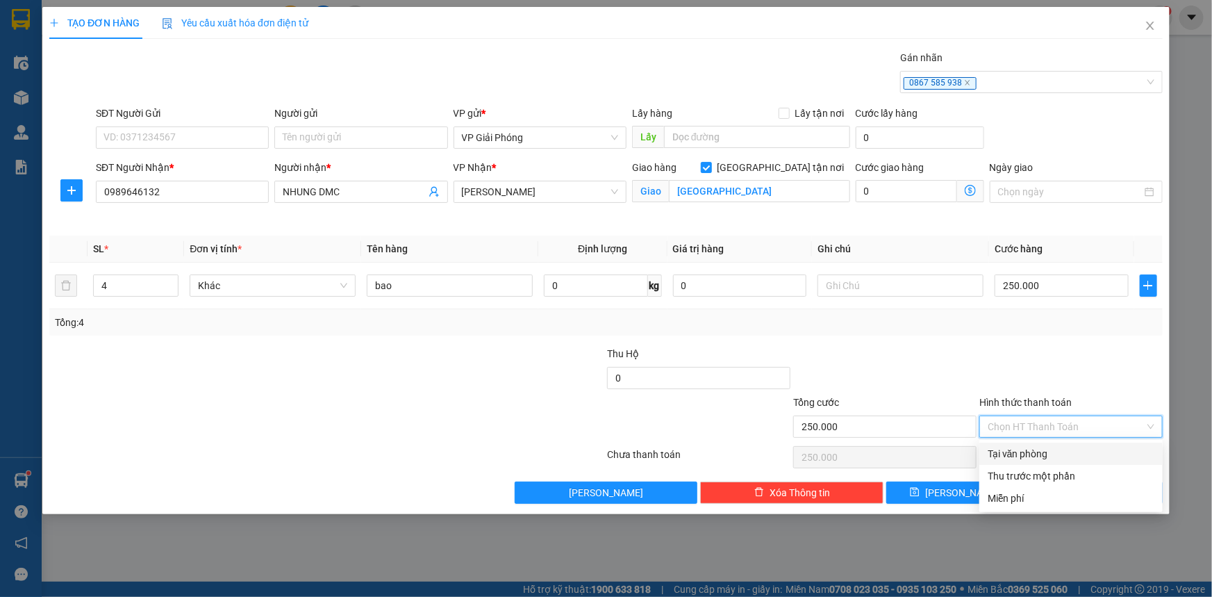
drag, startPoint x: 1069, startPoint y: 450, endPoint x: 1086, endPoint y: 489, distance: 42.6
click at [1069, 451] on div "Tại văn phòng" at bounding box center [1070, 453] width 167 height 15
type input "0"
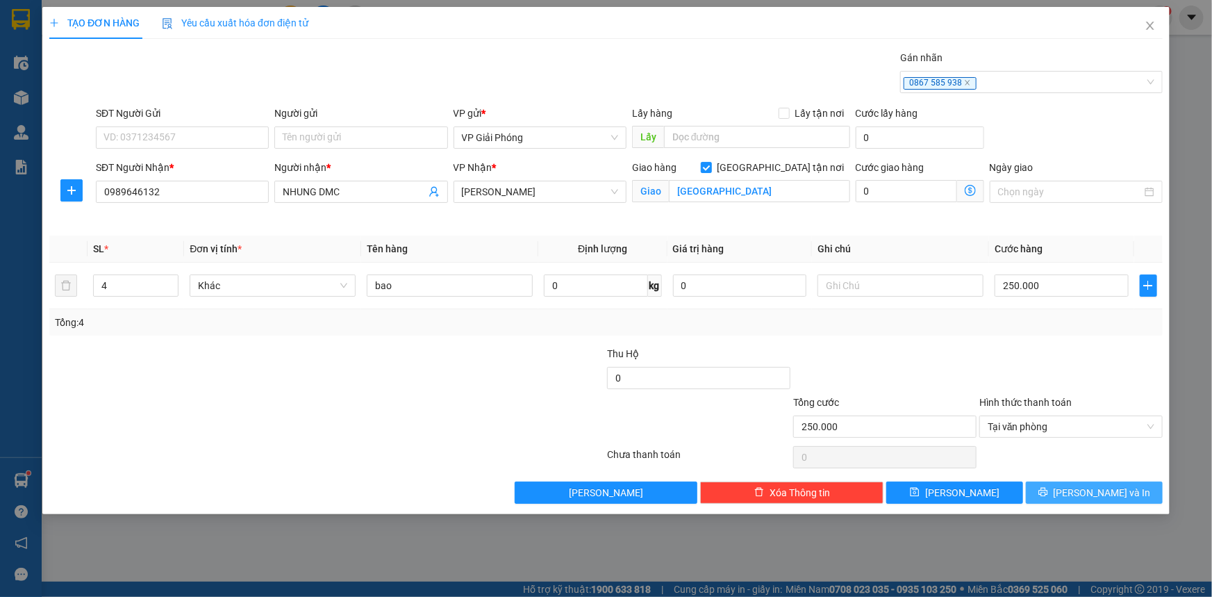
click at [1092, 501] on button "[PERSON_NAME] và In" at bounding box center [1094, 492] width 137 height 22
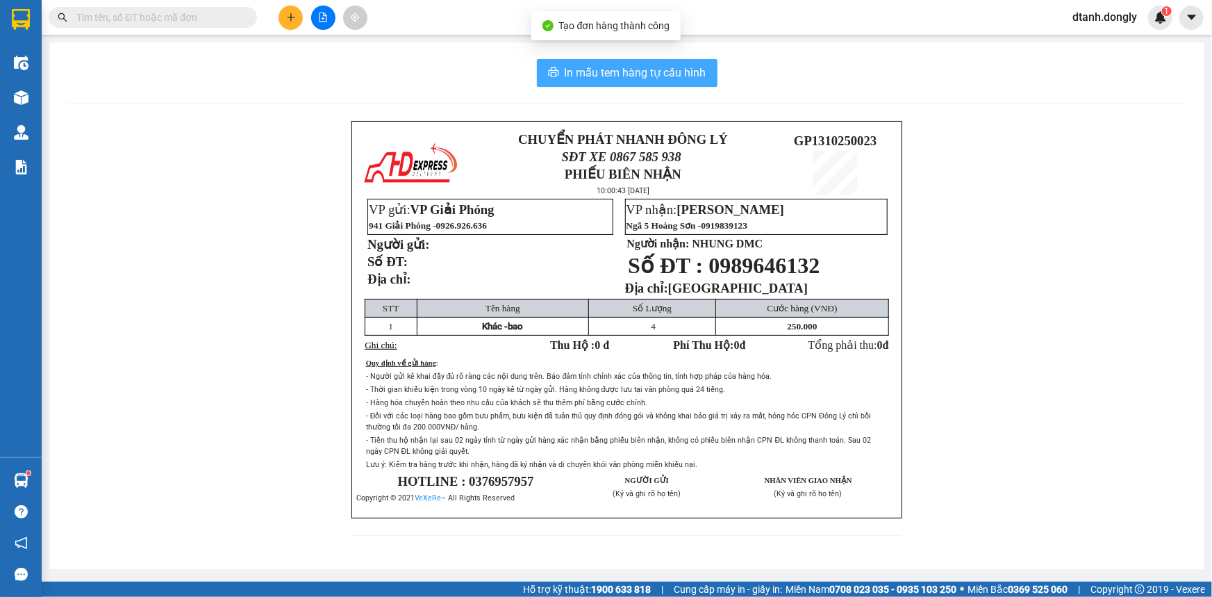
drag, startPoint x: 677, startPoint y: 81, endPoint x: 679, endPoint y: 67, distance: 14.7
click at [676, 81] on span "In mẫu tem hàng tự cấu hình" at bounding box center [636, 72] width 142 height 17
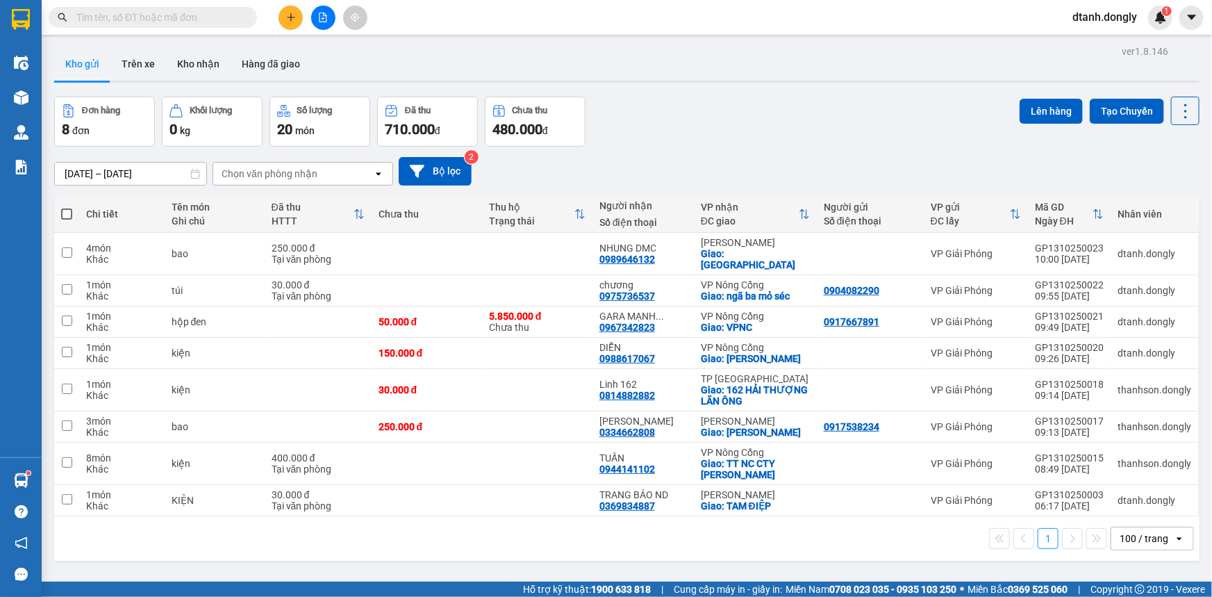
drag, startPoint x: 283, startPoint y: 21, endPoint x: 371, endPoint y: 14, distance: 87.8
click at [303, 22] on div at bounding box center [323, 18] width 104 height 24
click at [286, 14] on icon "plus" at bounding box center [291, 17] width 10 height 10
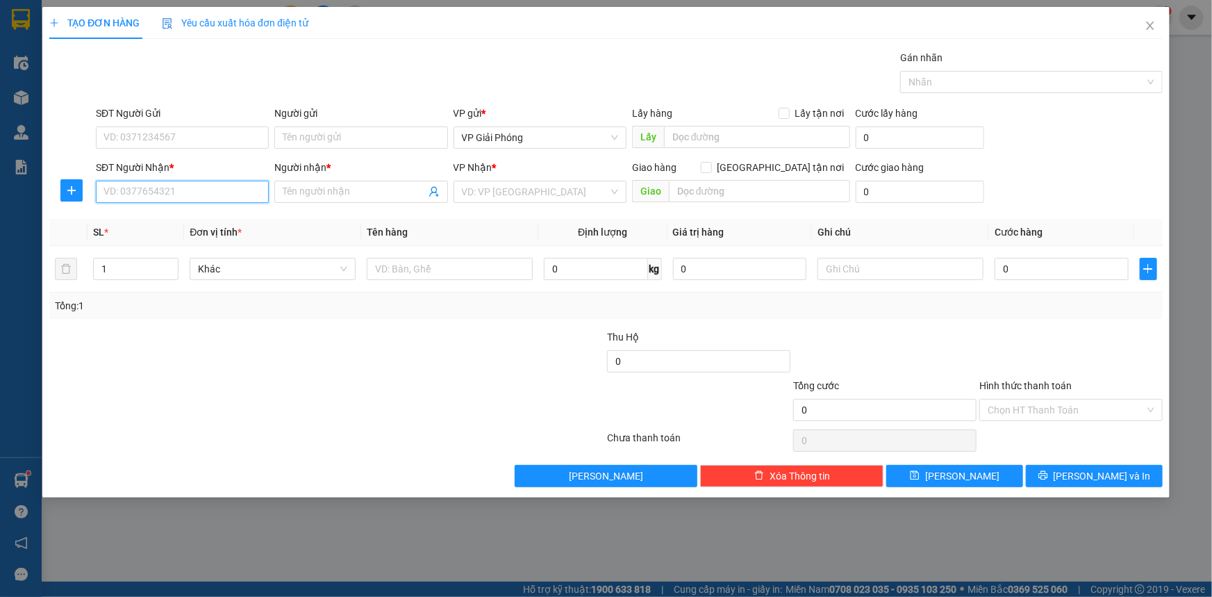
click at [222, 192] on input "SĐT Người Nhận *" at bounding box center [182, 192] width 173 height 22
click at [305, 189] on input "Người nhận *" at bounding box center [354, 191] width 142 height 15
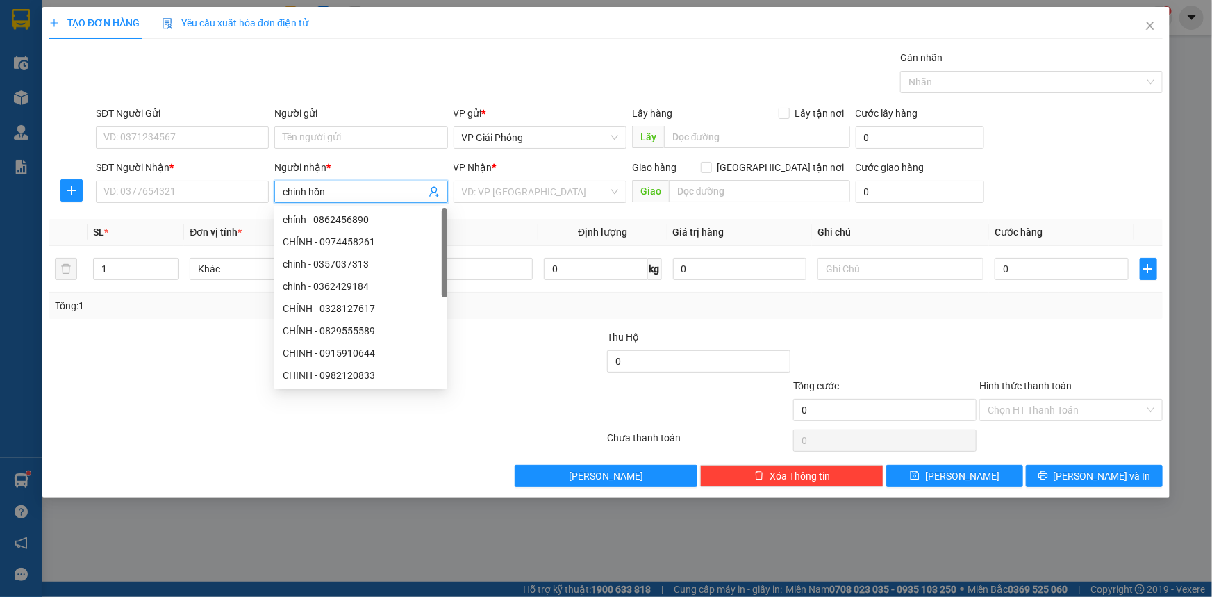
type input "chinh hồng"
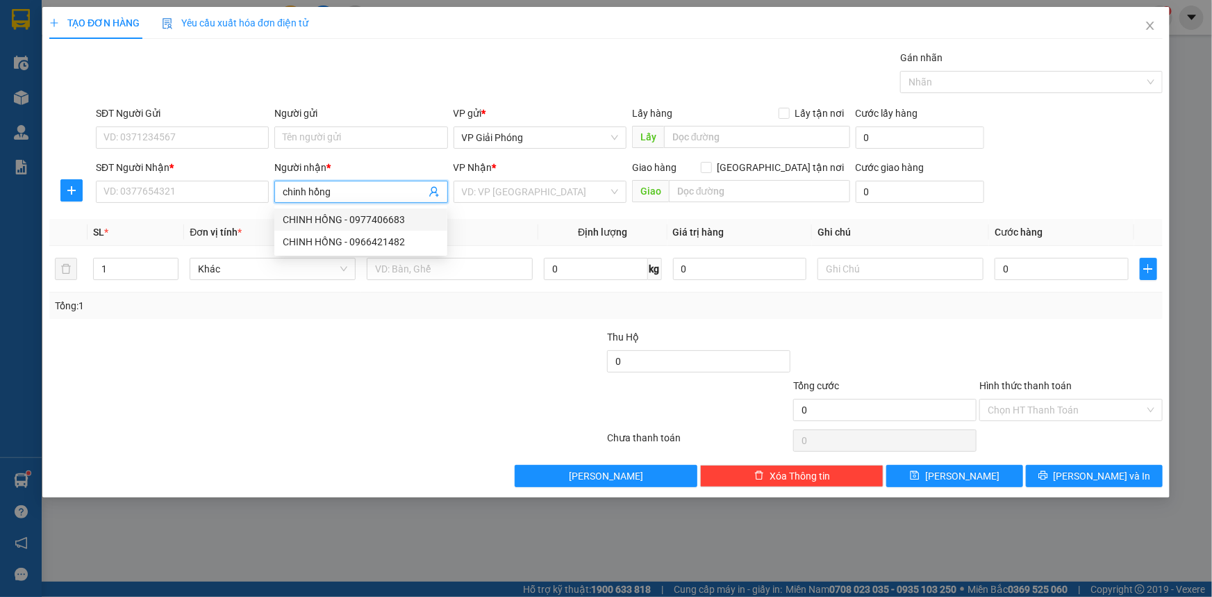
click at [342, 219] on div "CHINH HỒNG - 0977406683" at bounding box center [361, 219] width 156 height 15
type input "0977406683"
type input "CHINH HỒNG"
checkbox input "true"
type input "[PERSON_NAME]"
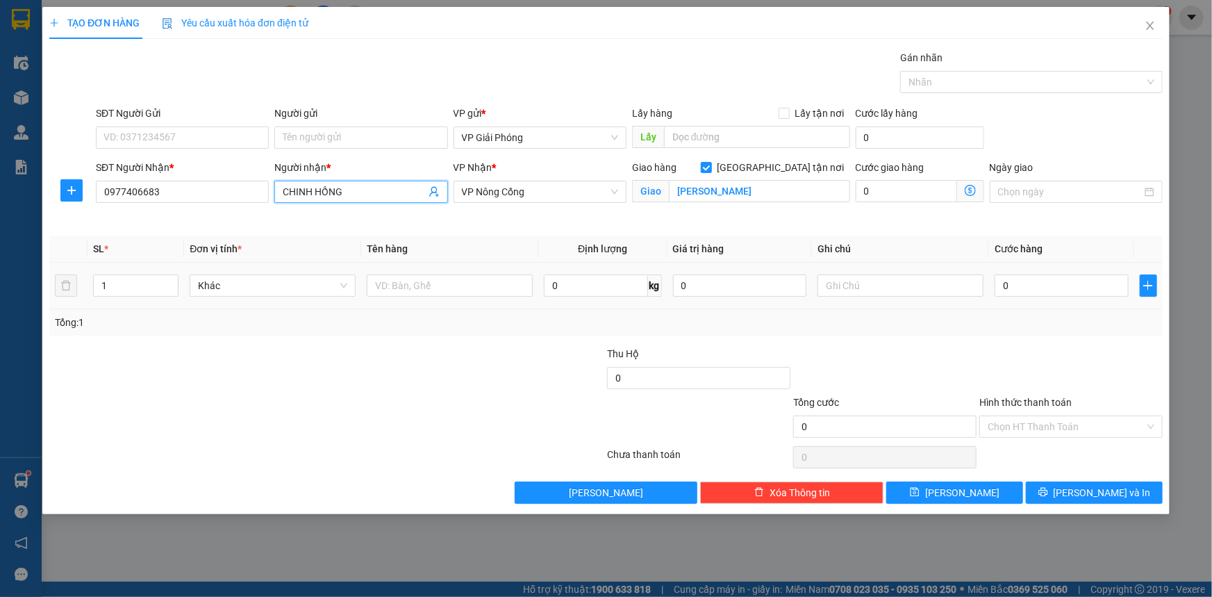
type input "CHINH HỒNG"
click at [417, 266] on td at bounding box center [449, 285] width 177 height 47
click at [418, 287] on input "text" at bounding box center [450, 285] width 166 height 22
type input "kiện"
click at [1055, 284] on input "0" at bounding box center [1061, 285] width 134 height 22
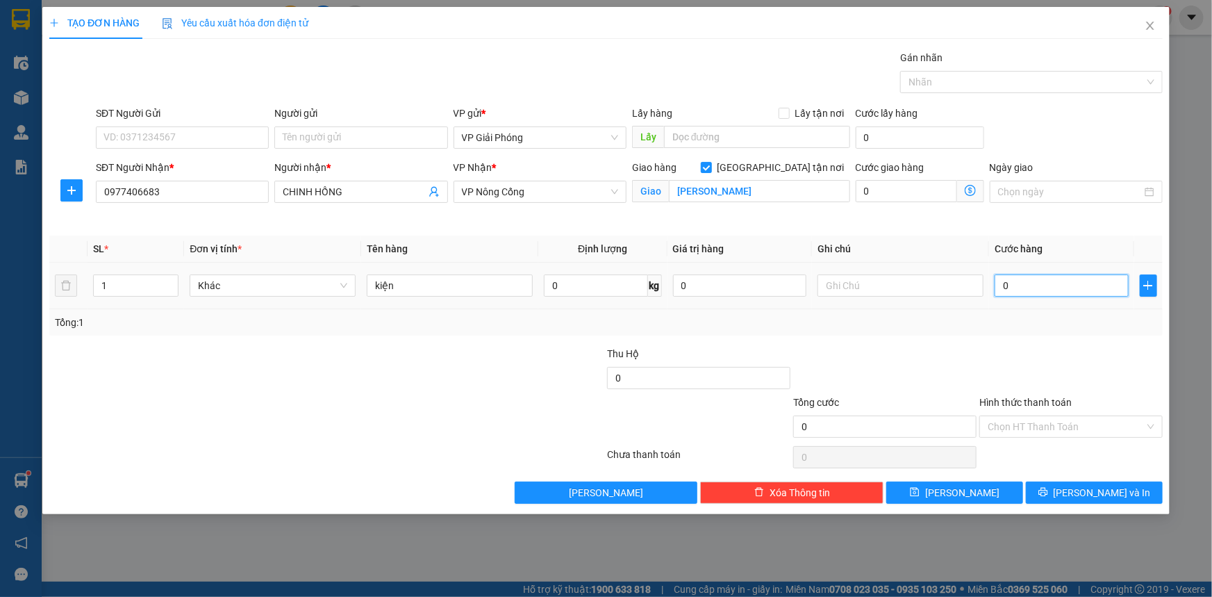
type input "4"
type input "40"
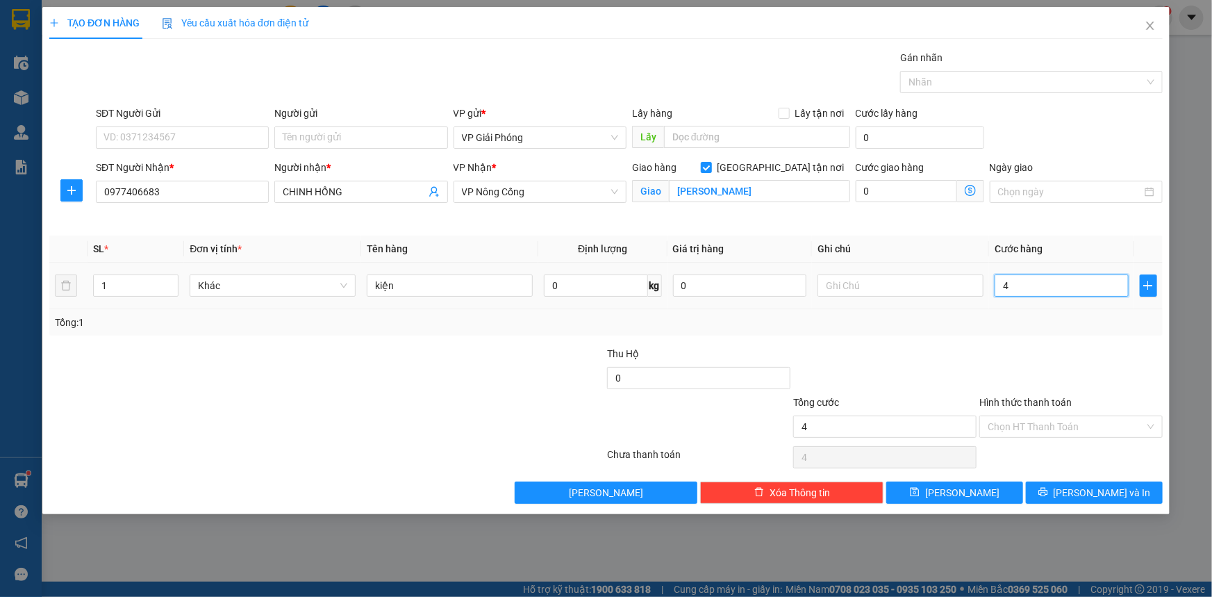
type input "40"
click at [990, 90] on div at bounding box center [1024, 82] width 242 height 17
type input "40.000"
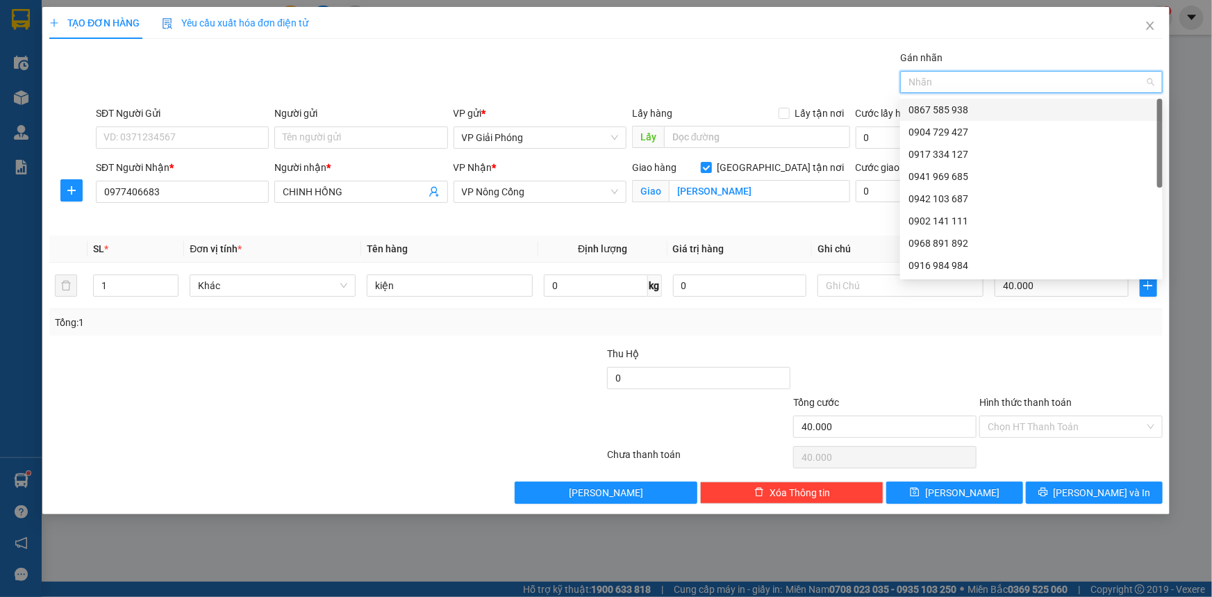
drag, startPoint x: 993, startPoint y: 107, endPoint x: 1019, endPoint y: 206, distance: 101.9
click at [994, 108] on div "0867 585 938" at bounding box center [1031, 109] width 246 height 15
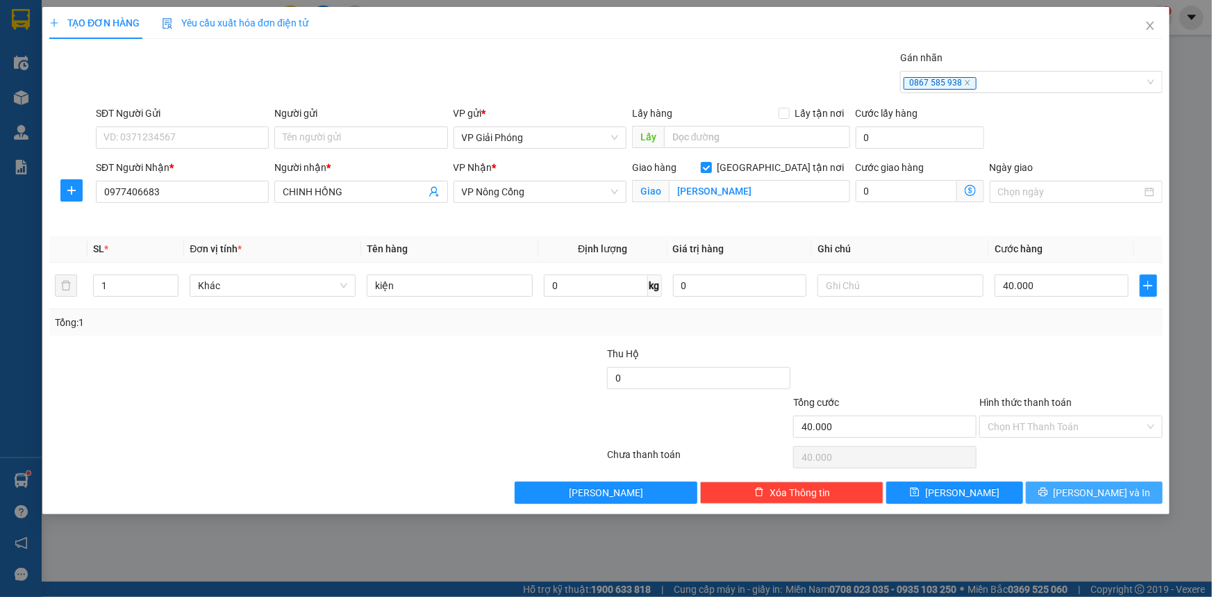
click at [1099, 493] on span "[PERSON_NAME] và In" at bounding box center [1101, 492] width 97 height 15
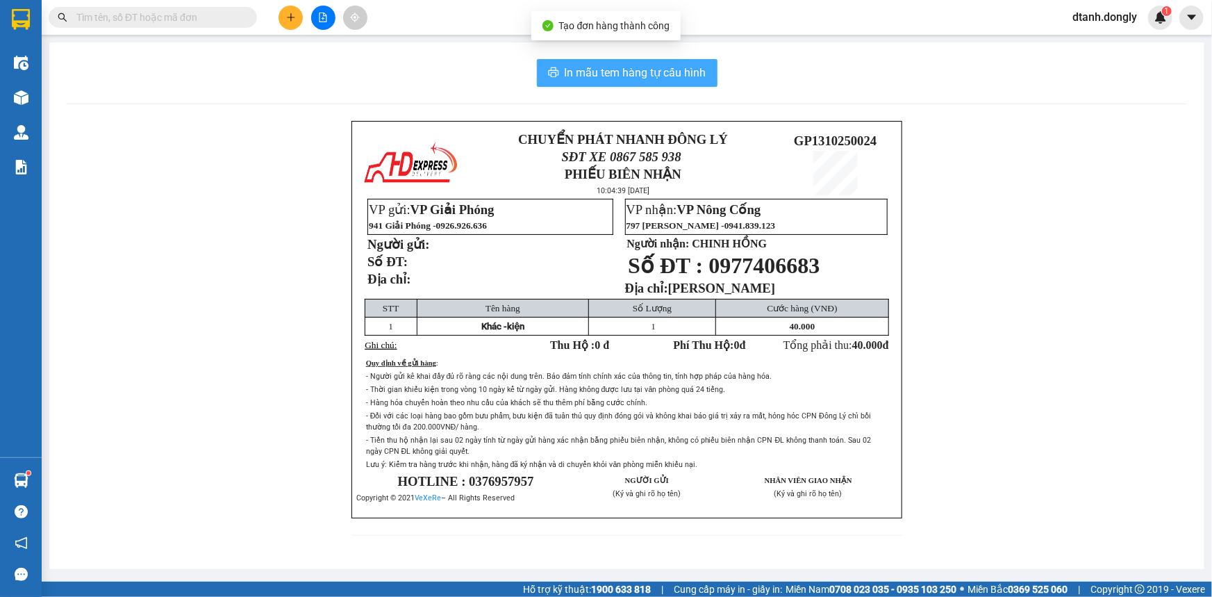
click at [643, 79] on span "In mẫu tem hàng tự cấu hình" at bounding box center [636, 72] width 142 height 17
